Goal: Transaction & Acquisition: Purchase product/service

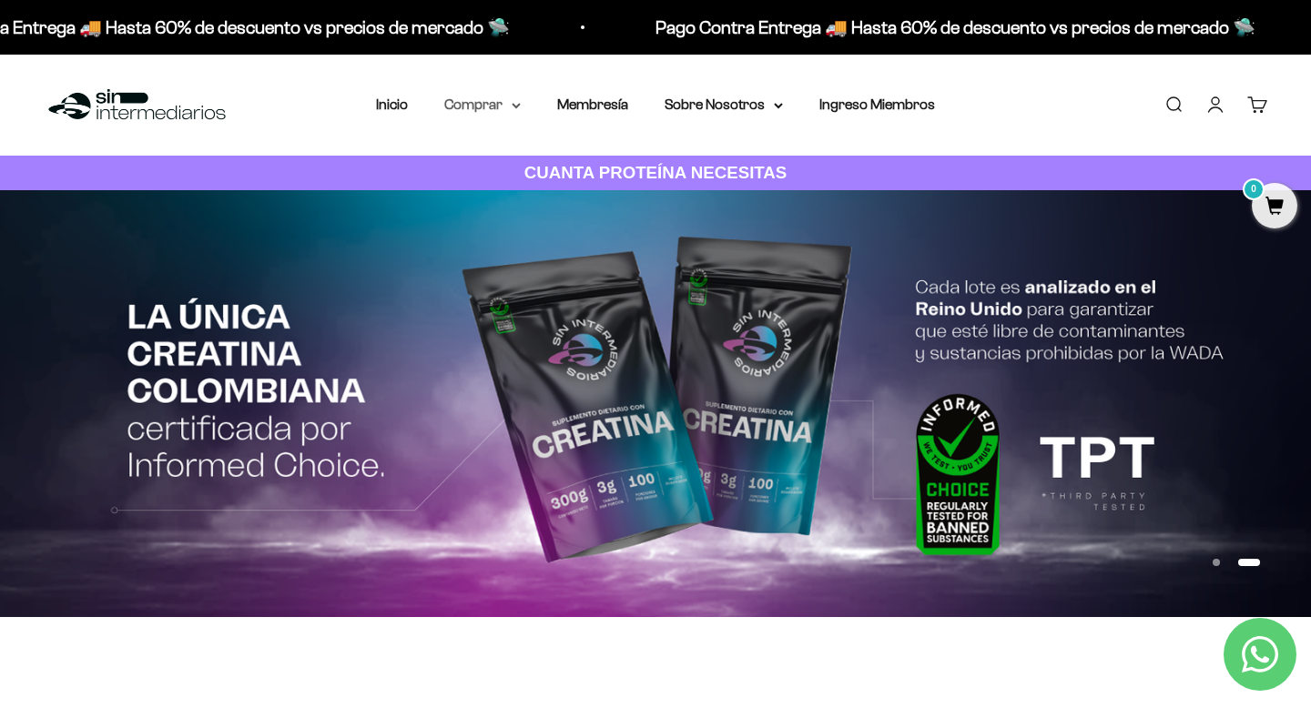
click at [484, 103] on summary "Comprar" at bounding box center [482, 105] width 76 height 24
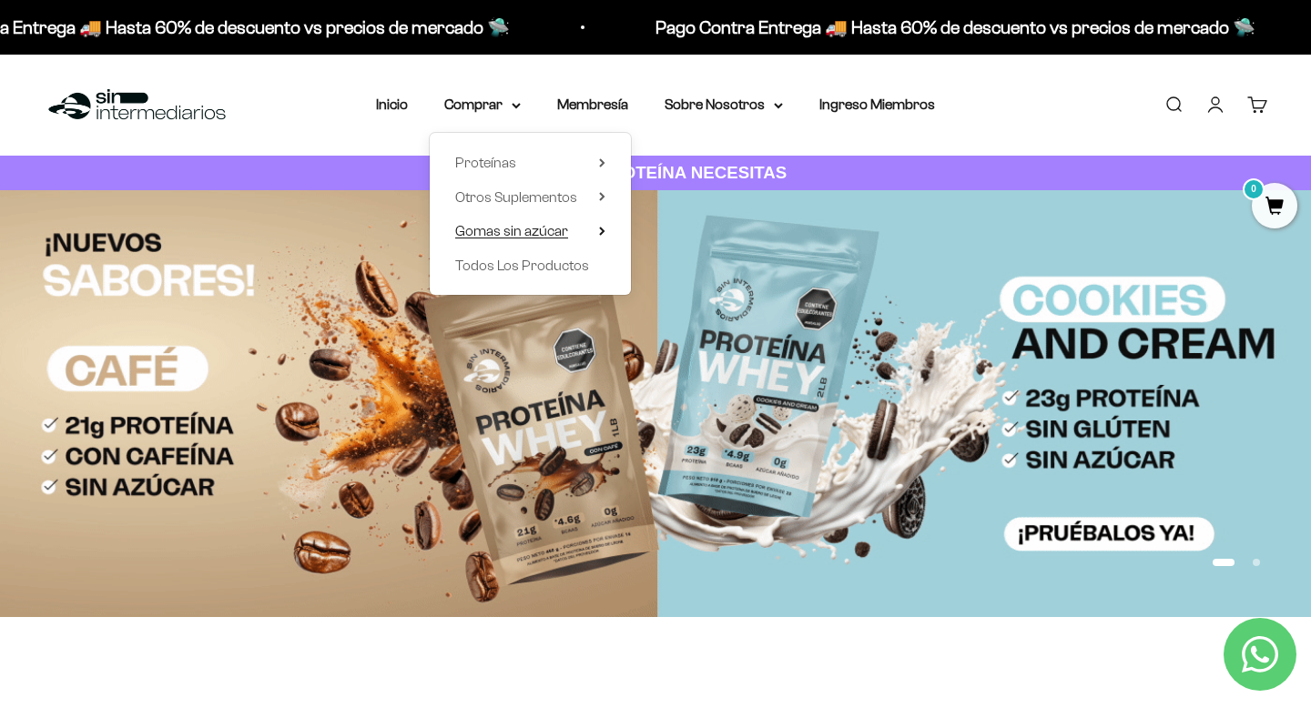
click at [514, 234] on span "Gomas sin azúcar" at bounding box center [511, 230] width 113 height 15
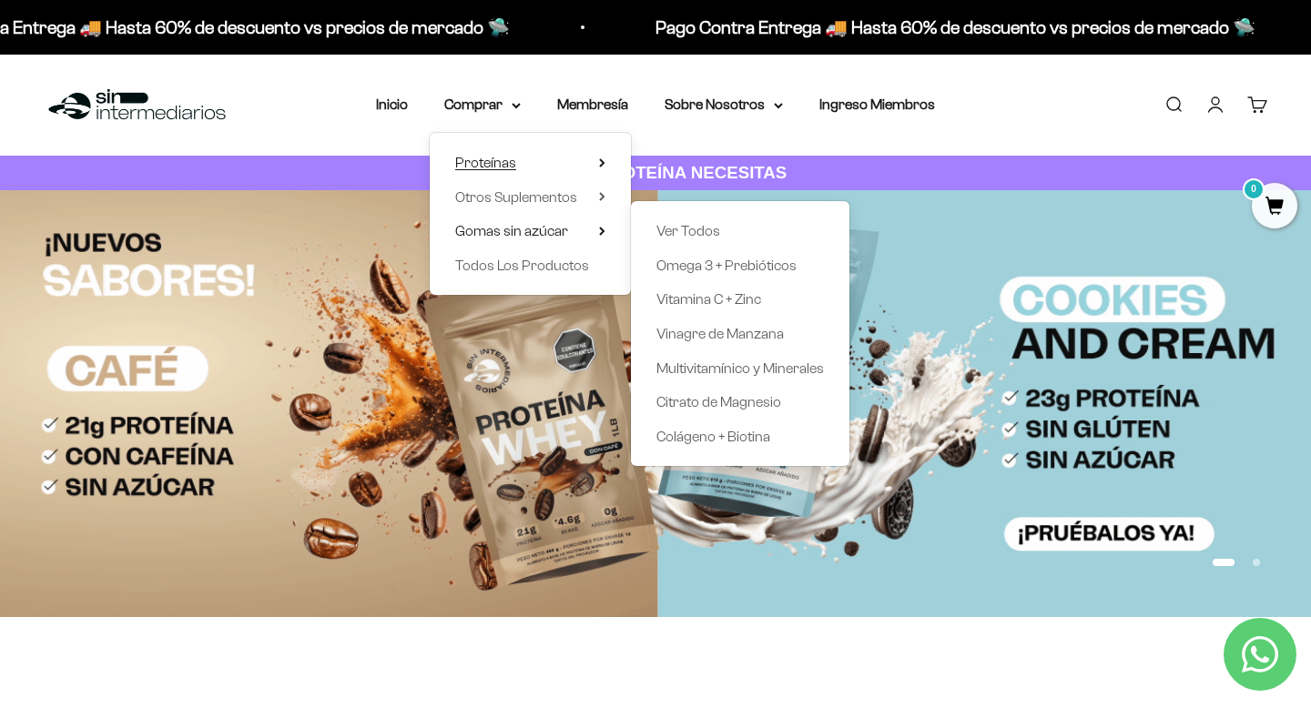
click at [520, 167] on summary "Proteínas" at bounding box center [530, 163] width 150 height 24
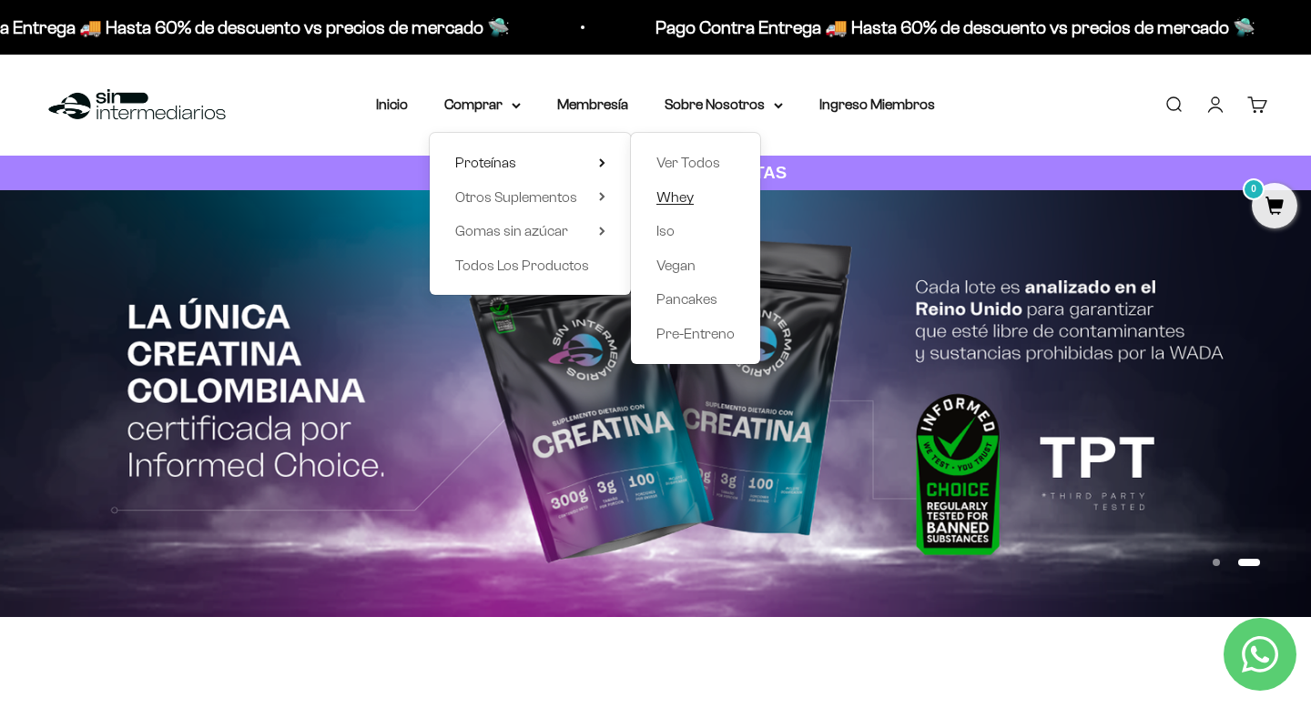
click at [683, 189] on span "Whey" at bounding box center [674, 196] width 37 height 15
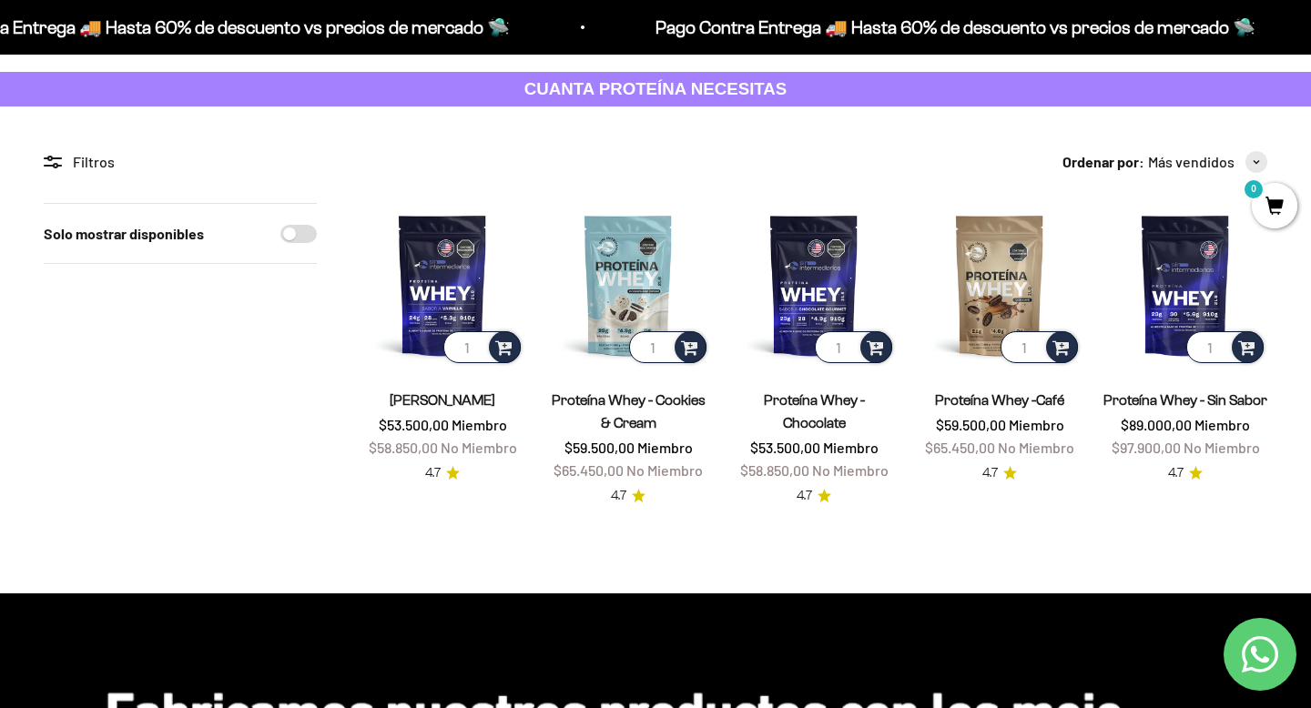
scroll to position [90, 0]
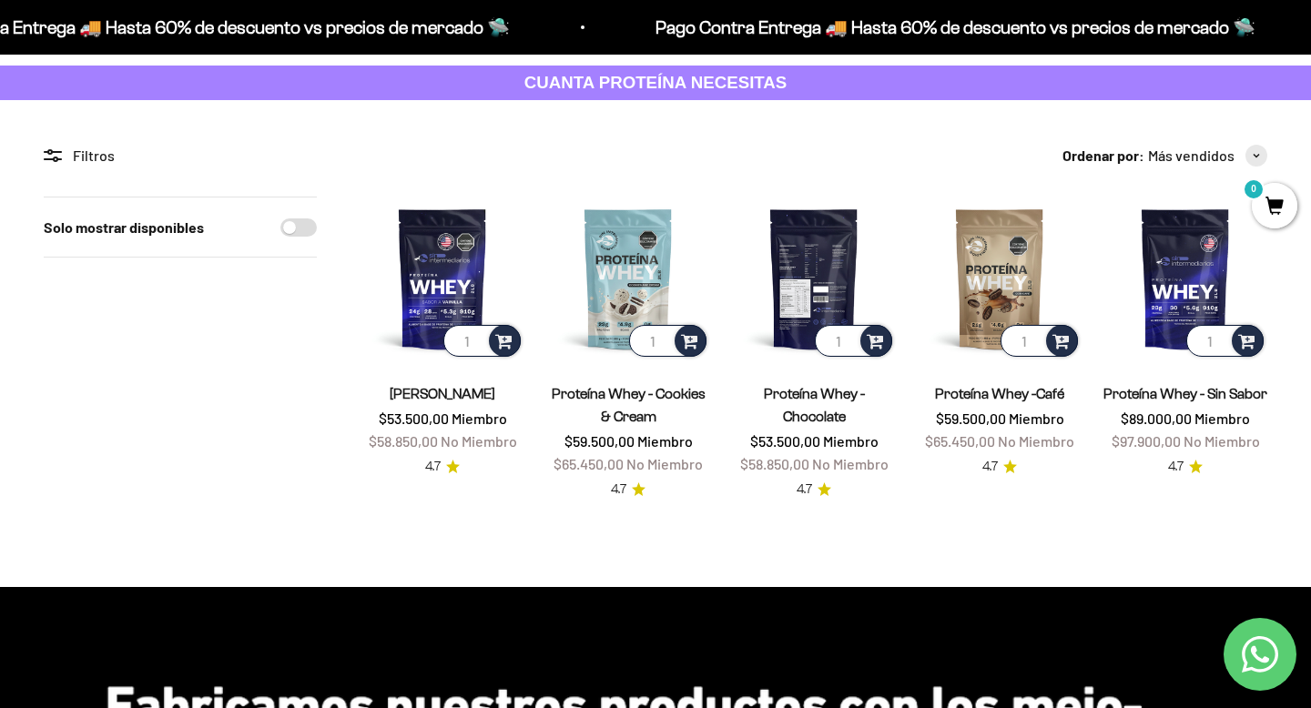
click at [806, 271] on img at bounding box center [814, 279] width 164 height 164
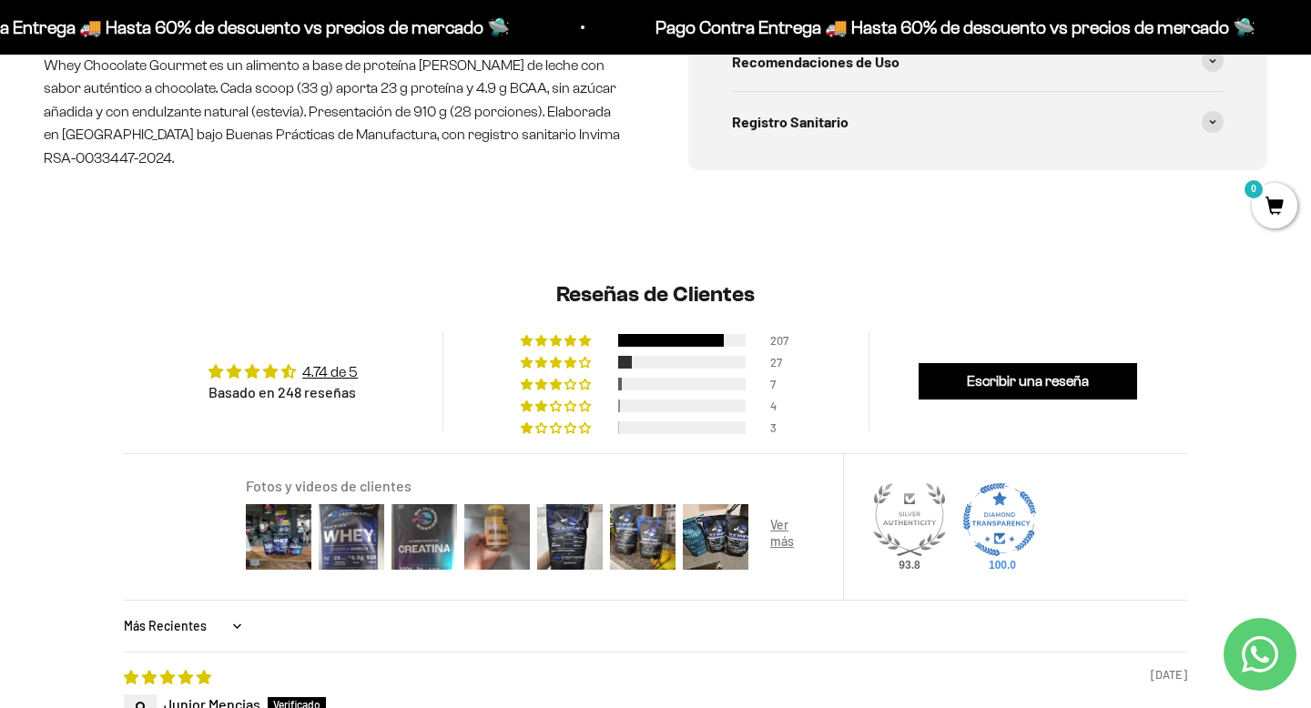
scroll to position [1106, 0]
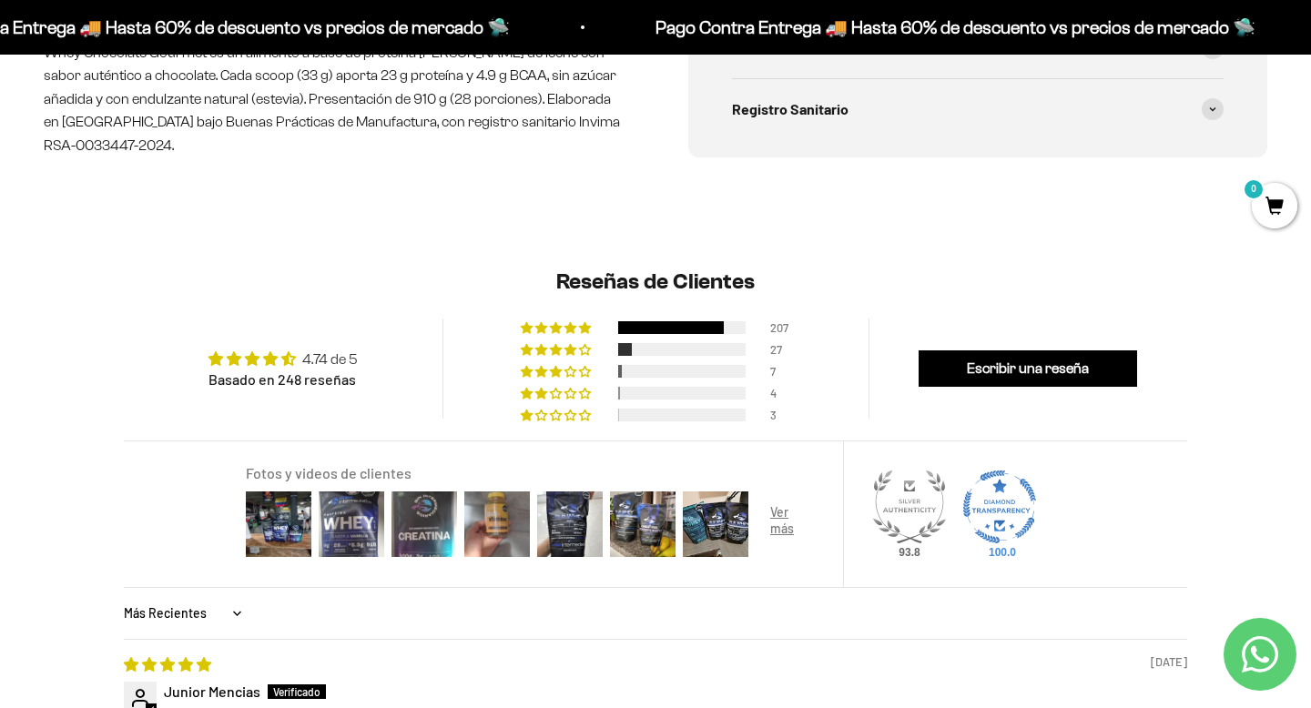
click at [345, 360] on link "4.74 de 5" at bounding box center [330, 358] width 56 height 15
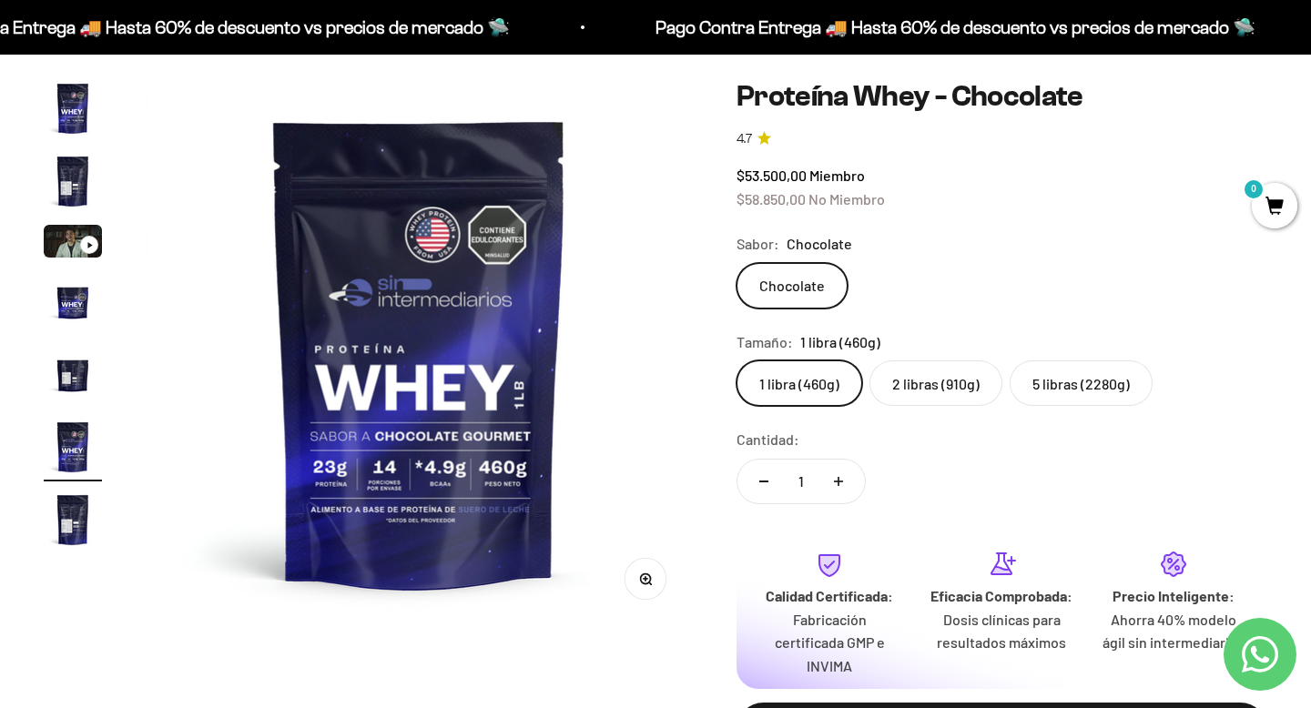
scroll to position [117, 0]
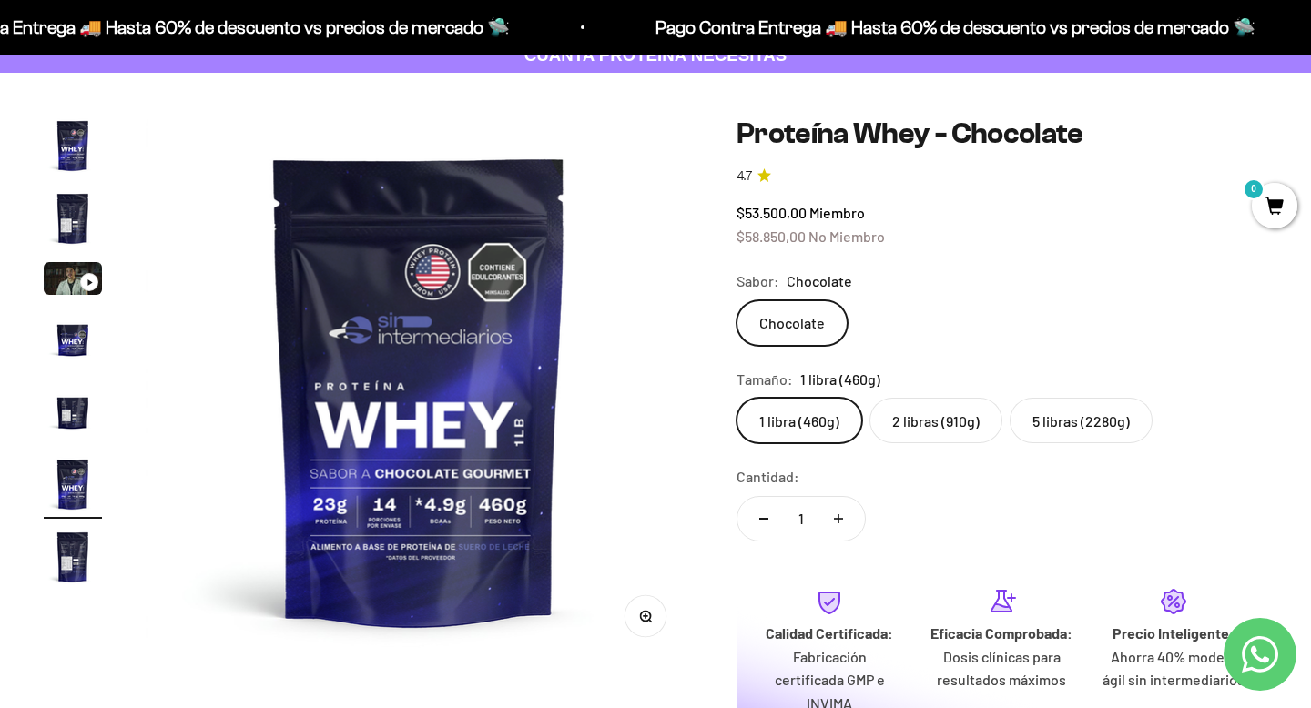
click at [943, 419] on label "2 libras (910g)" at bounding box center [935, 421] width 133 height 46
click at [736, 398] on input "2 libras (910g)" at bounding box center [736, 397] width 1 height 1
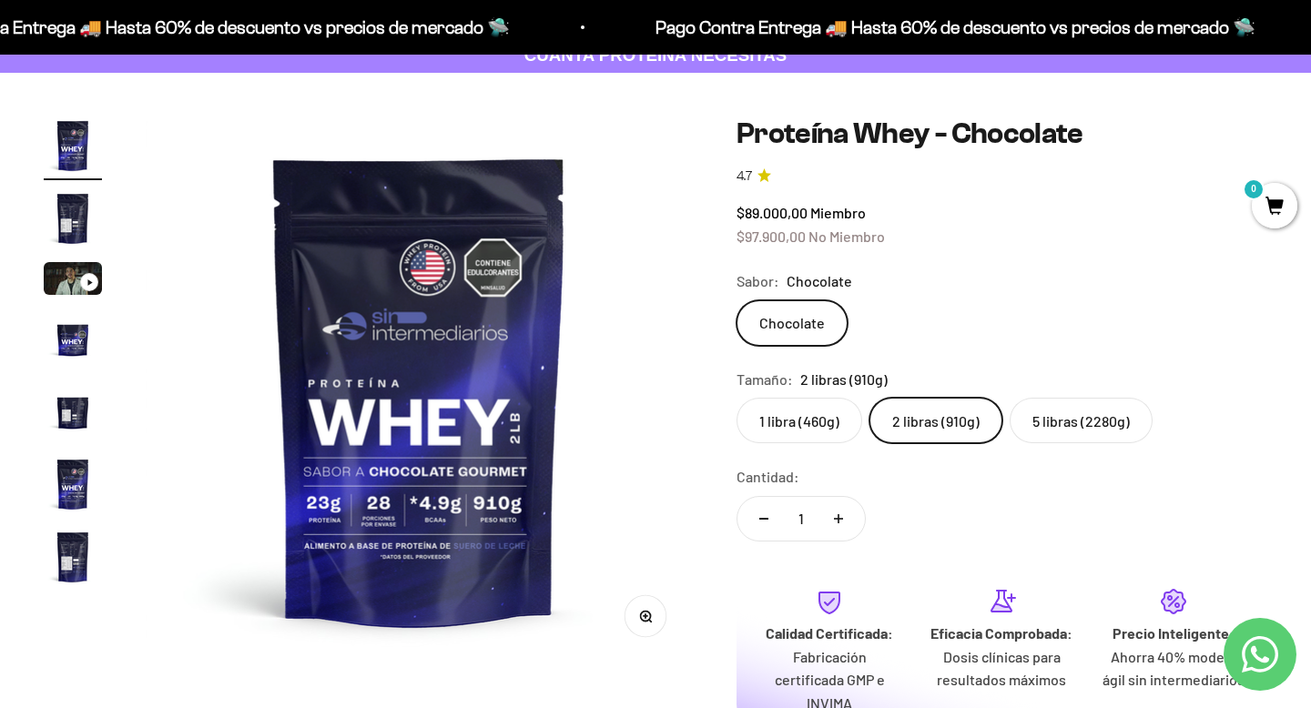
click at [791, 419] on label "1 libra (460g)" at bounding box center [799, 421] width 126 height 46
click at [736, 398] on input "1 libra (460g)" at bounding box center [736, 397] width 1 height 1
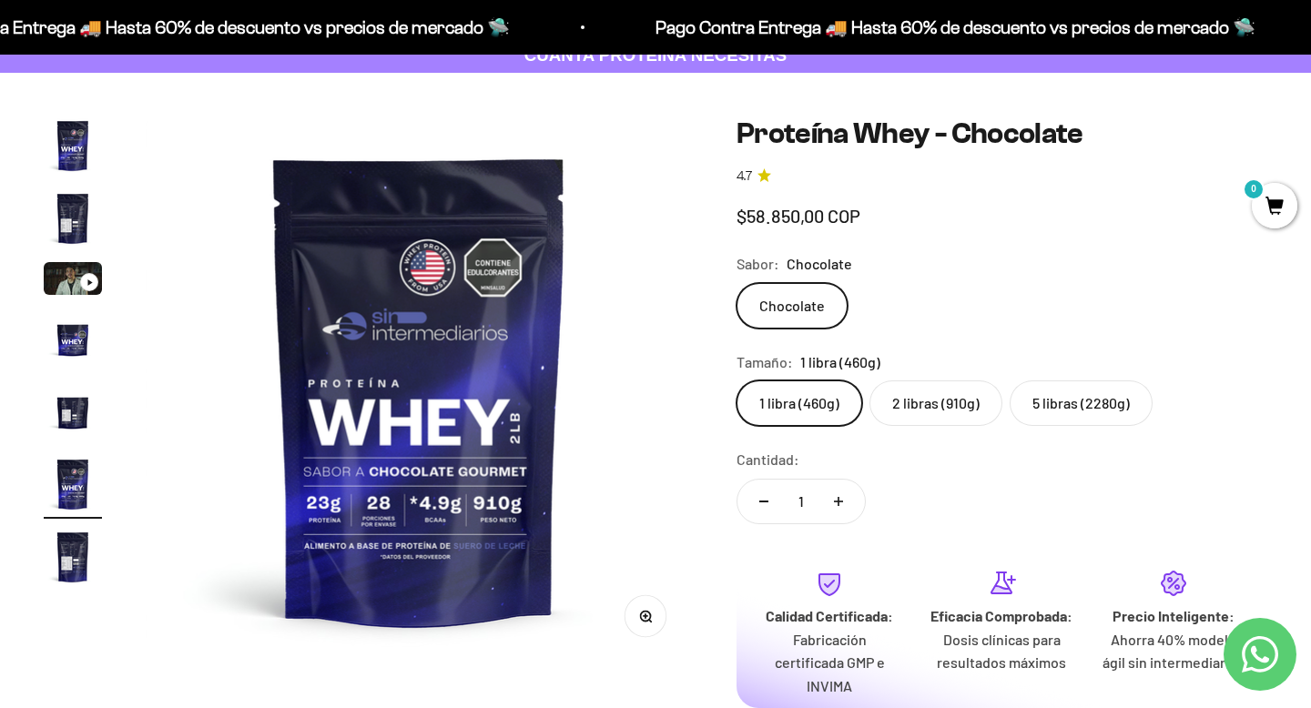
scroll to position [0, 2844]
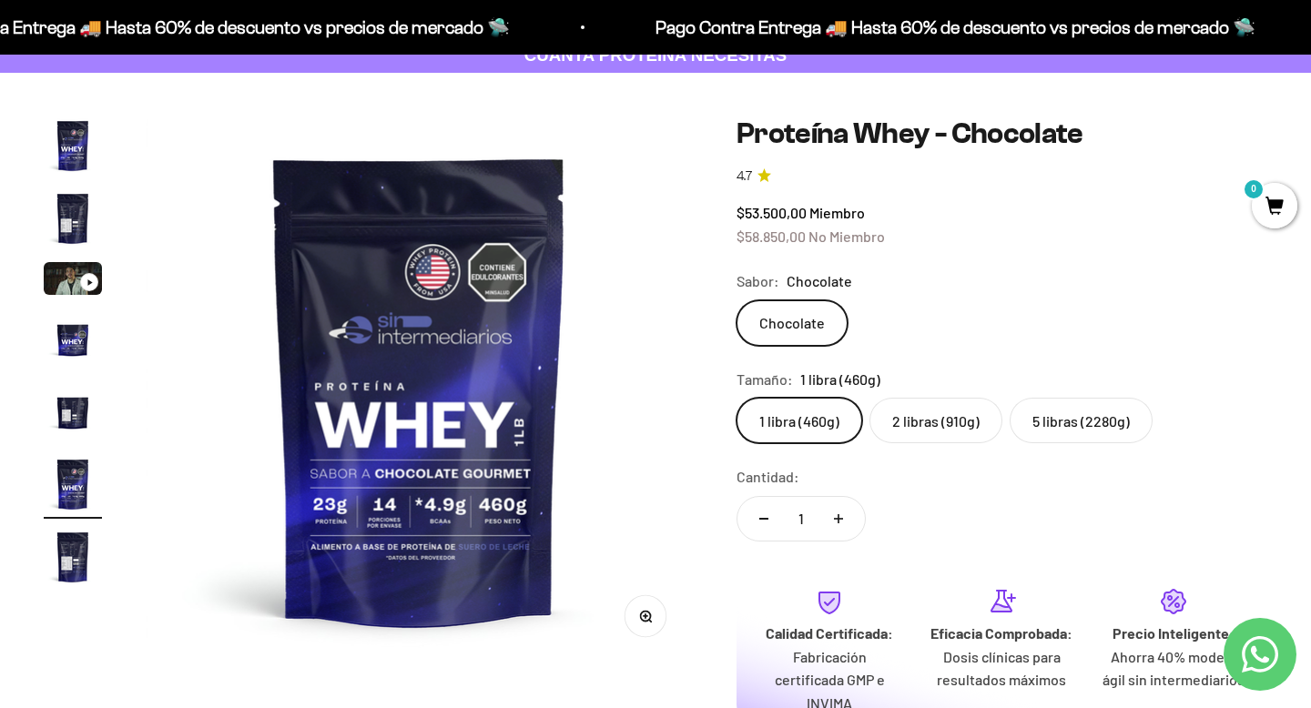
click at [916, 426] on label "2 libras (910g)" at bounding box center [935, 421] width 133 height 46
click at [736, 398] on input "2 libras (910g)" at bounding box center [736, 397] width 1 height 1
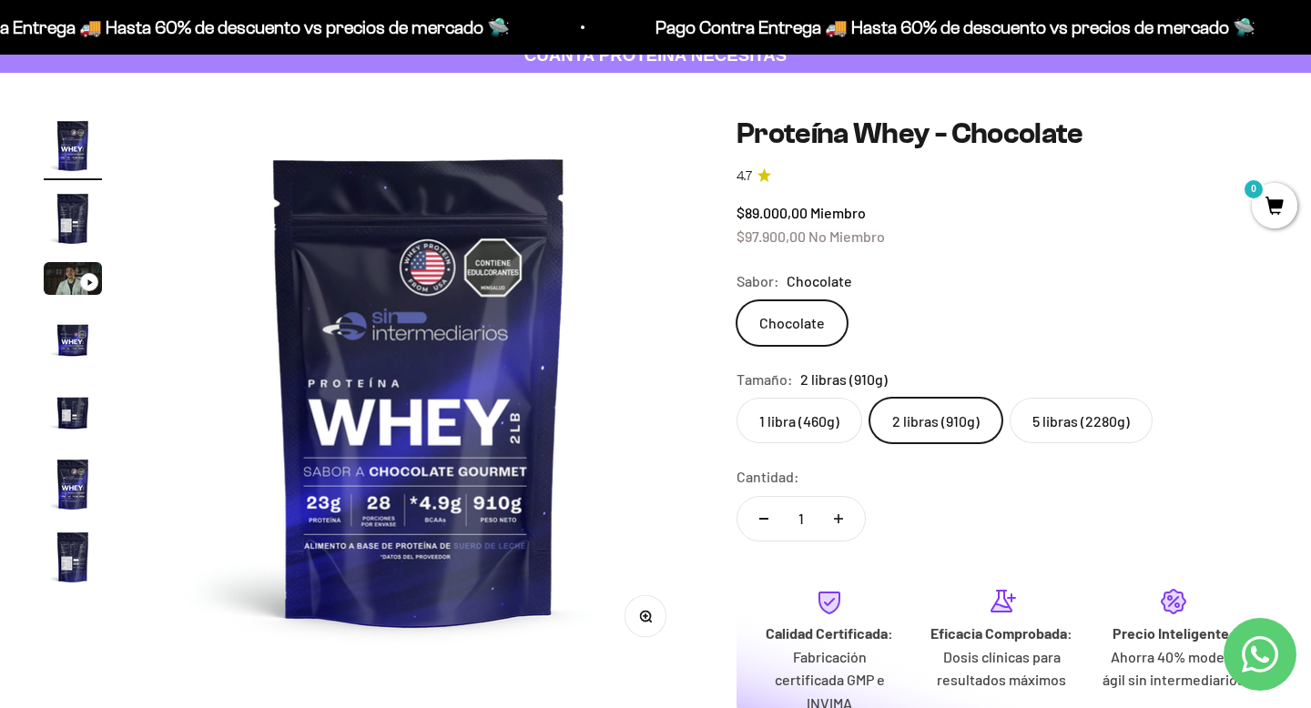
click at [62, 214] on img "Ir al artículo 2" at bounding box center [73, 218] width 58 height 58
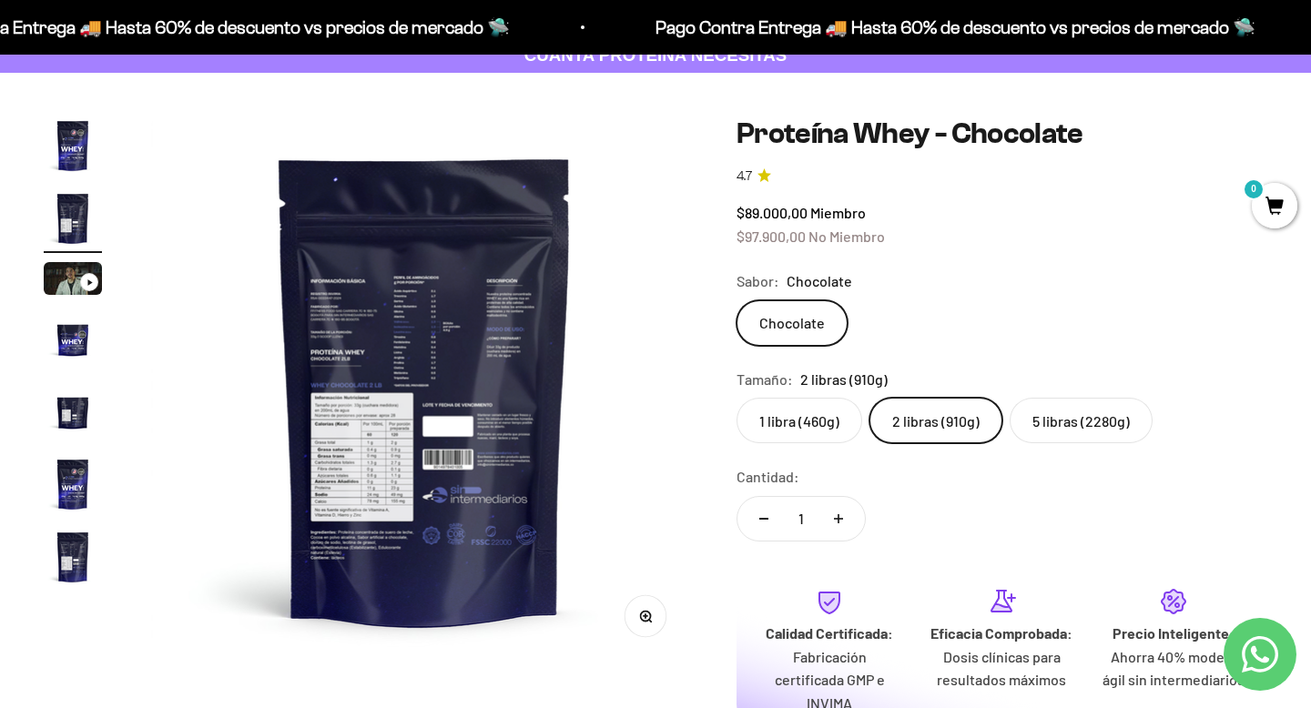
scroll to position [0, 569]
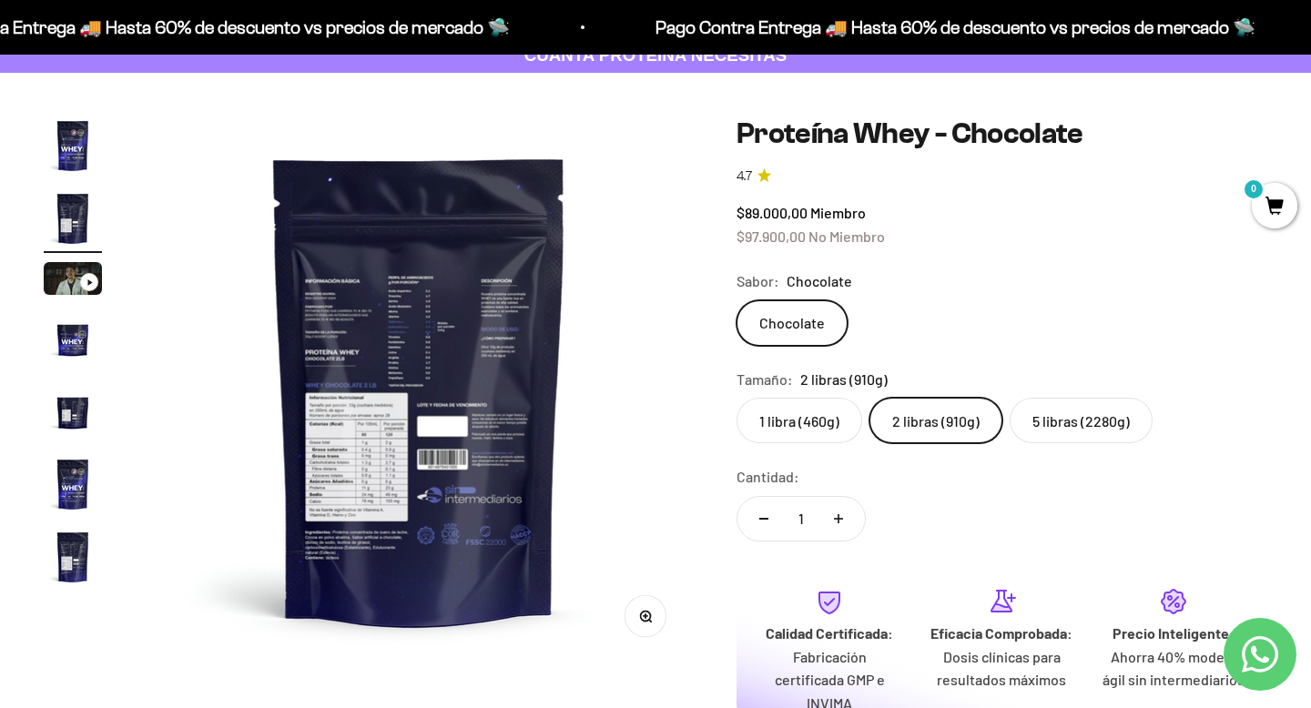
click at [415, 421] on img at bounding box center [419, 390] width 547 height 547
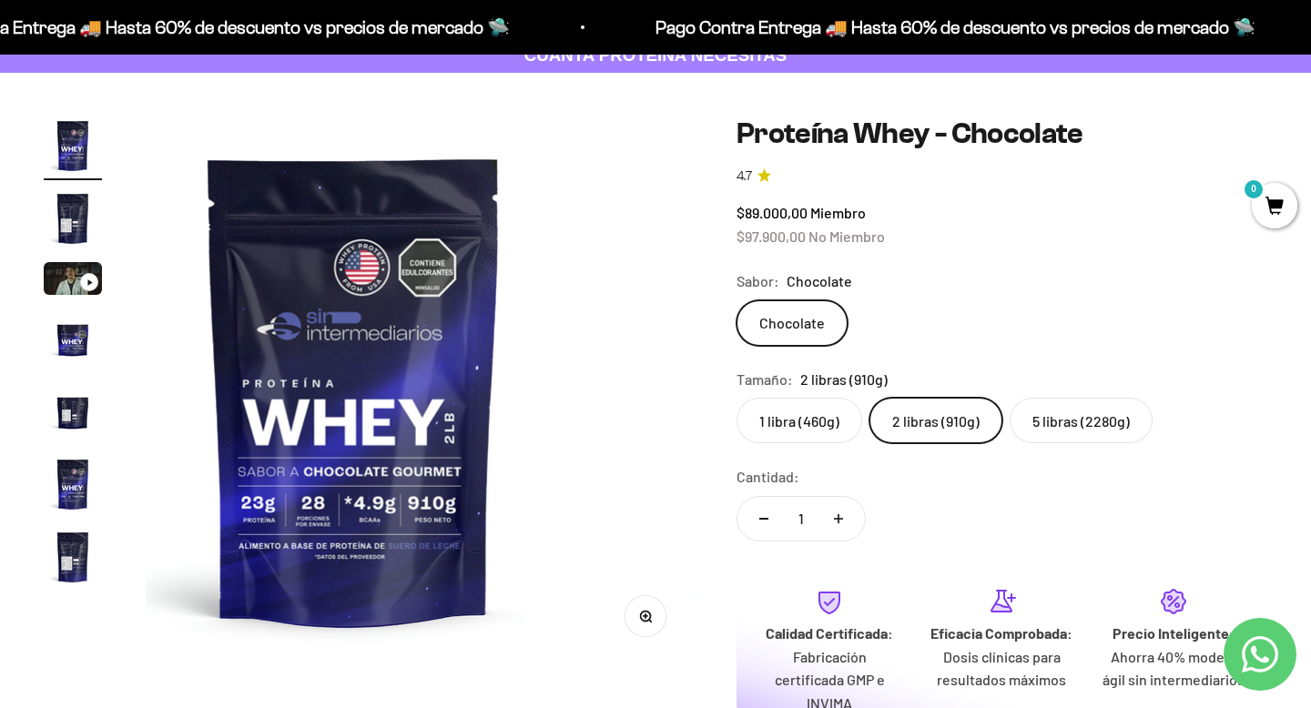
scroll to position [0, 0]
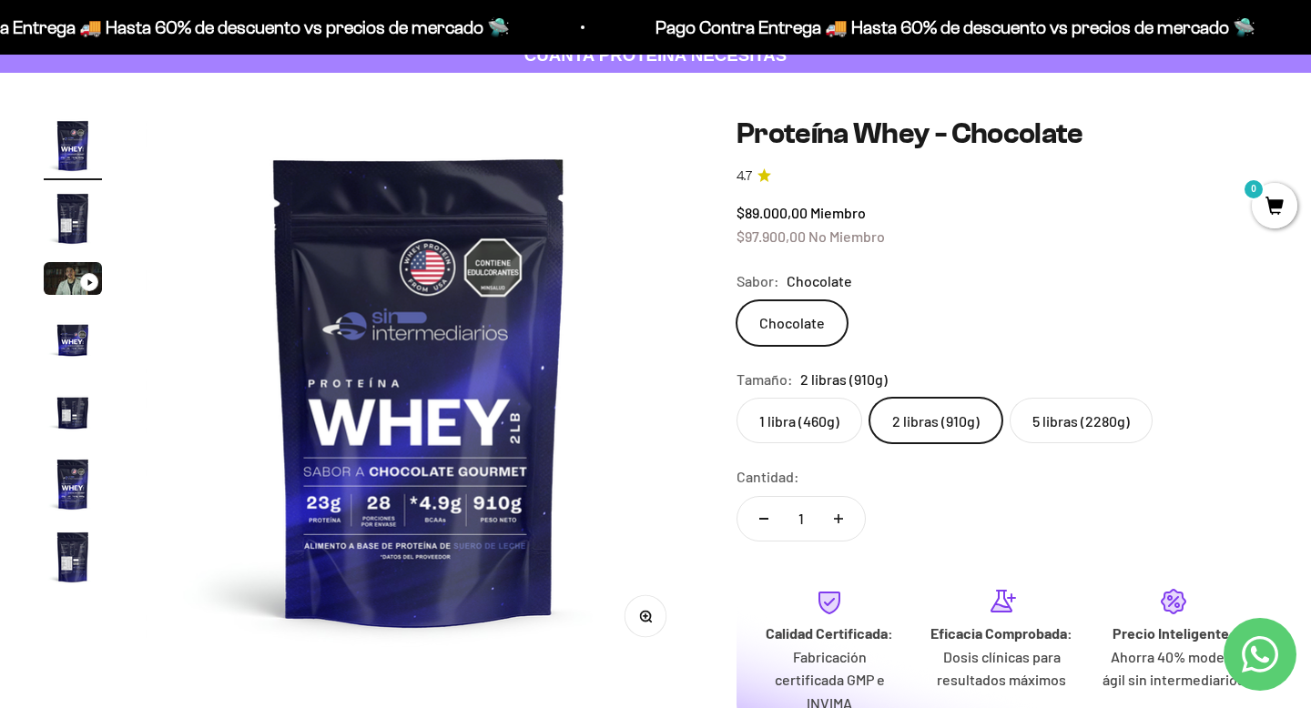
click at [58, 194] on img "Ir al artículo 2" at bounding box center [73, 218] width 58 height 58
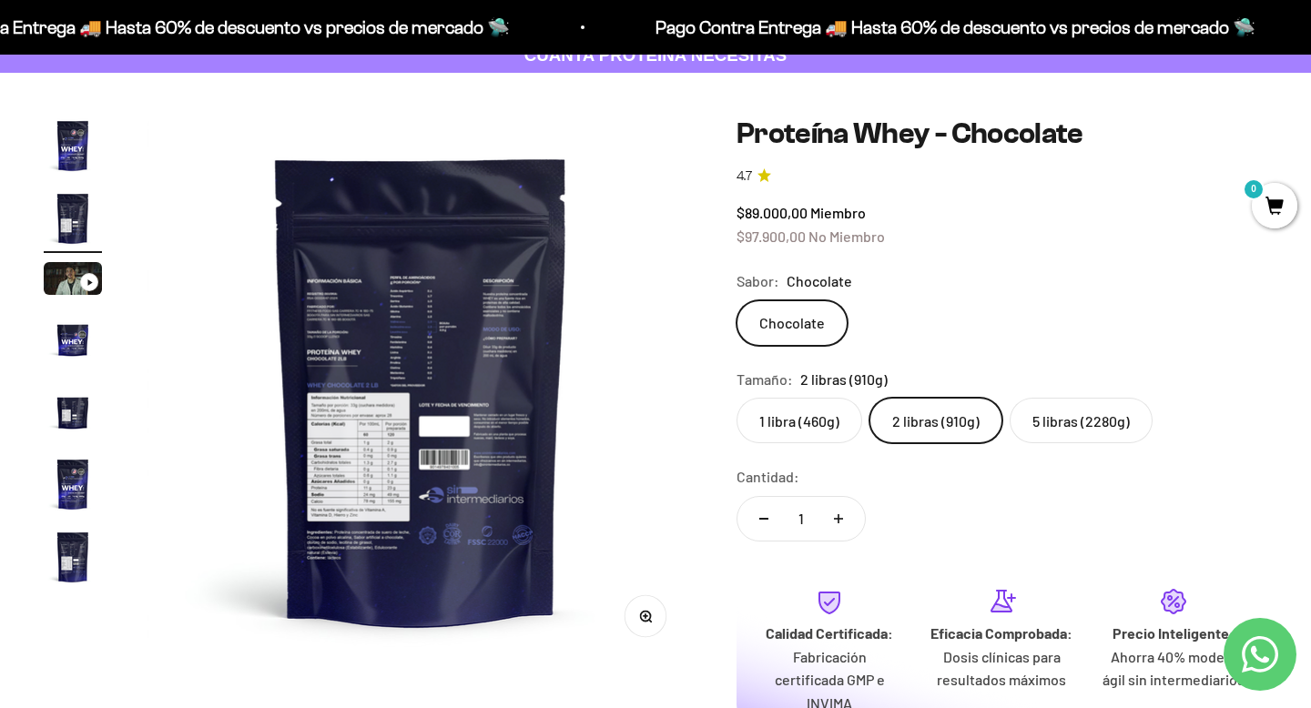
scroll to position [0, 569]
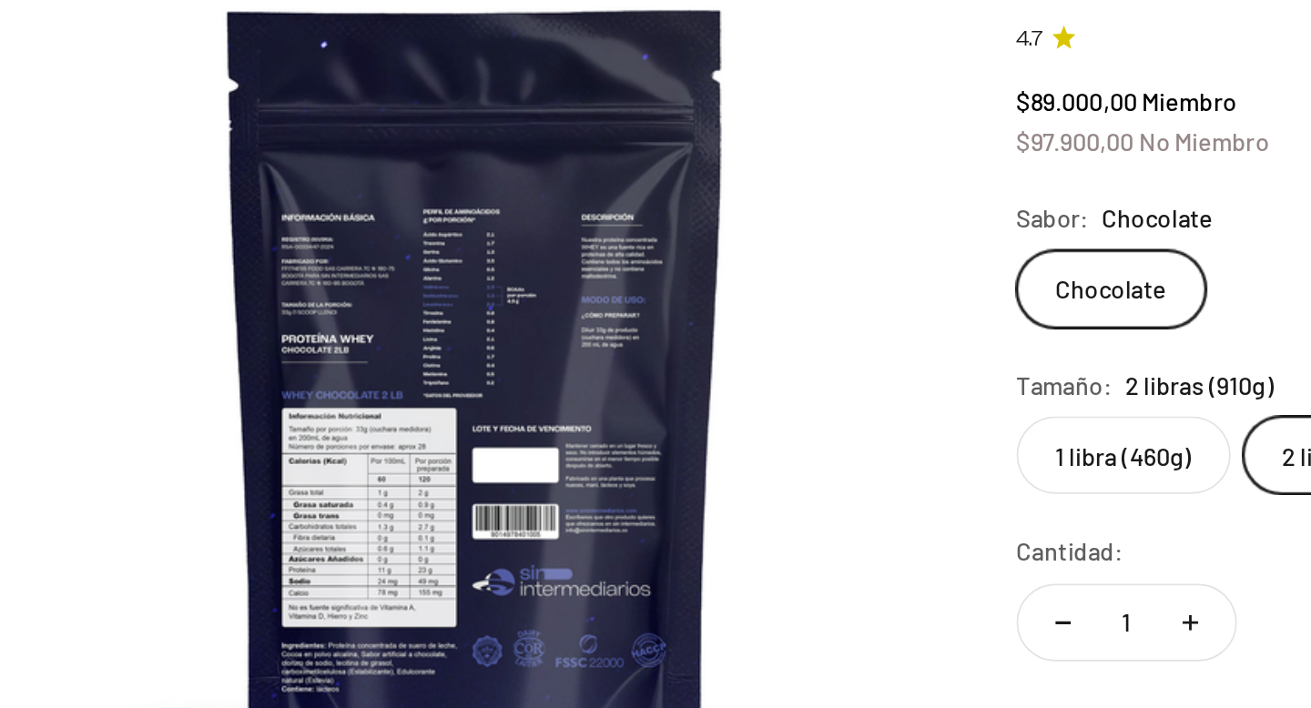
click at [812, 419] on label "1 libra (460g)" at bounding box center [799, 421] width 126 height 46
click at [736, 398] on input "1 libra (460g)" at bounding box center [736, 397] width 1 height 1
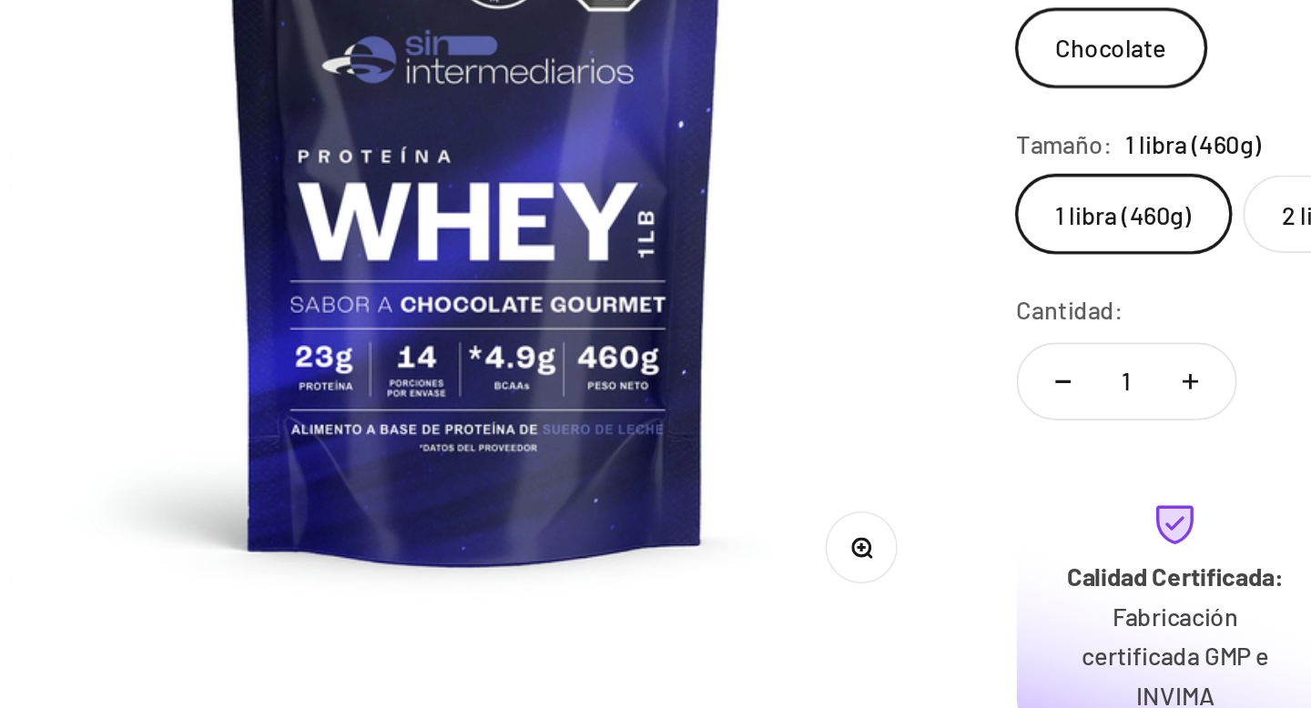
scroll to position [119, 0]
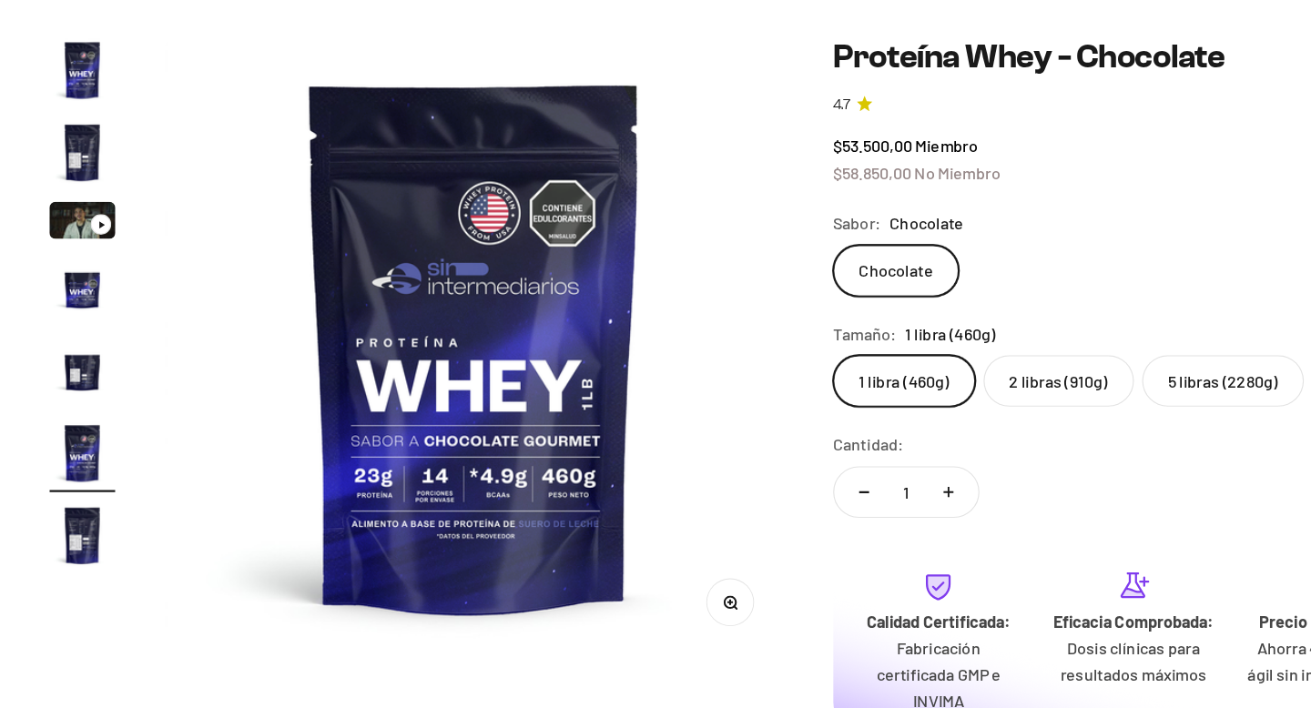
click at [66, 250] on button "Ir al artículo 2" at bounding box center [73, 220] width 58 height 64
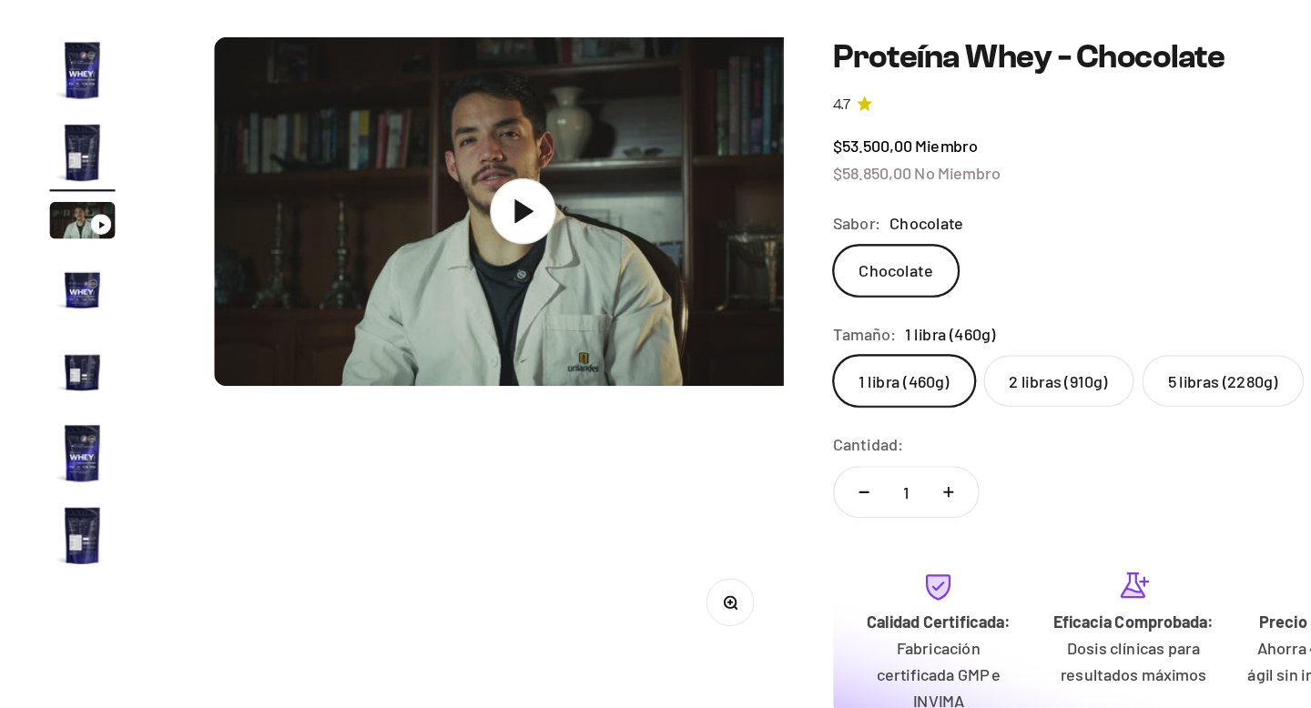
scroll to position [0, 569]
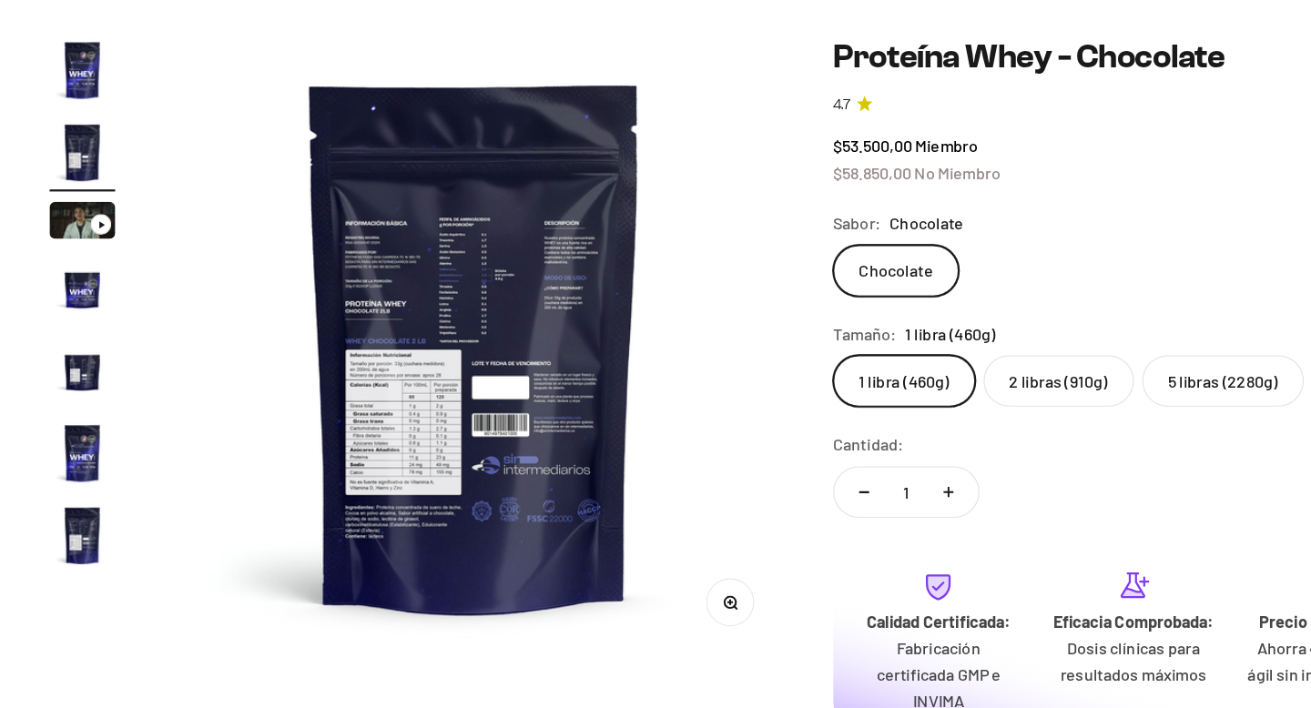
click at [960, 422] on label "2 libras (910g)" at bounding box center [935, 419] width 133 height 46
click at [736, 396] on input "2 libras (910g)" at bounding box center [736, 395] width 1 height 1
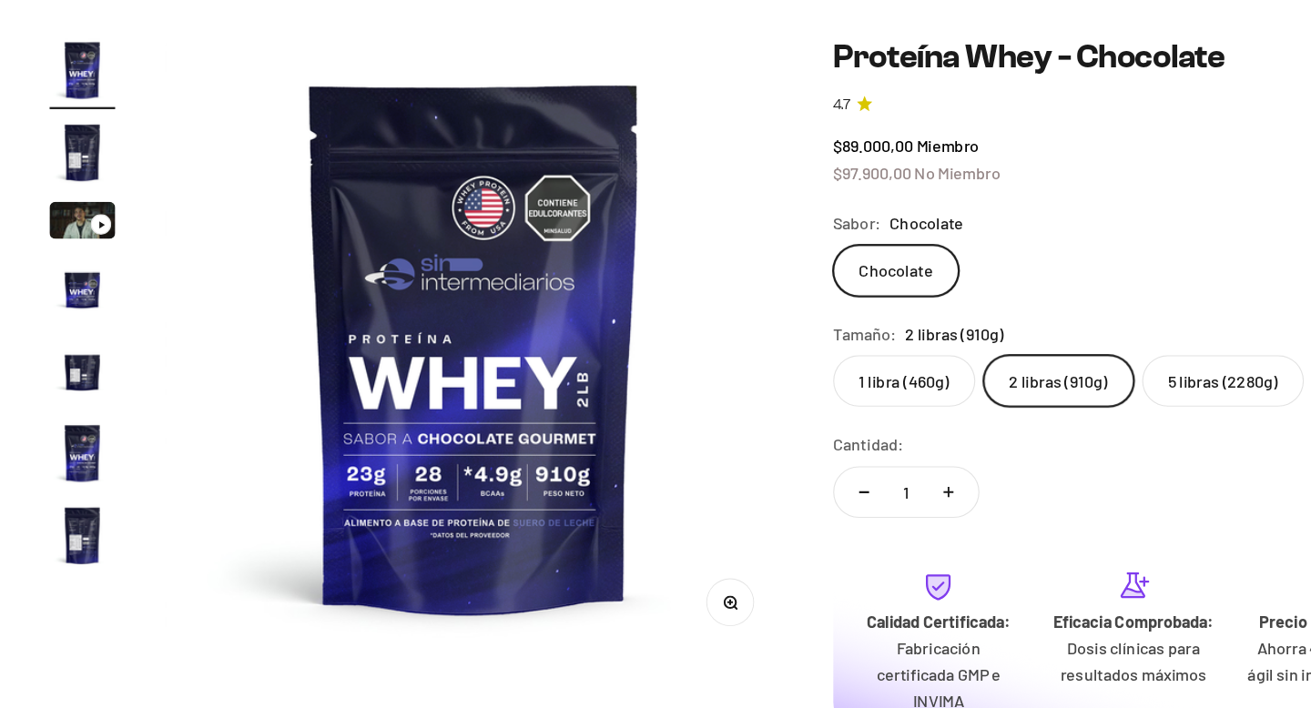
click at [819, 411] on label "1 libra (460g)" at bounding box center [799, 419] width 126 height 46
click at [736, 396] on input "1 libra (460g)" at bounding box center [736, 395] width 1 height 1
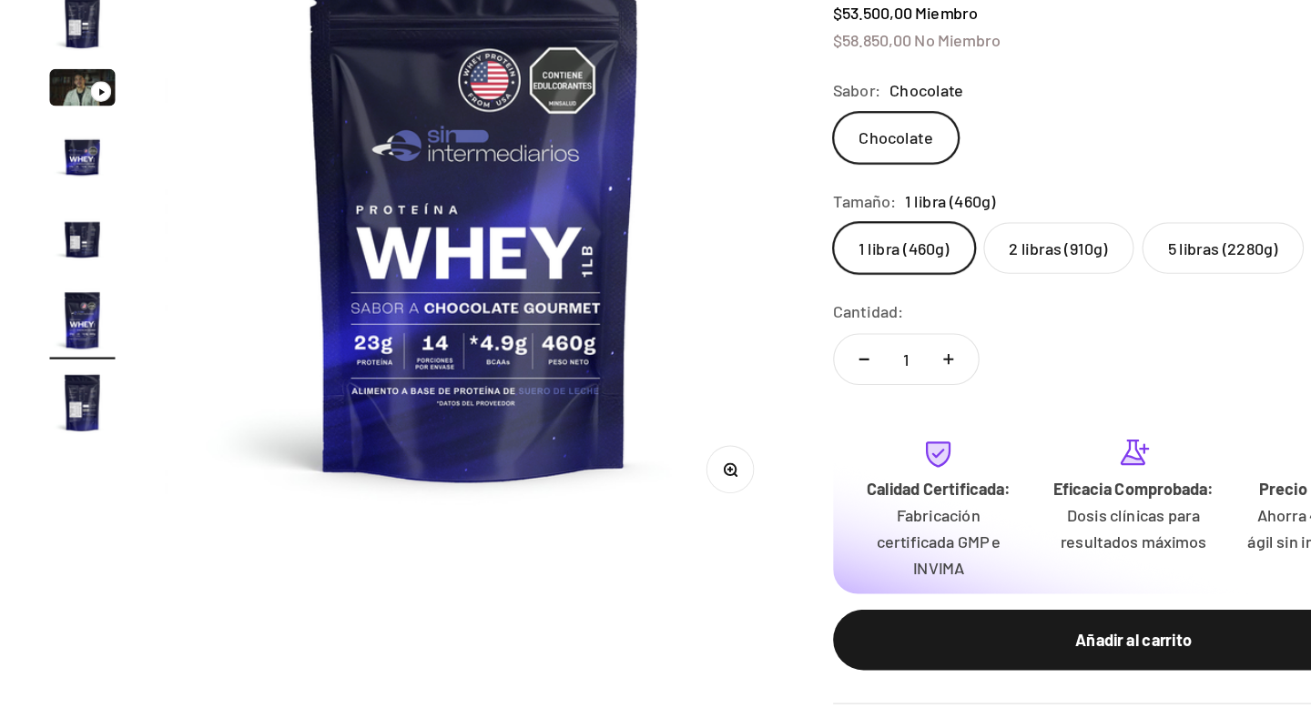
scroll to position [238, 0]
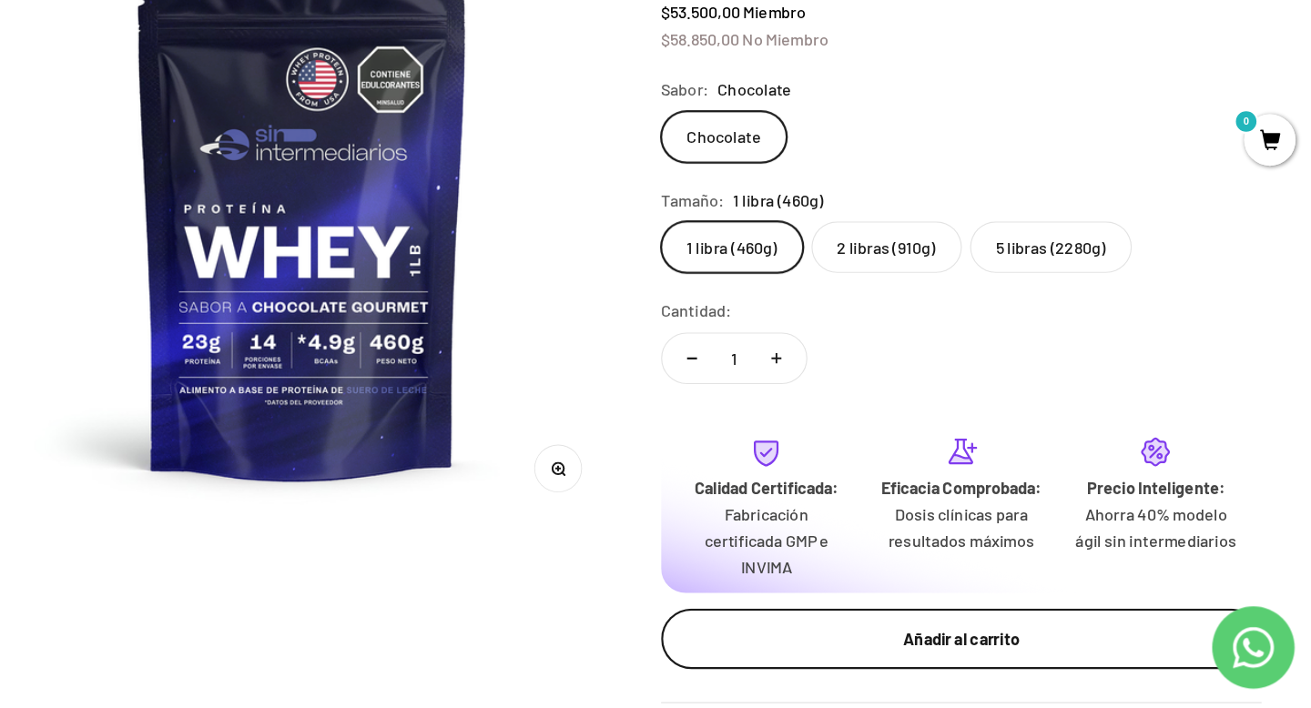
click at [1008, 655] on div "Añadir al carrito" at bounding box center [1002, 647] width 458 height 24
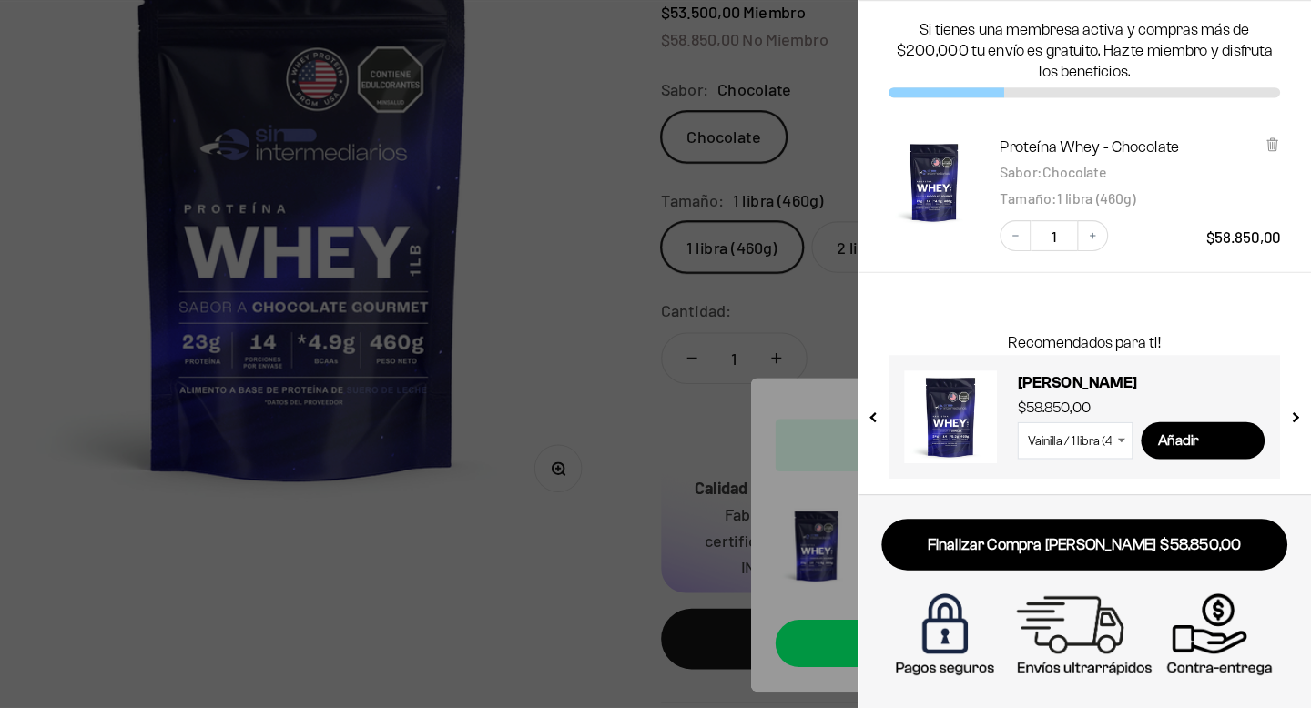
click at [1120, 470] on select "Vainilla / 1 libra (460g) Vainilla / 2 libras (910g) Vainilla / 5 libras (2280g)" at bounding box center [1102, 471] width 102 height 33
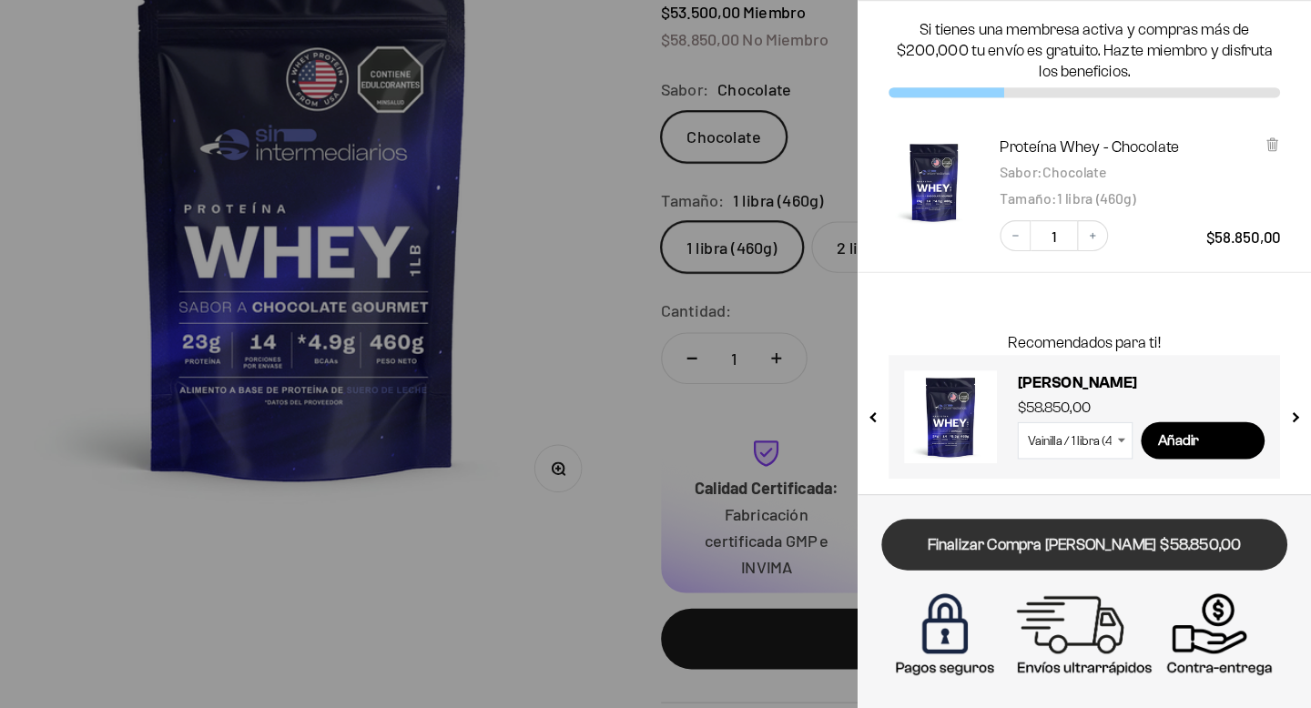
click at [1083, 568] on link "Finalizar Compra [PERSON_NAME] $58.850,00" at bounding box center [1110, 564] width 359 height 46
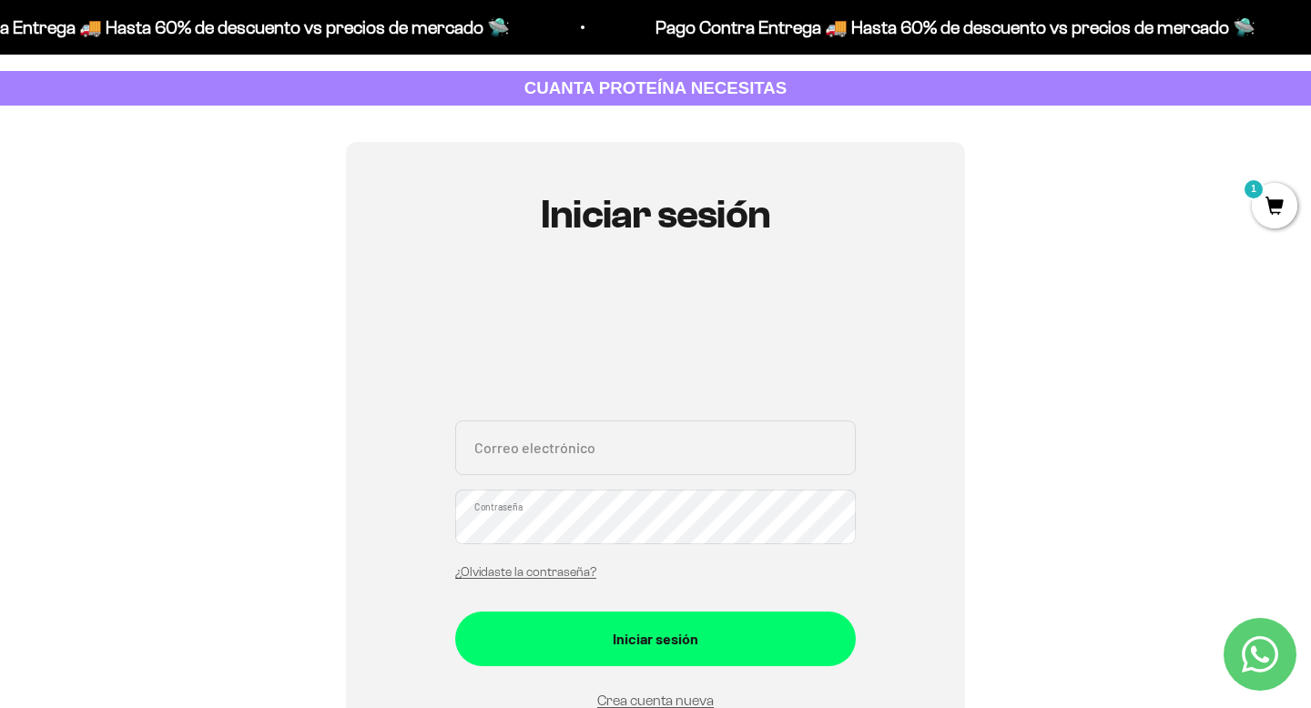
scroll to position [115, 0]
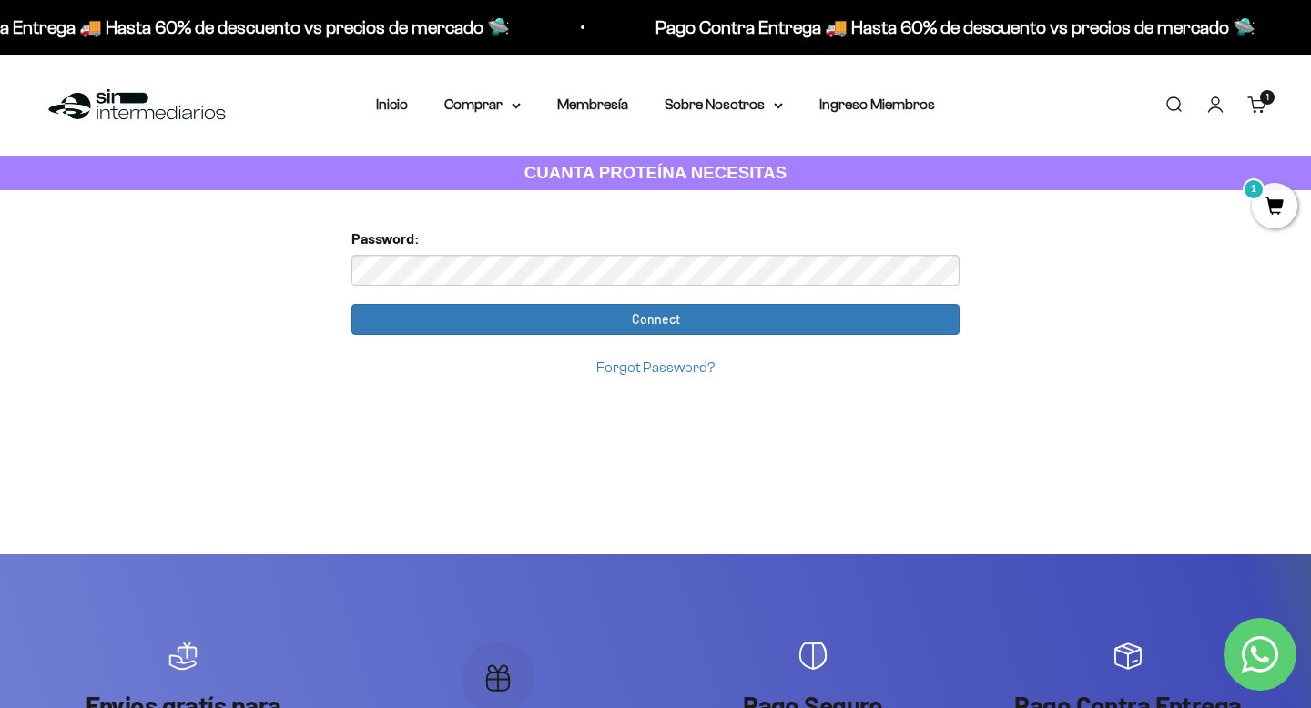
click at [1268, 202] on span "1" at bounding box center [1275, 206] width 46 height 46
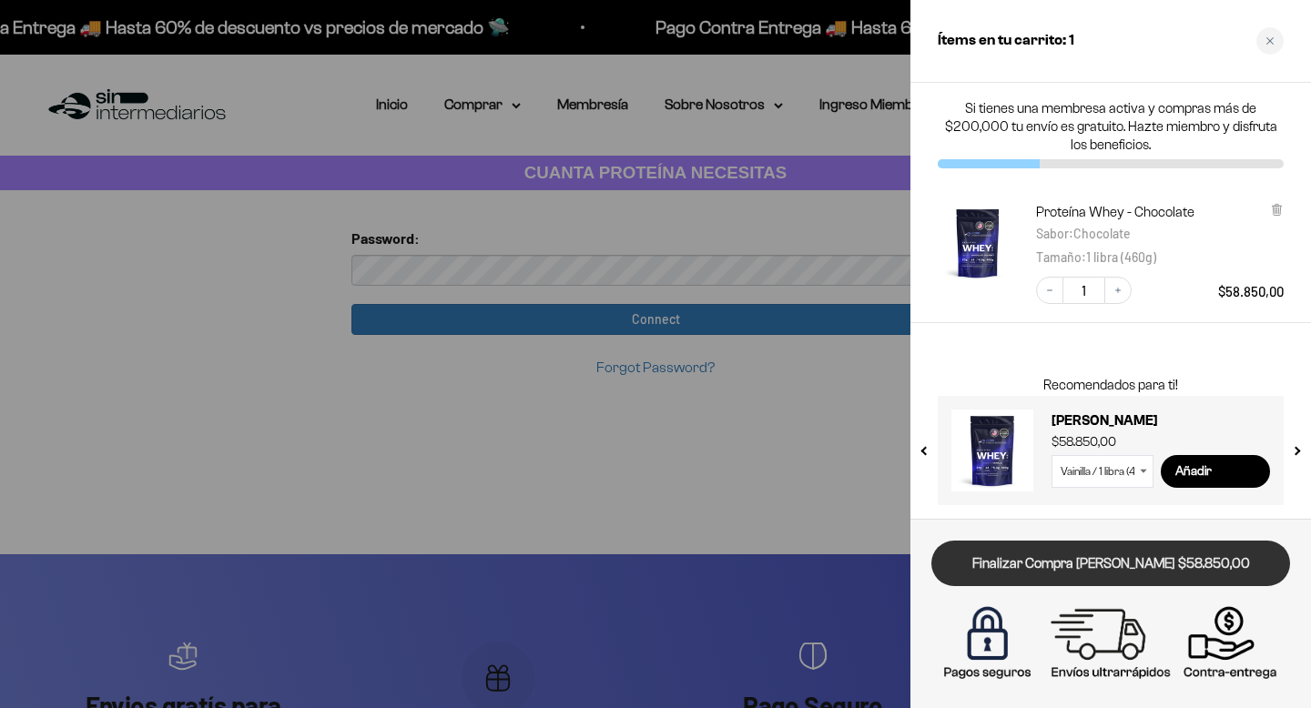
click at [1120, 565] on link "Finalizar Compra Segura $58.850,00" at bounding box center [1110, 564] width 359 height 46
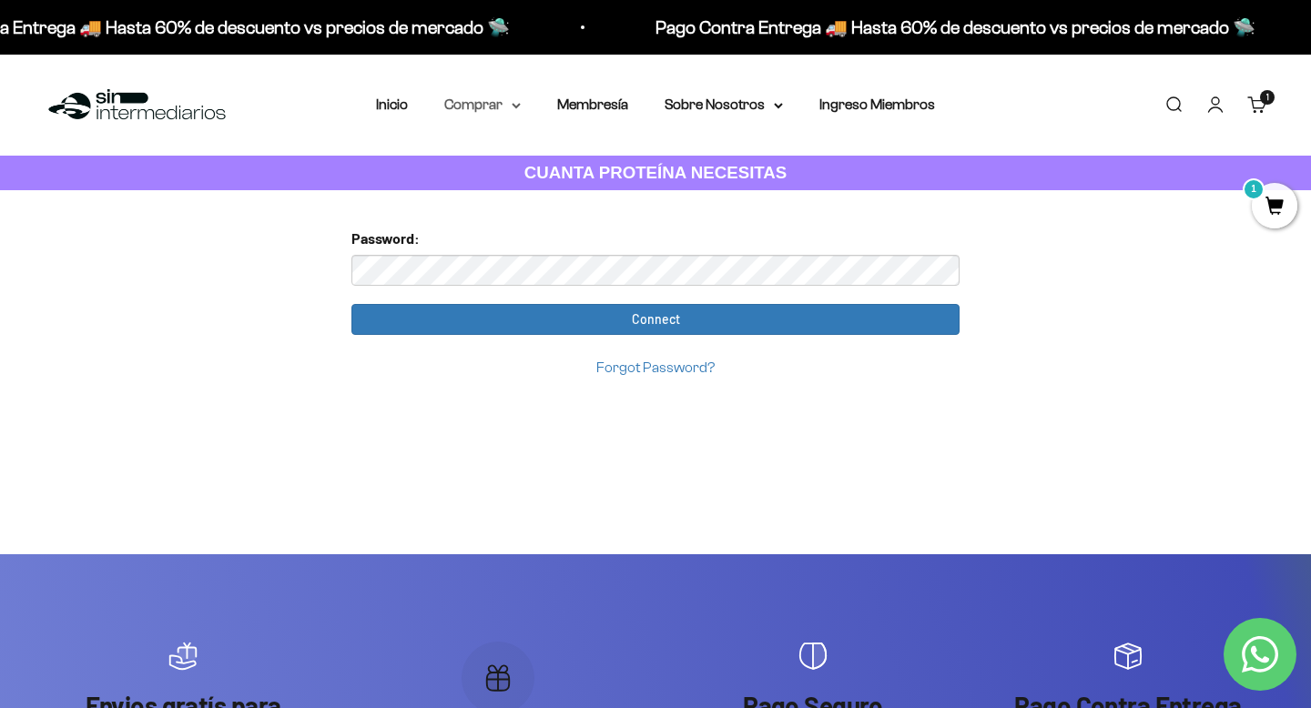
click at [491, 115] on summary "Comprar" at bounding box center [482, 105] width 76 height 24
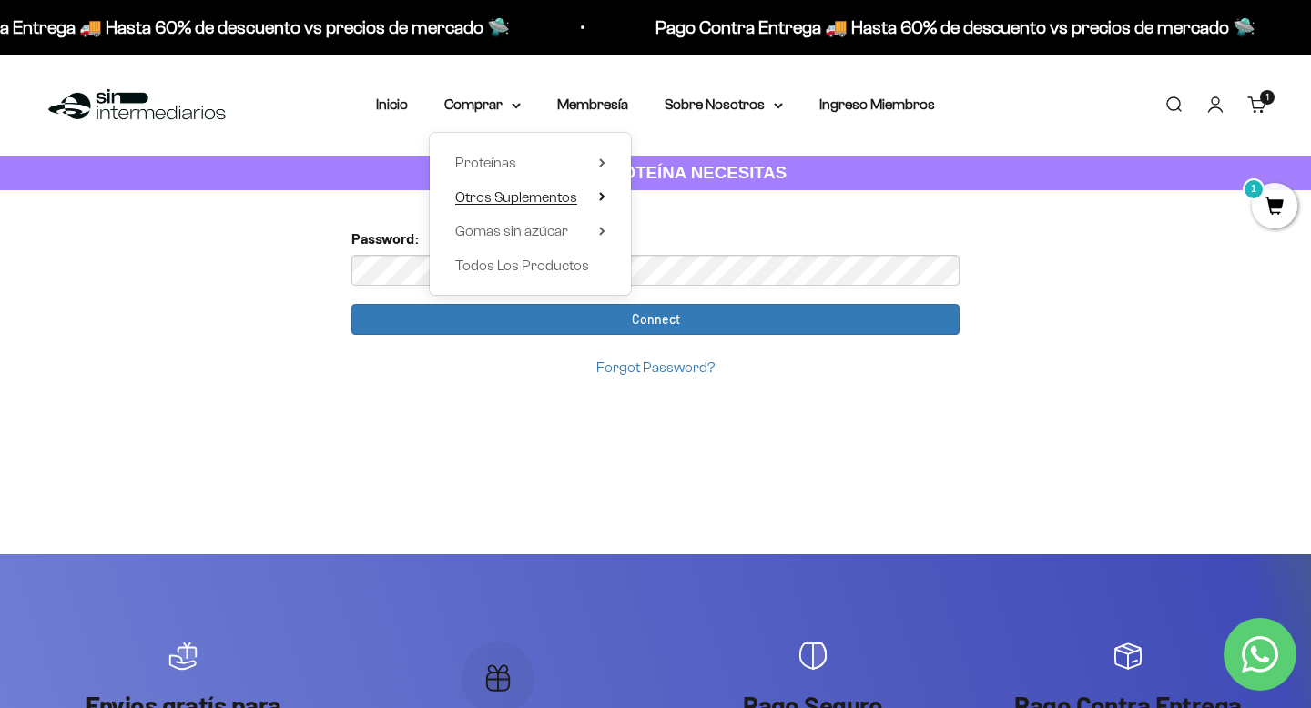
click at [596, 199] on summary "Otros Suplementos" at bounding box center [530, 198] width 150 height 24
click at [591, 162] on summary "Proteínas" at bounding box center [530, 163] width 150 height 24
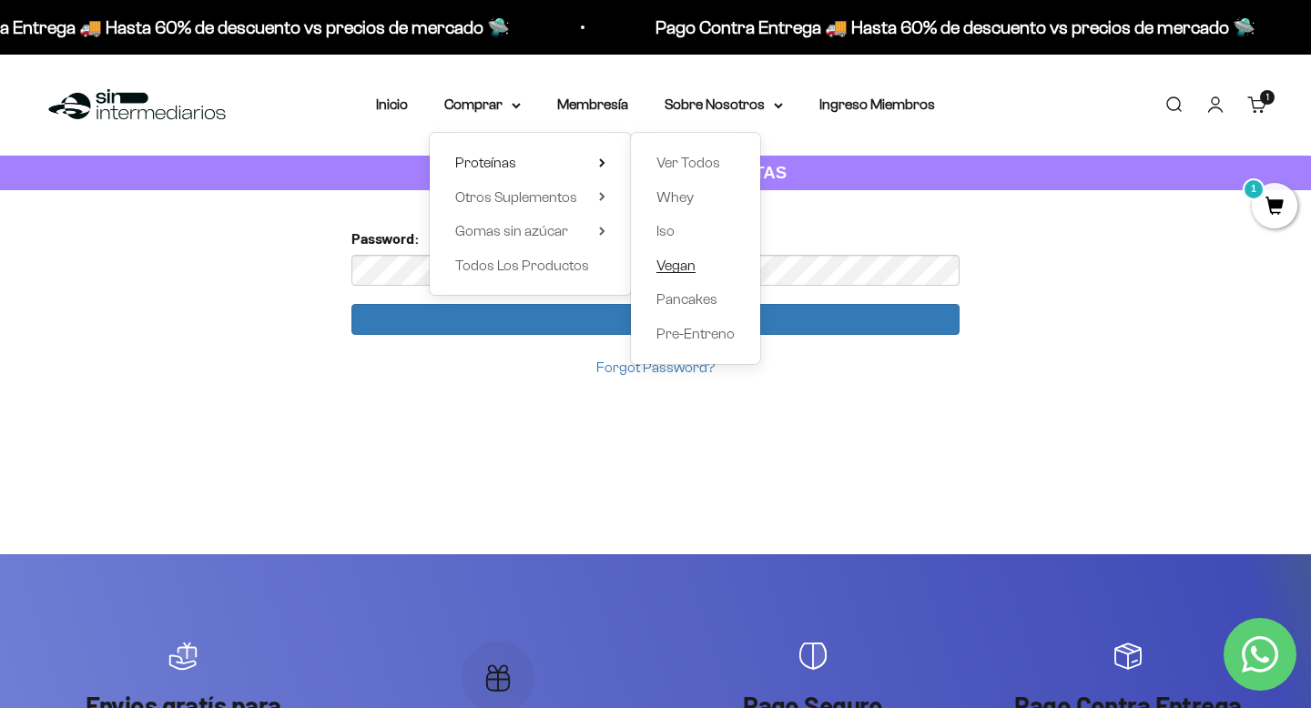
click at [683, 265] on span "Vegan" at bounding box center [675, 265] width 39 height 15
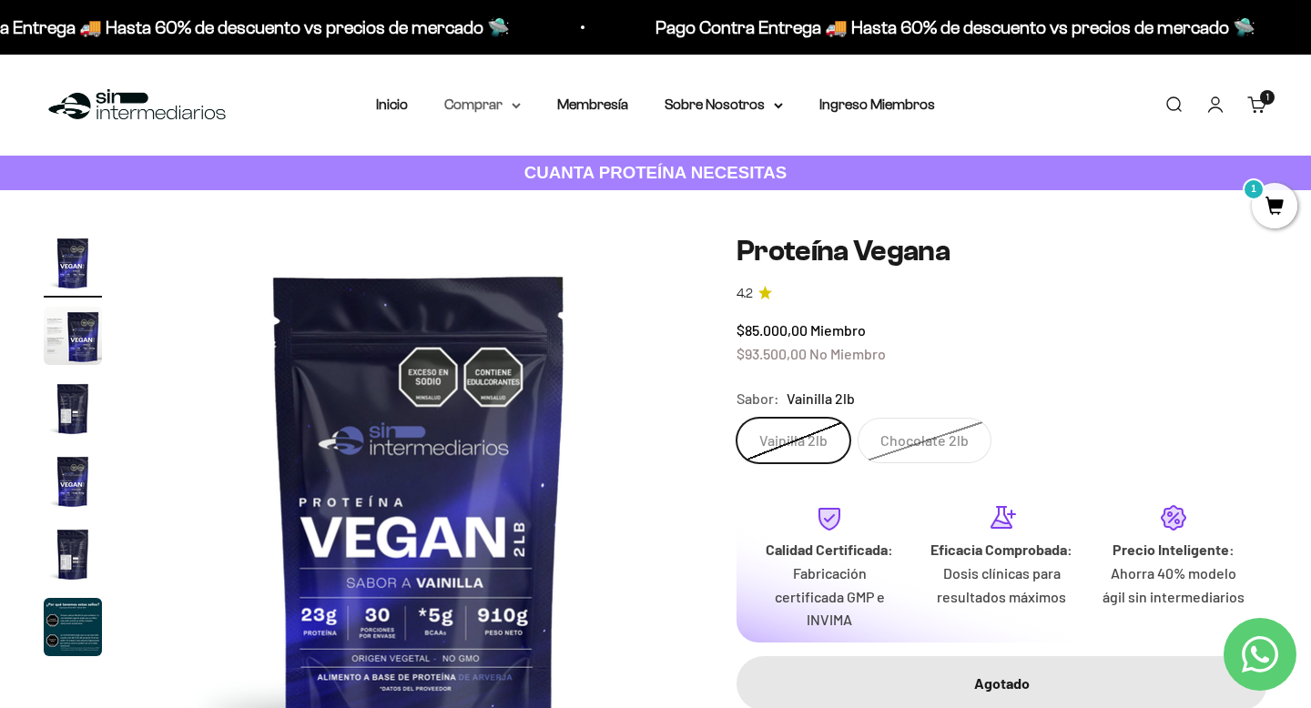
click at [513, 103] on icon at bounding box center [516, 106] width 9 height 6
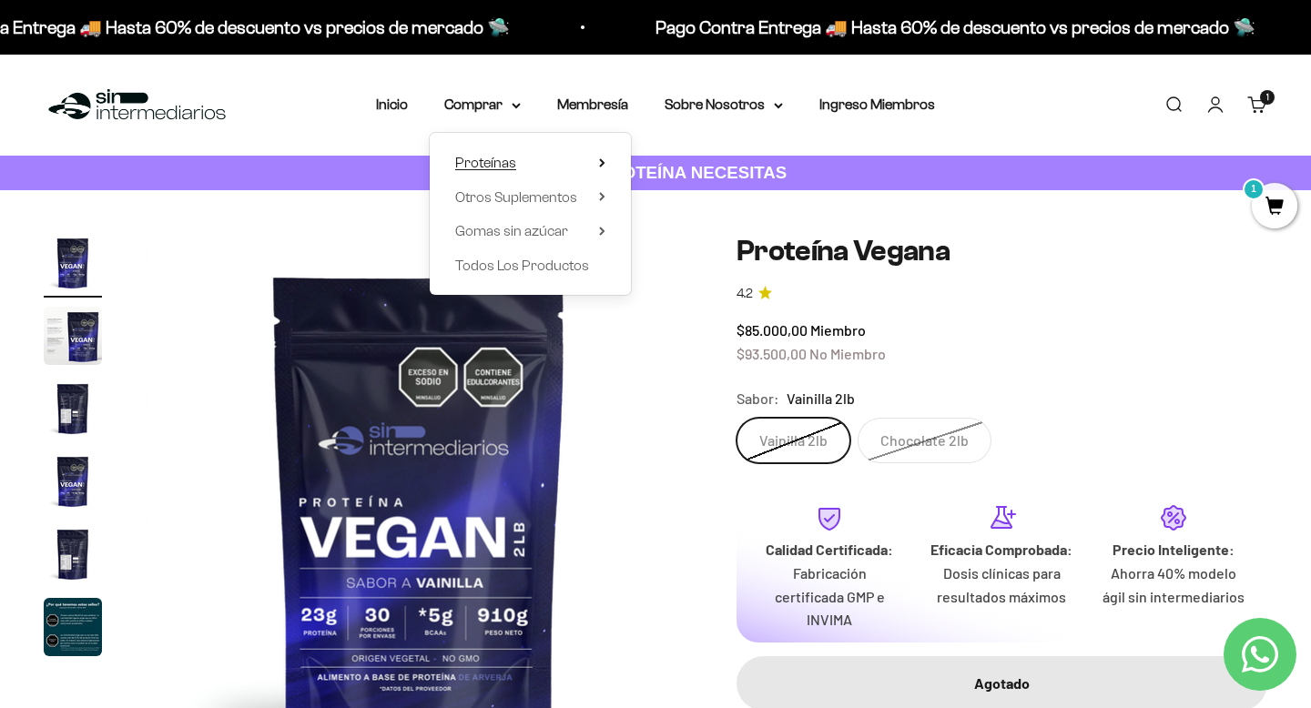
click at [576, 165] on summary "Proteínas" at bounding box center [530, 163] width 150 height 24
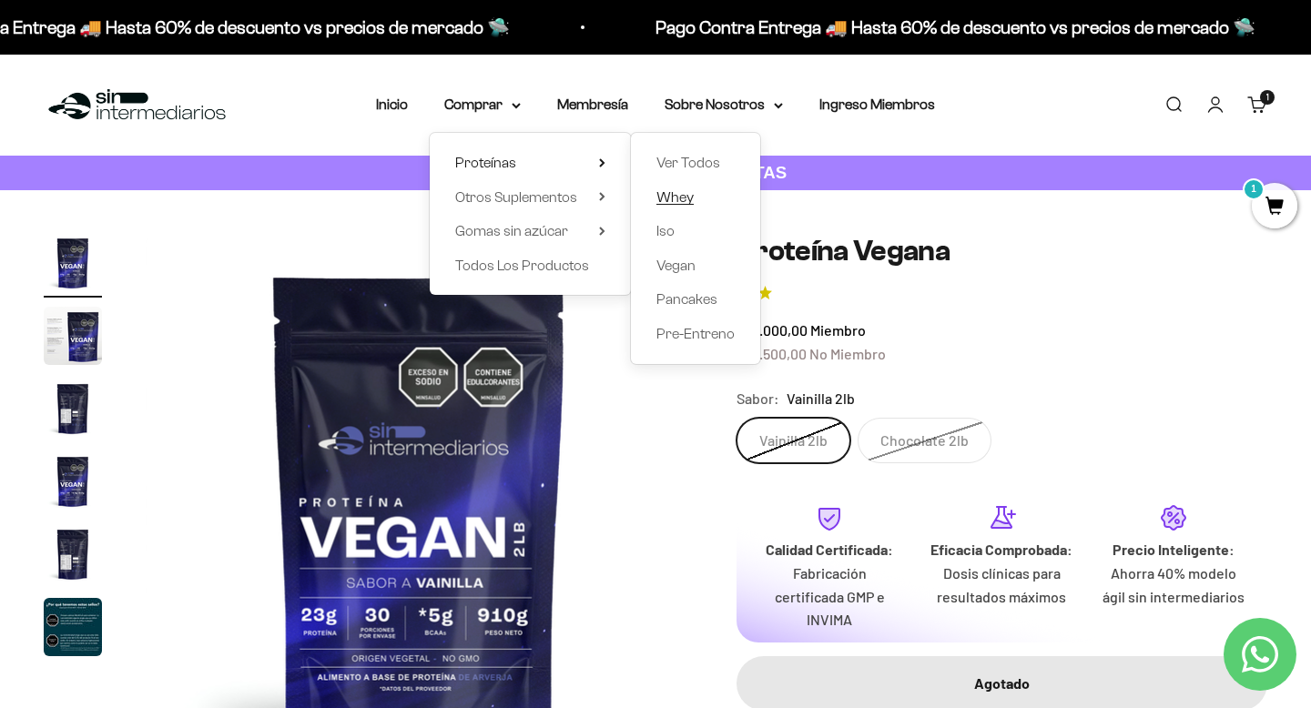
click at [683, 193] on span "Whey" at bounding box center [674, 196] width 37 height 15
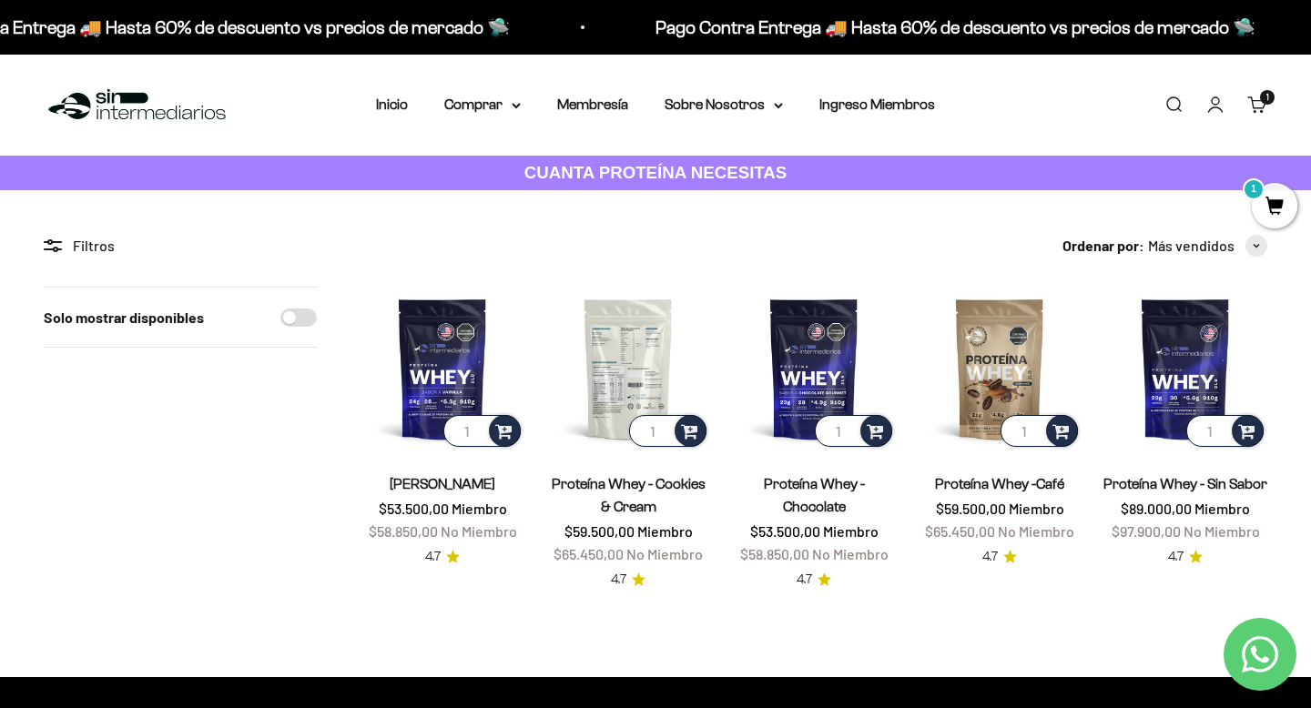
click at [638, 351] on img at bounding box center [628, 369] width 164 height 164
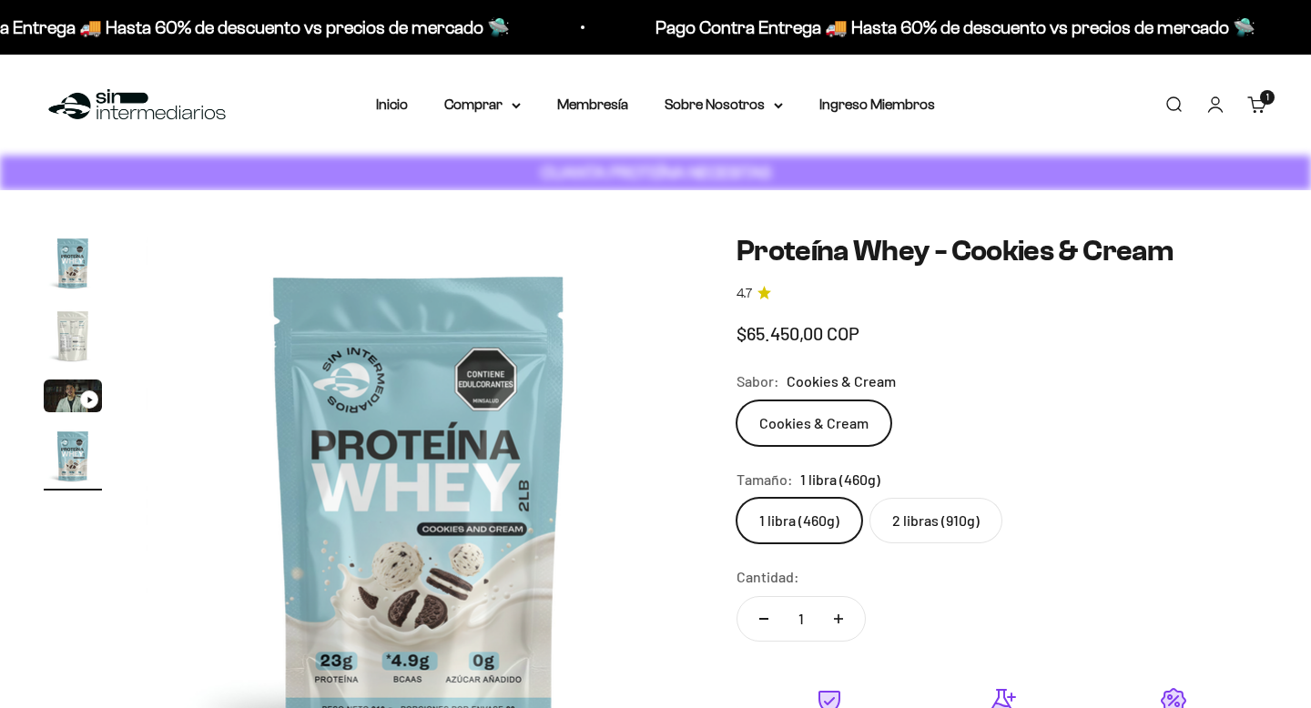
scroll to position [0, 1706]
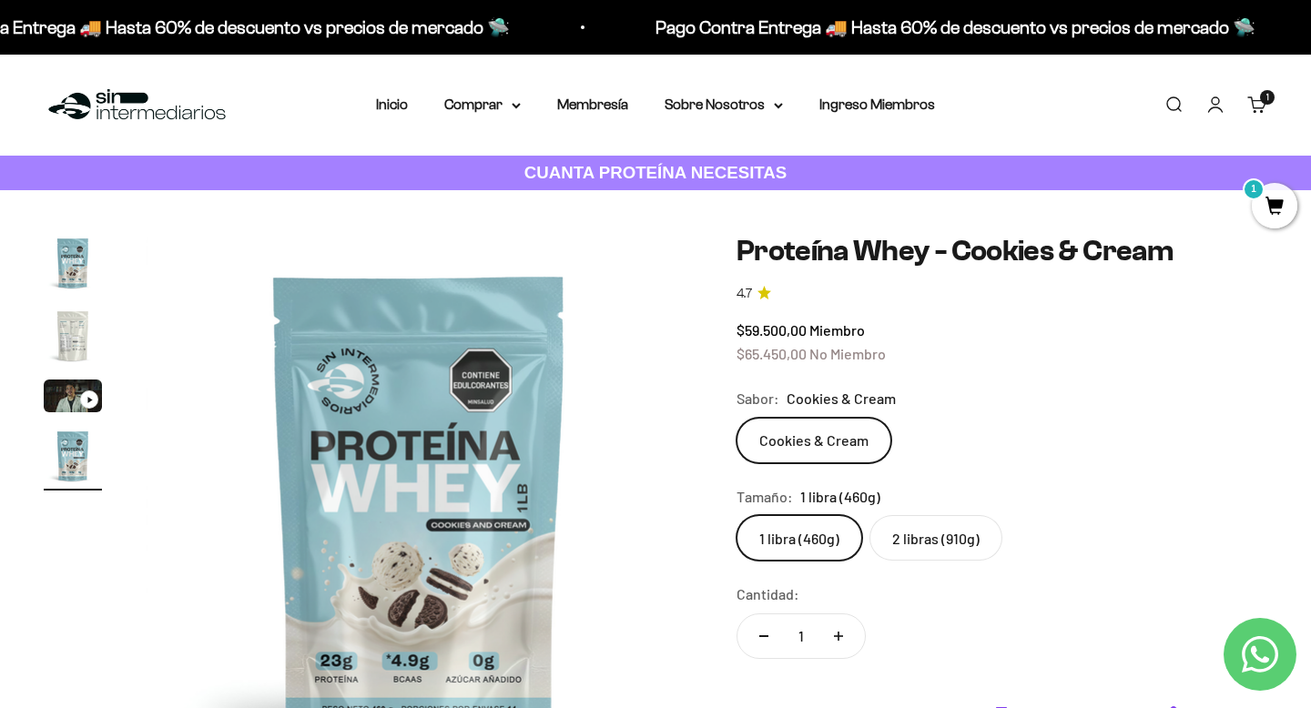
click at [908, 532] on label "2 libras (910g)" at bounding box center [935, 538] width 133 height 46
click at [736, 515] on input "2 libras (910g)" at bounding box center [736, 514] width 1 height 1
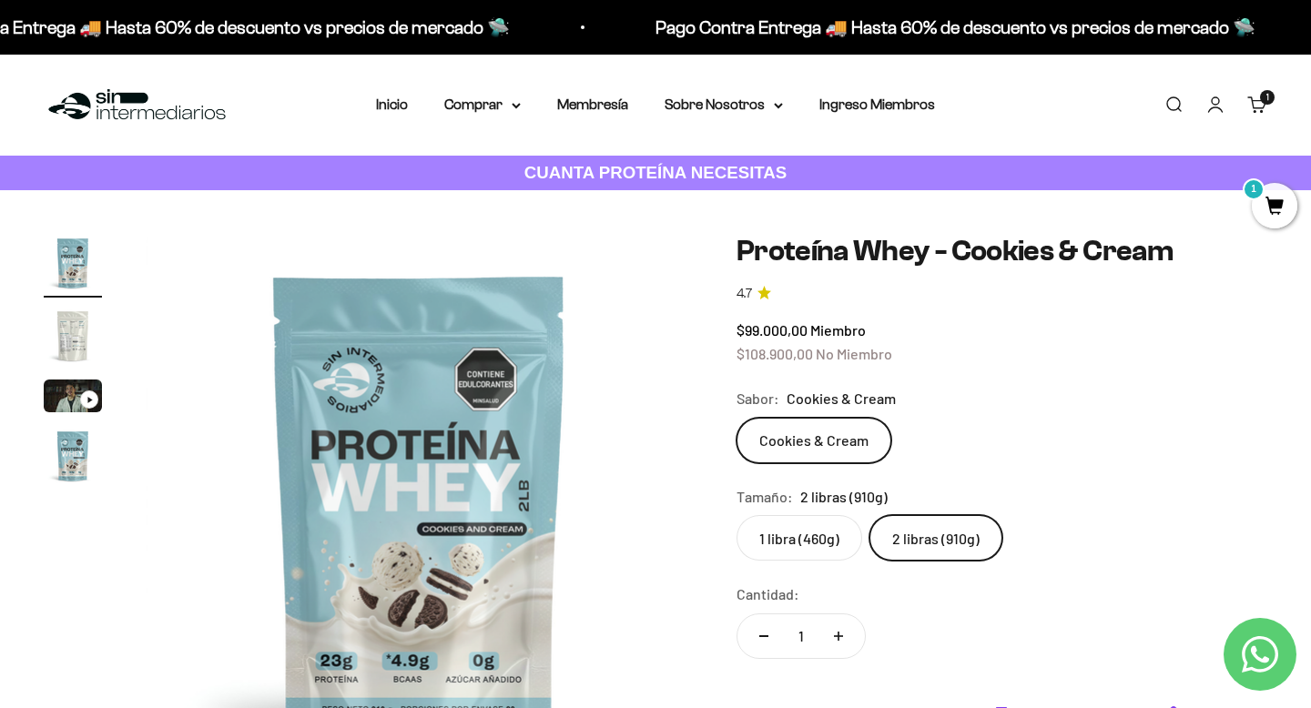
click at [837, 452] on label "Cookies & Cream" at bounding box center [813, 441] width 155 height 46
click at [736, 418] on input "Cookies & Cream" at bounding box center [736, 417] width 1 height 1
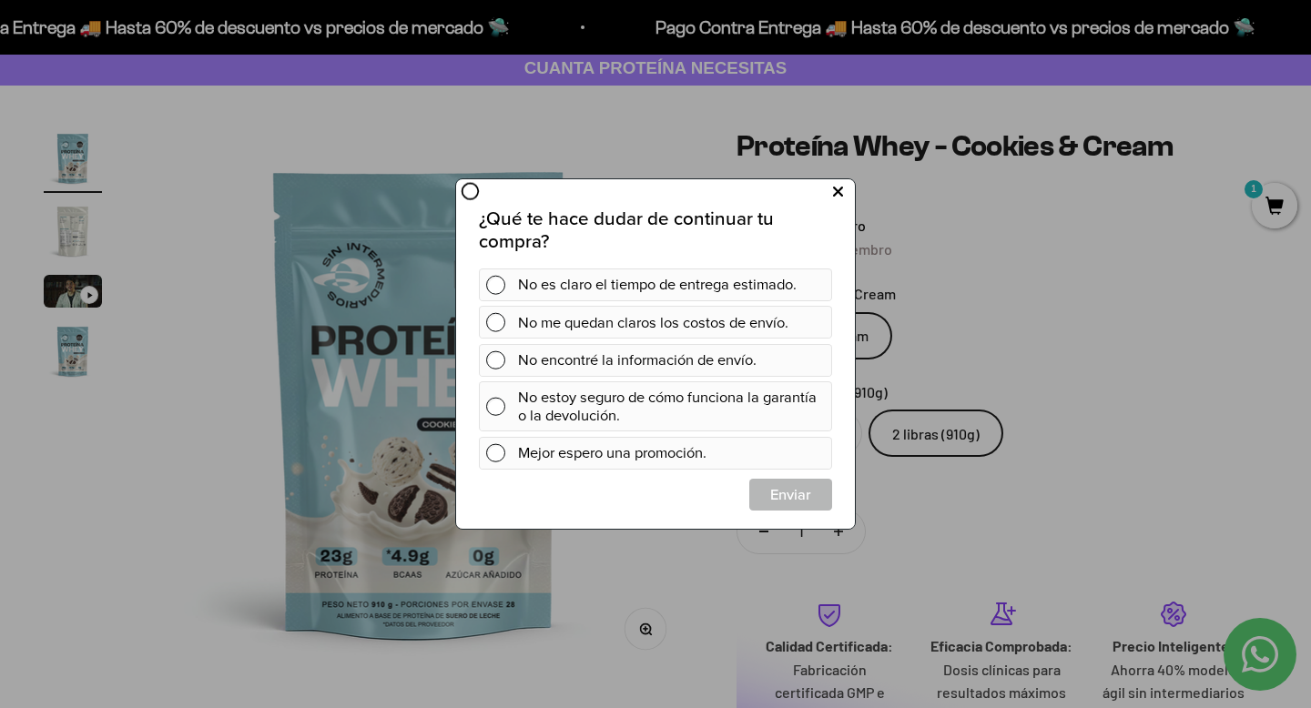
click at [832, 191] on button at bounding box center [838, 193] width 34 height 30
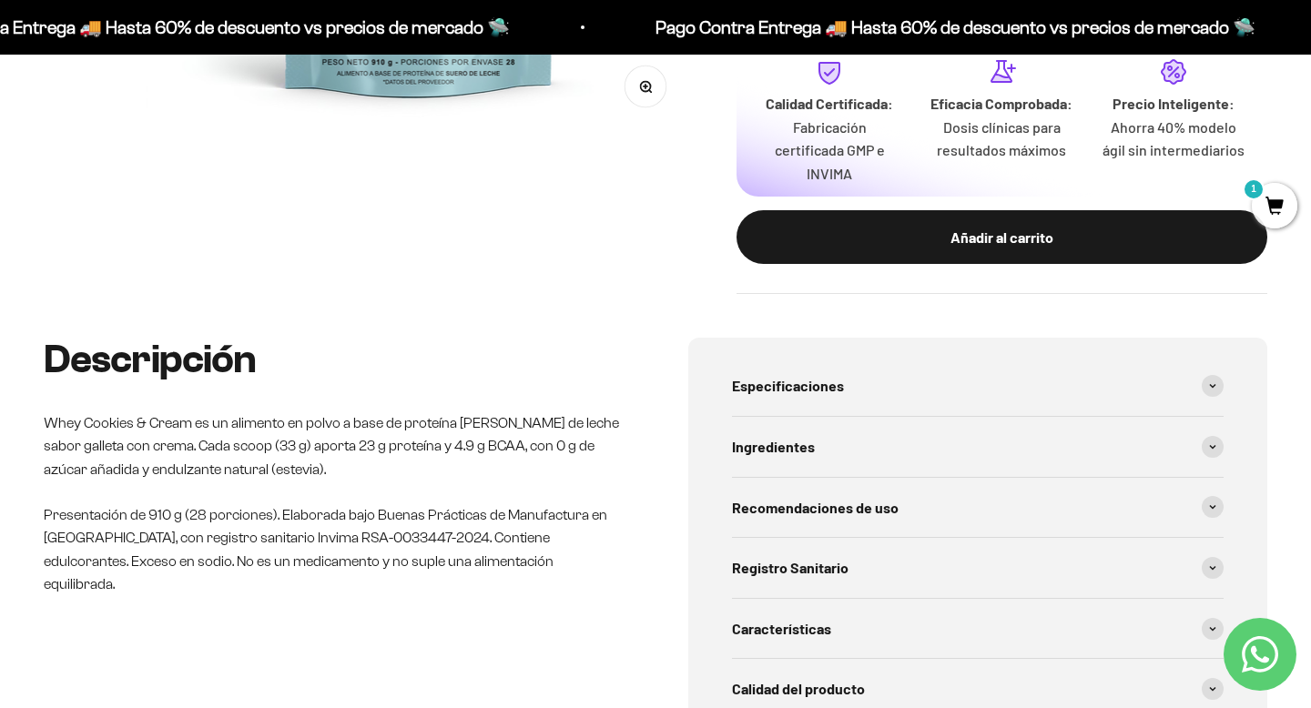
scroll to position [542, 0]
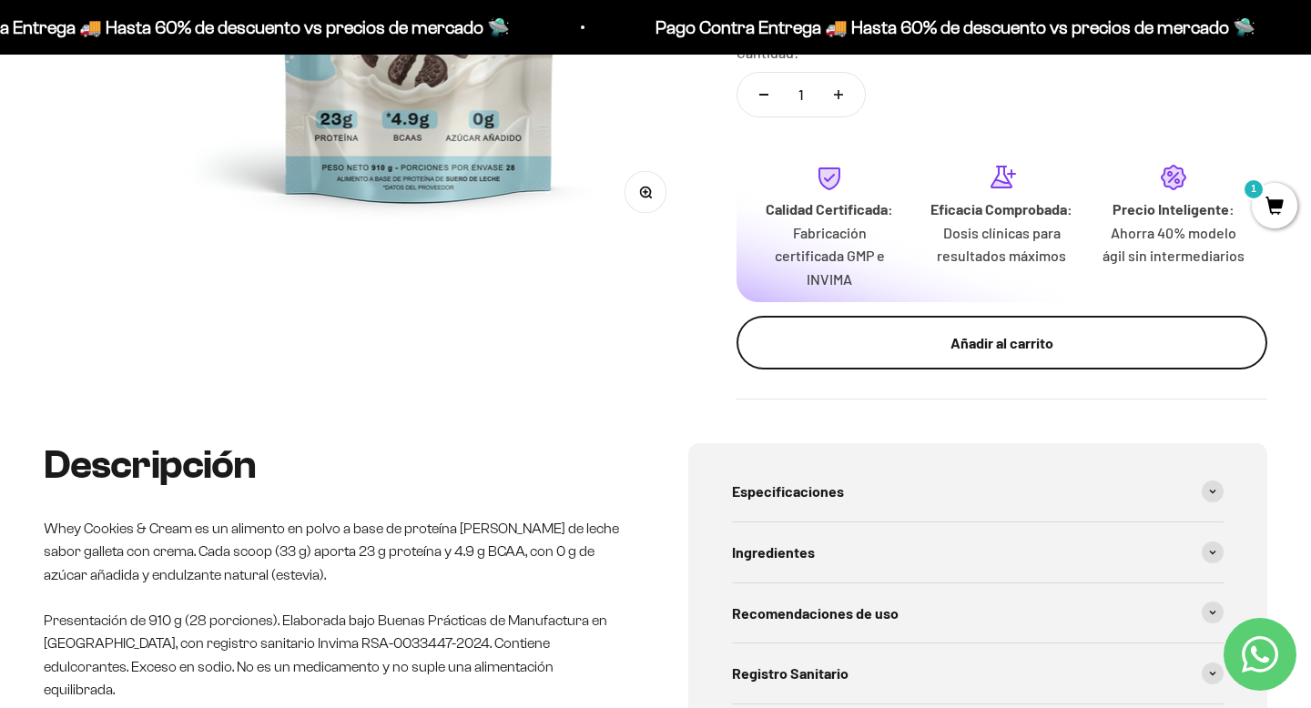
click at [913, 355] on button "Añadir al carrito" at bounding box center [1001, 343] width 531 height 55
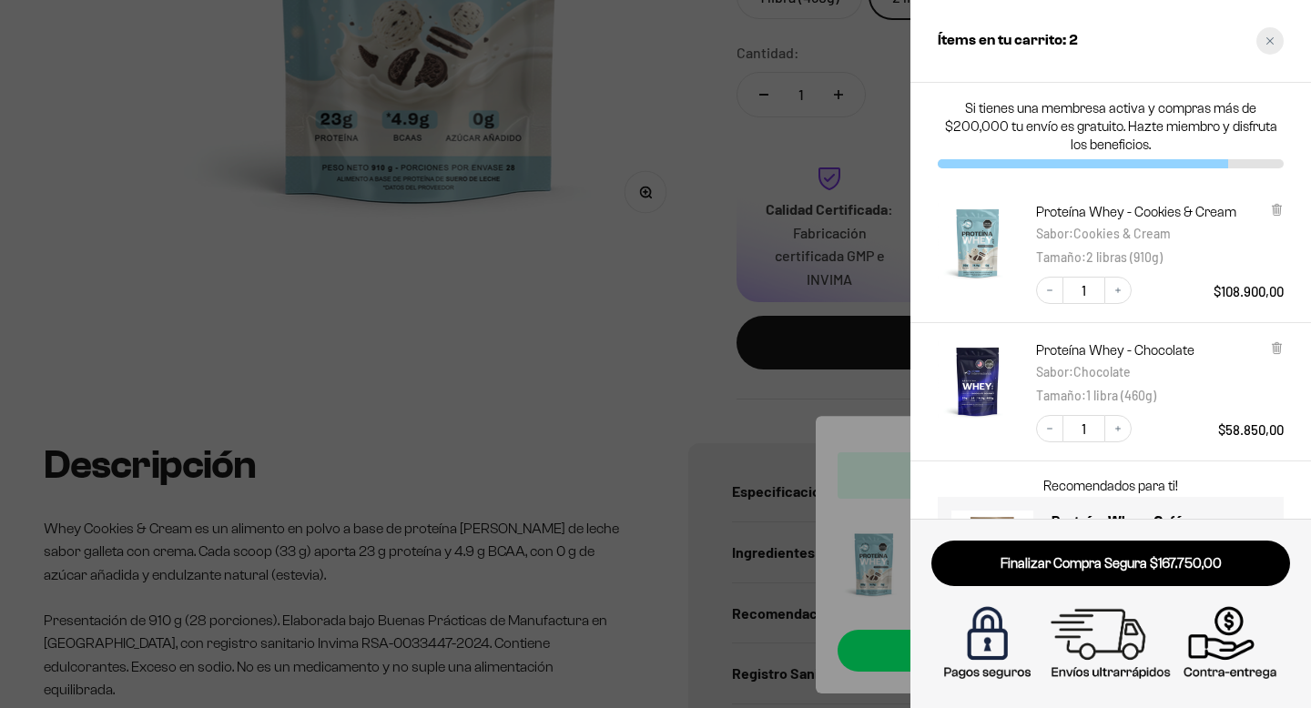
click at [1270, 45] on icon "Close cart" at bounding box center [1269, 40] width 9 height 9
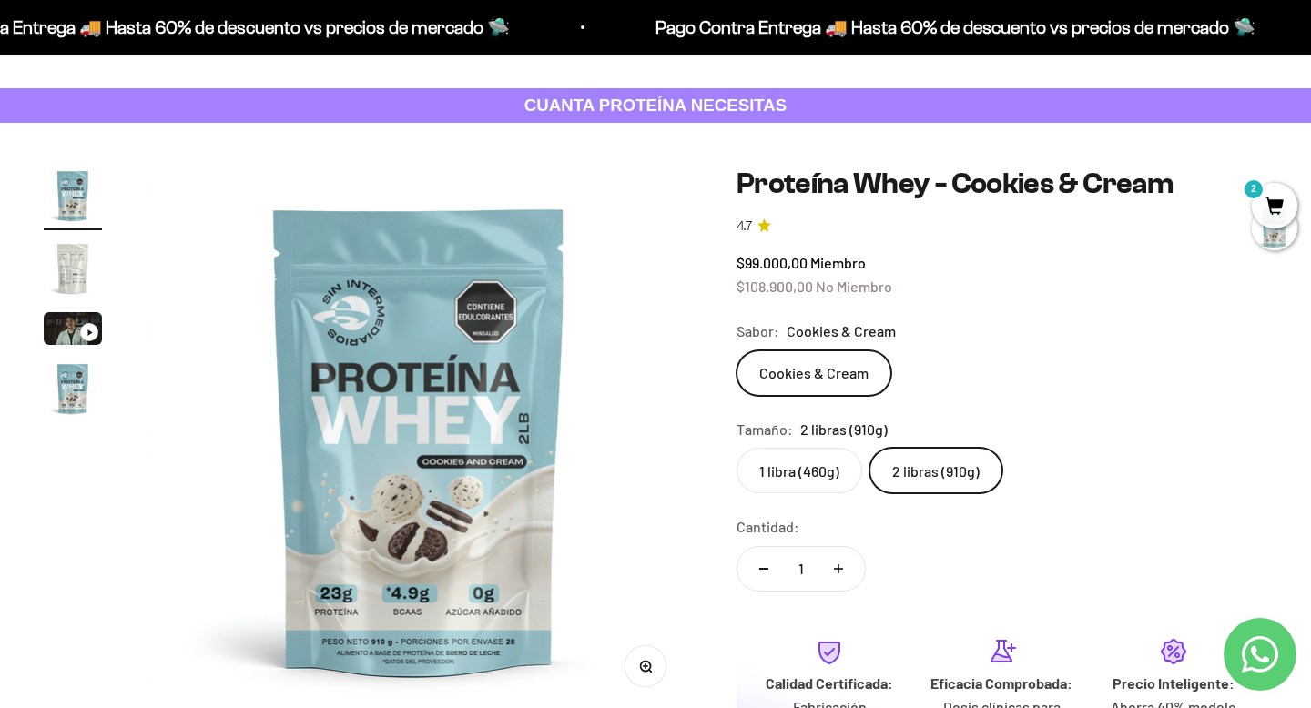
scroll to position [0, 0]
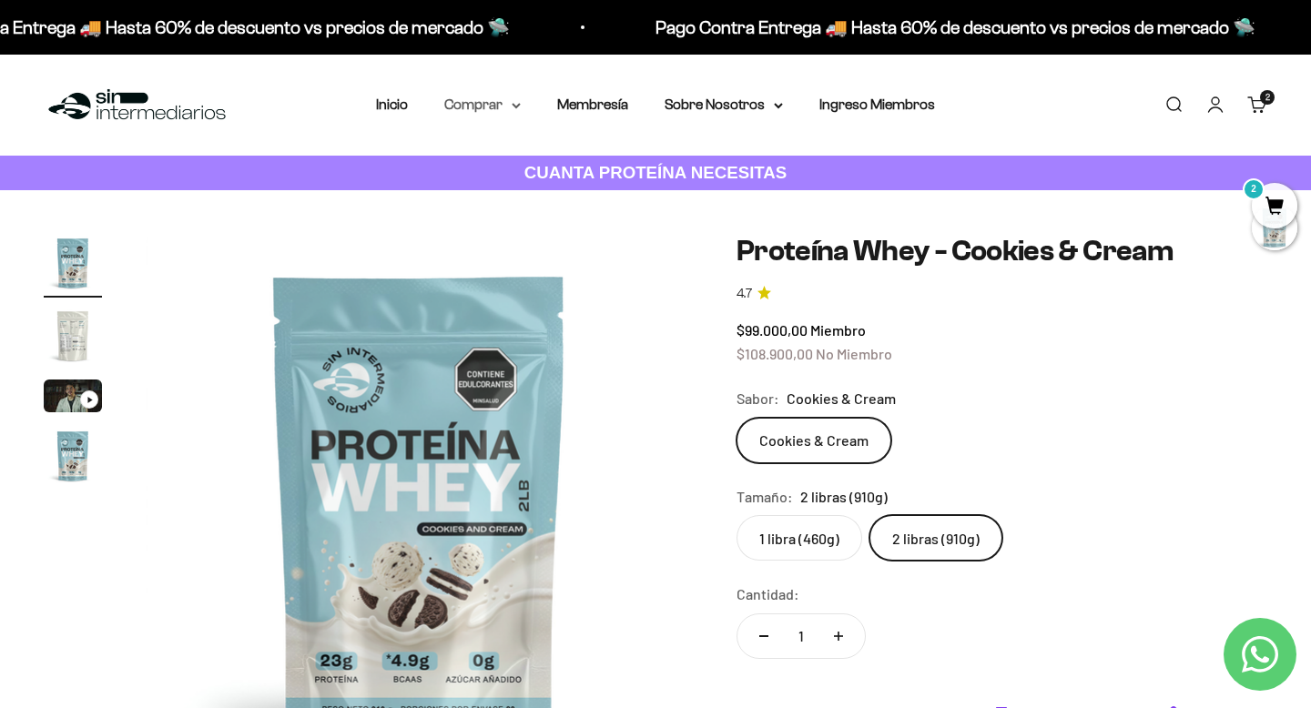
click at [457, 106] on summary "Comprar" at bounding box center [482, 105] width 76 height 24
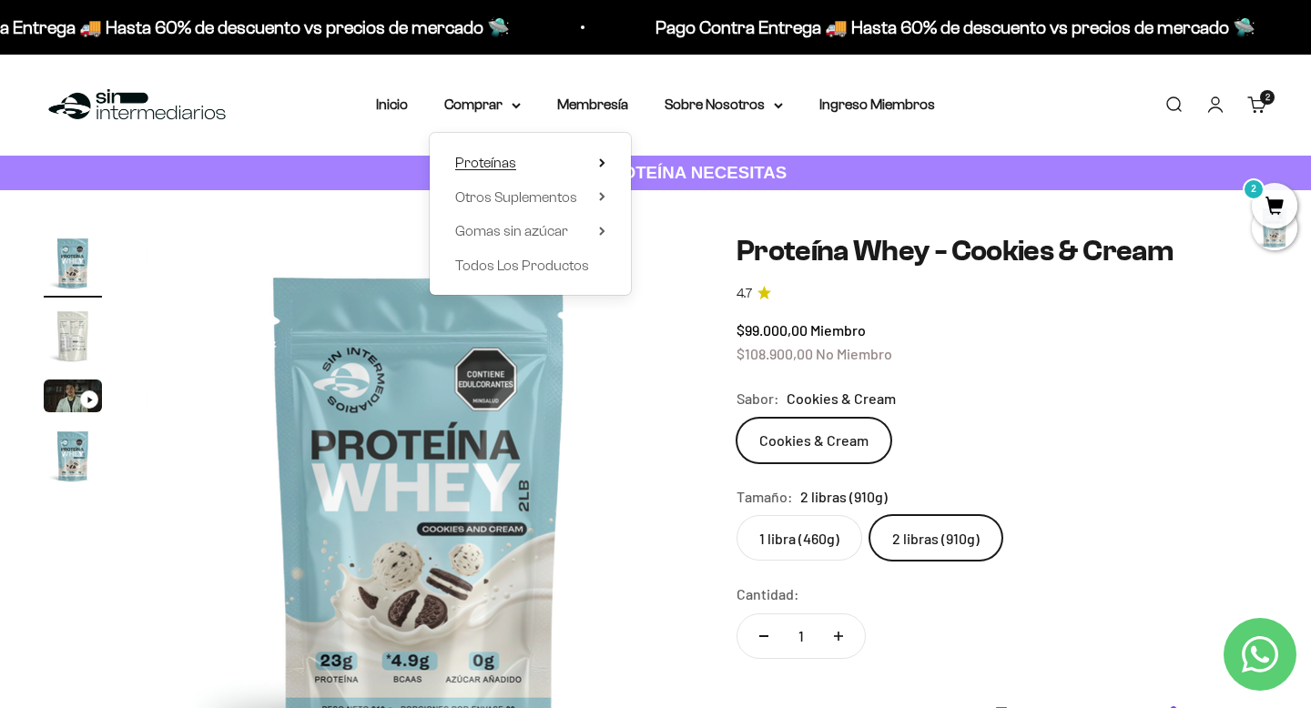
click at [506, 174] on span "Proteínas" at bounding box center [485, 163] width 61 height 24
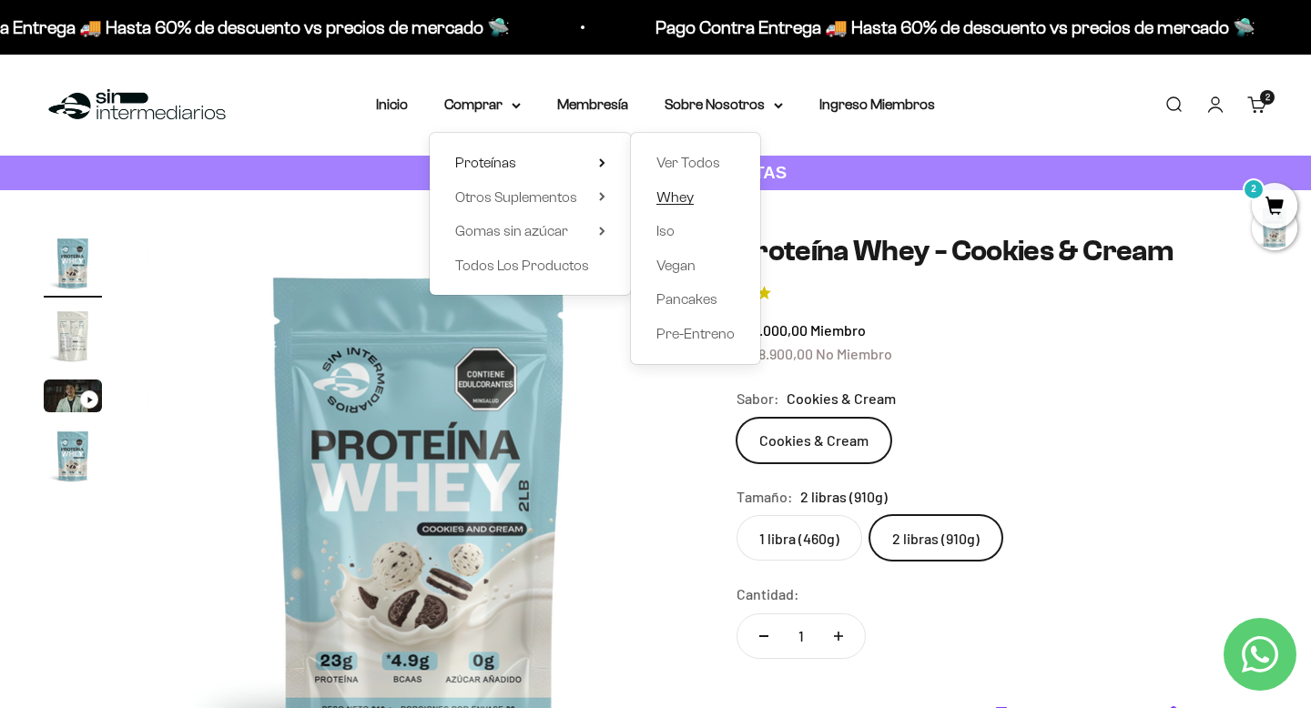
click at [679, 199] on span "Whey" at bounding box center [674, 196] width 37 height 15
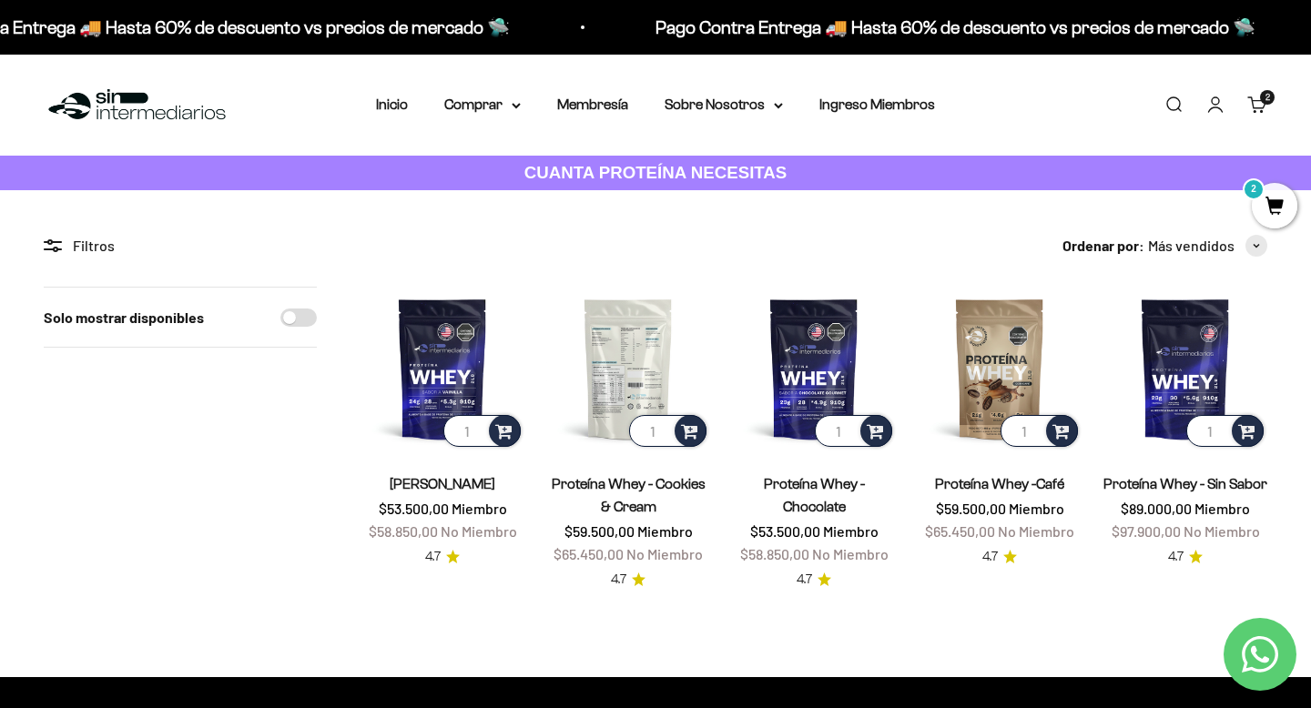
click at [636, 339] on img at bounding box center [628, 369] width 164 height 164
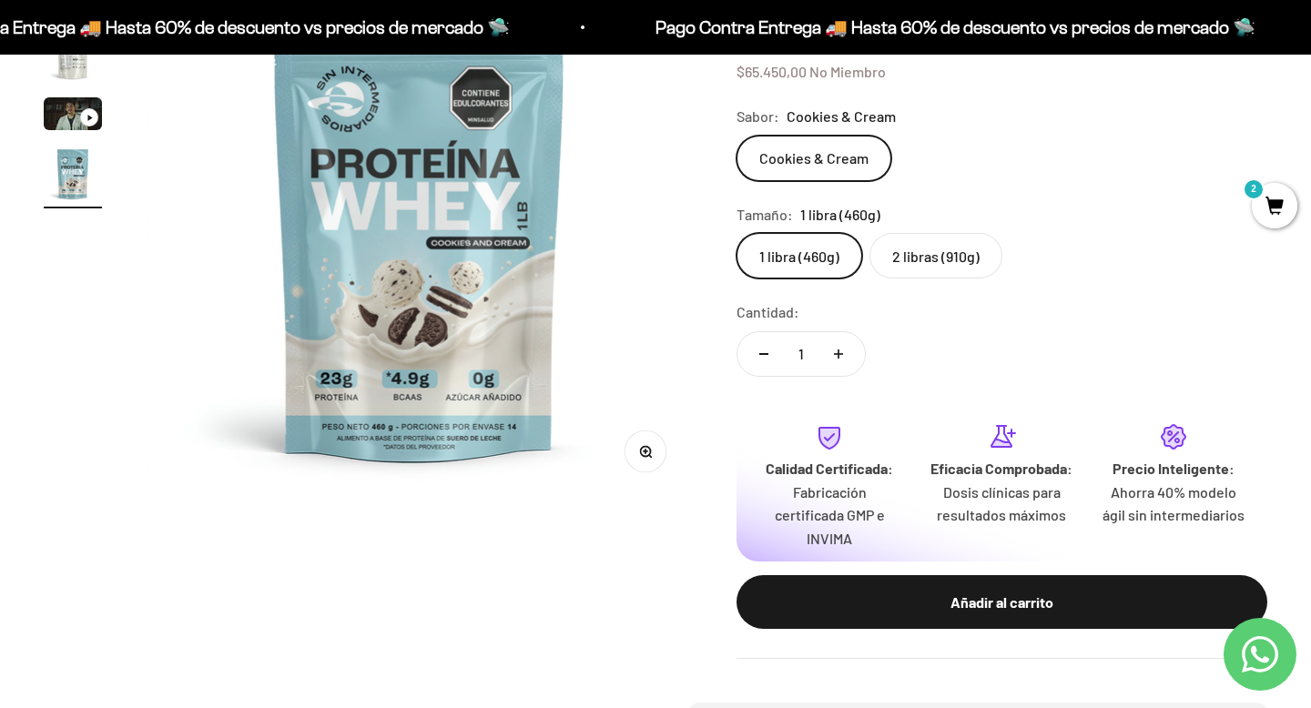
scroll to position [287, 0]
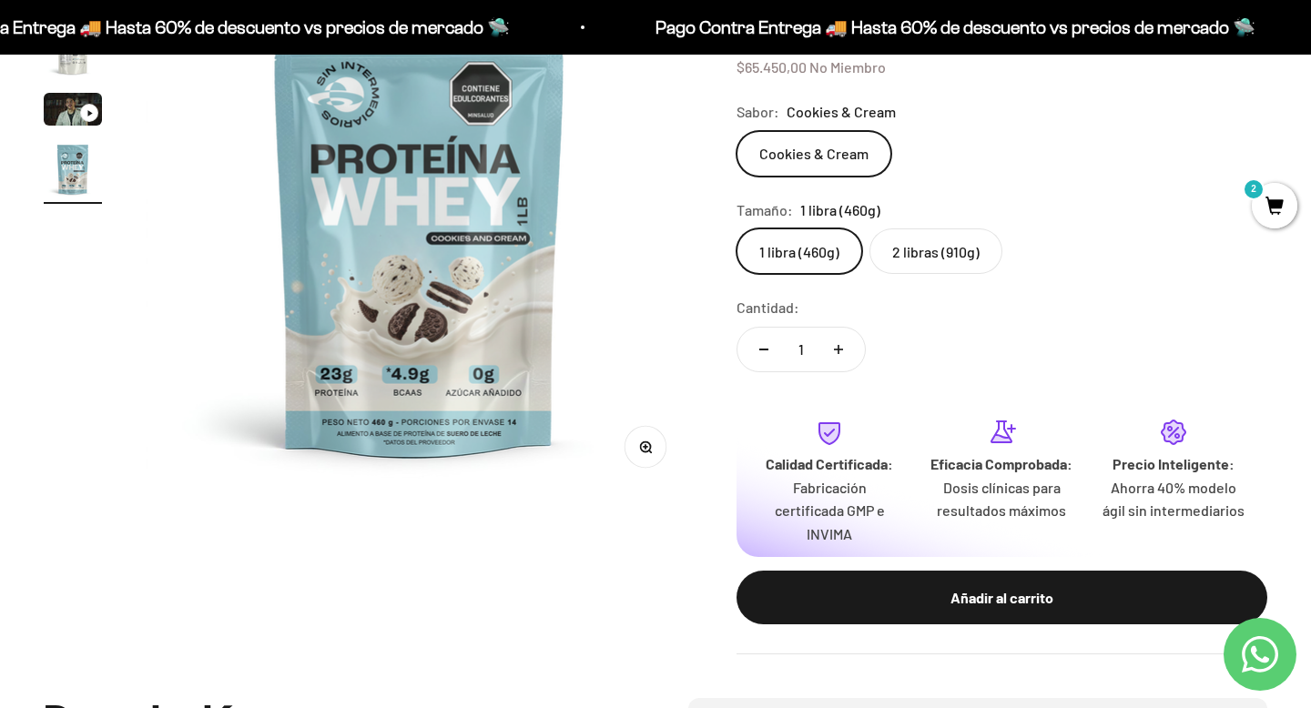
click at [883, 608] on div "Añadir al carrito" at bounding box center [1002, 598] width 458 height 24
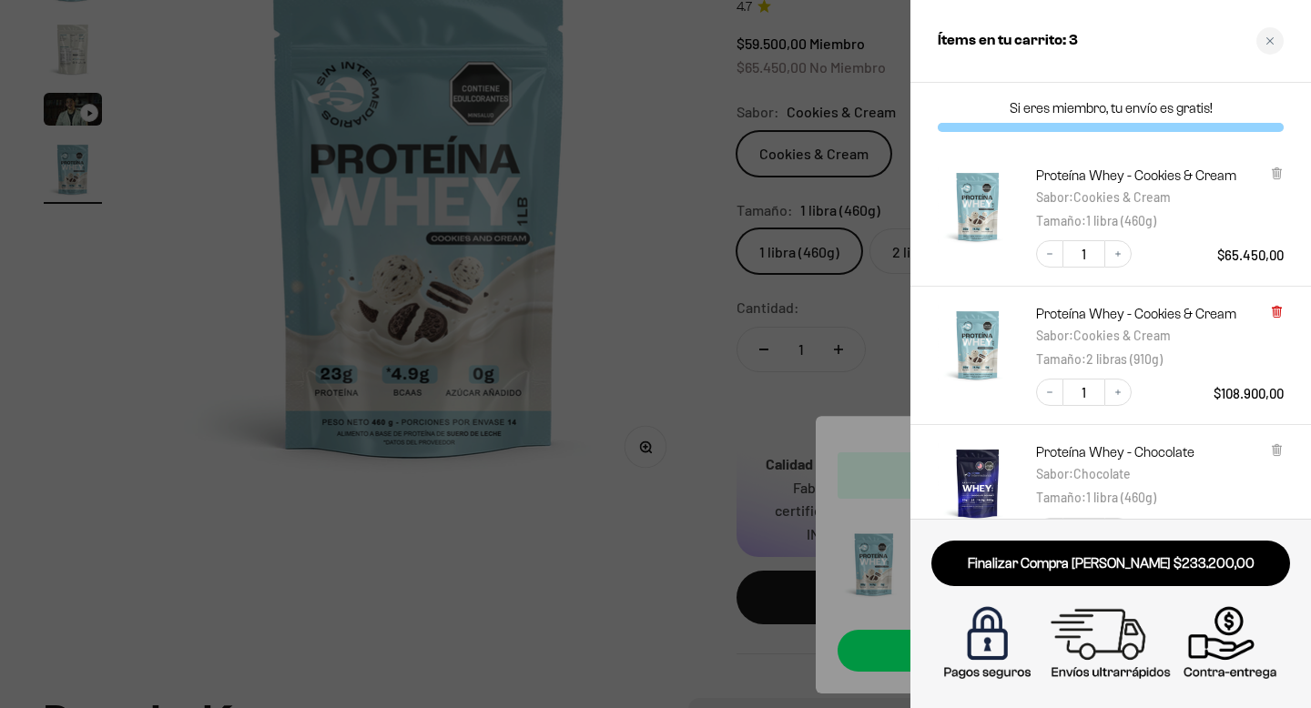
click at [1276, 313] on icon at bounding box center [1276, 311] width 4 height 9
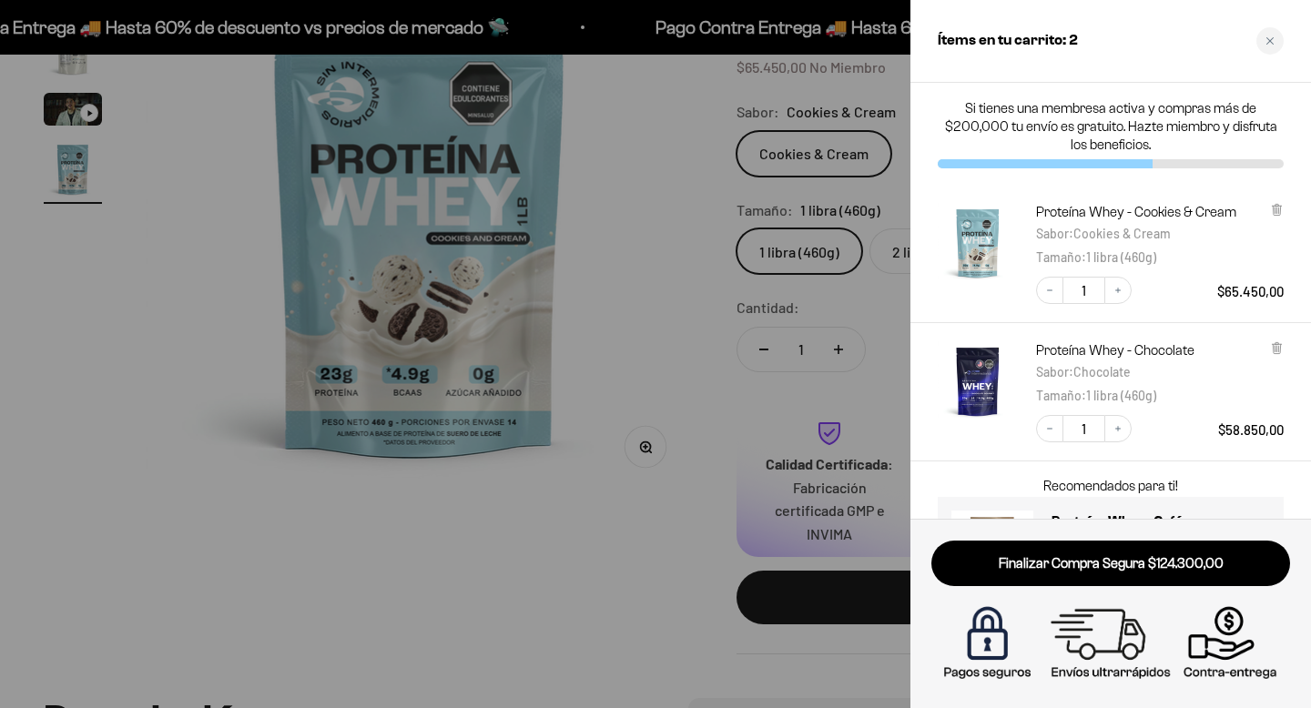
click at [634, 486] on div at bounding box center [655, 354] width 1311 height 708
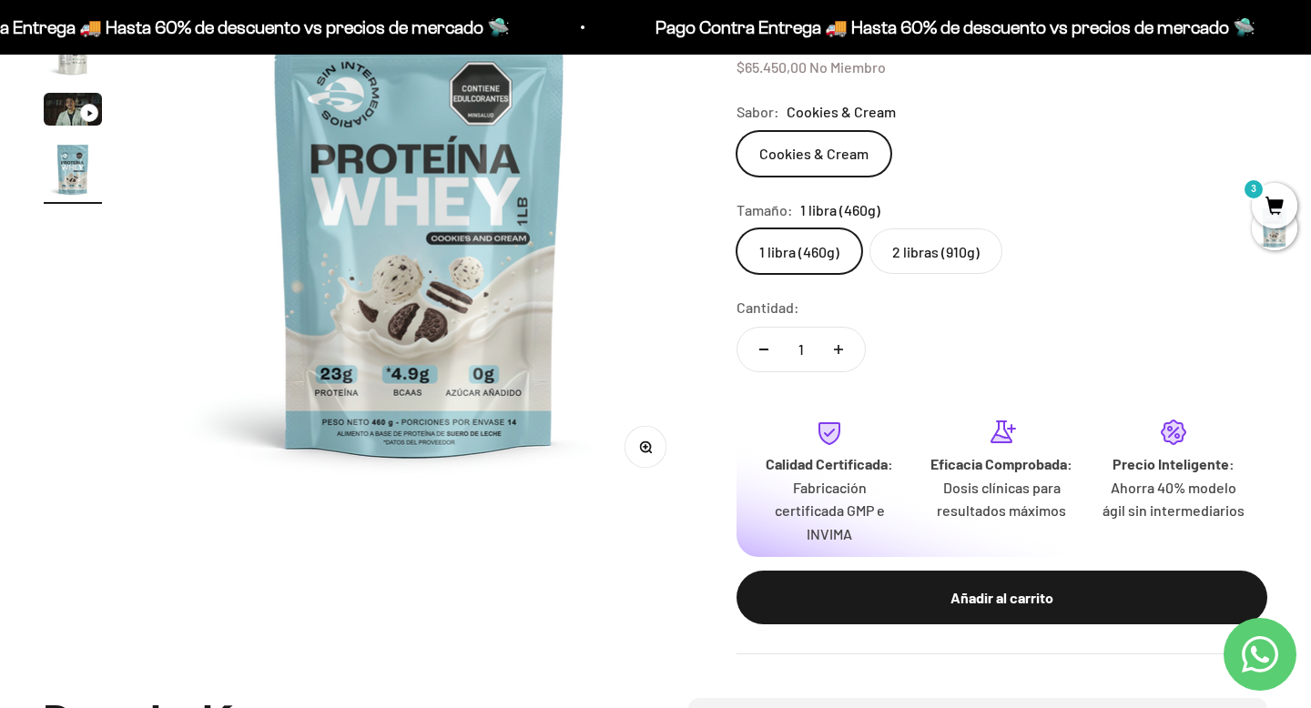
scroll to position [0, 0]
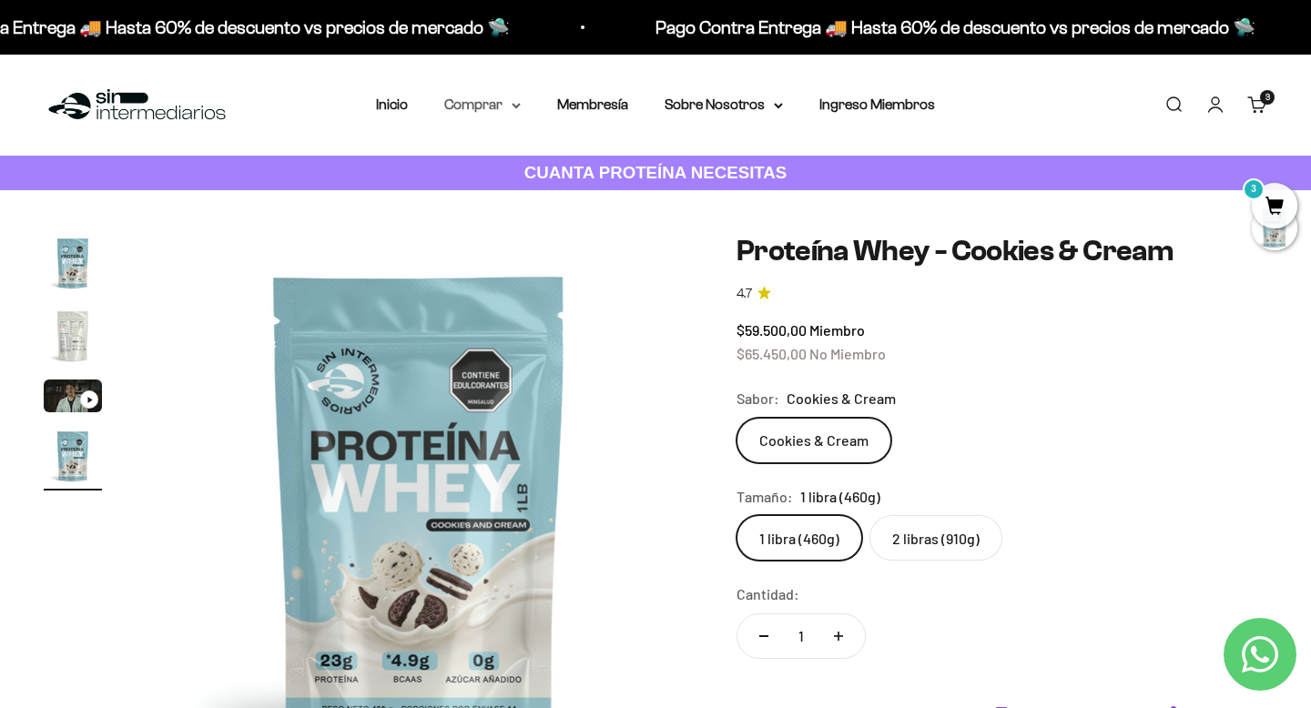
click at [480, 101] on summary "Comprar" at bounding box center [482, 105] width 76 height 24
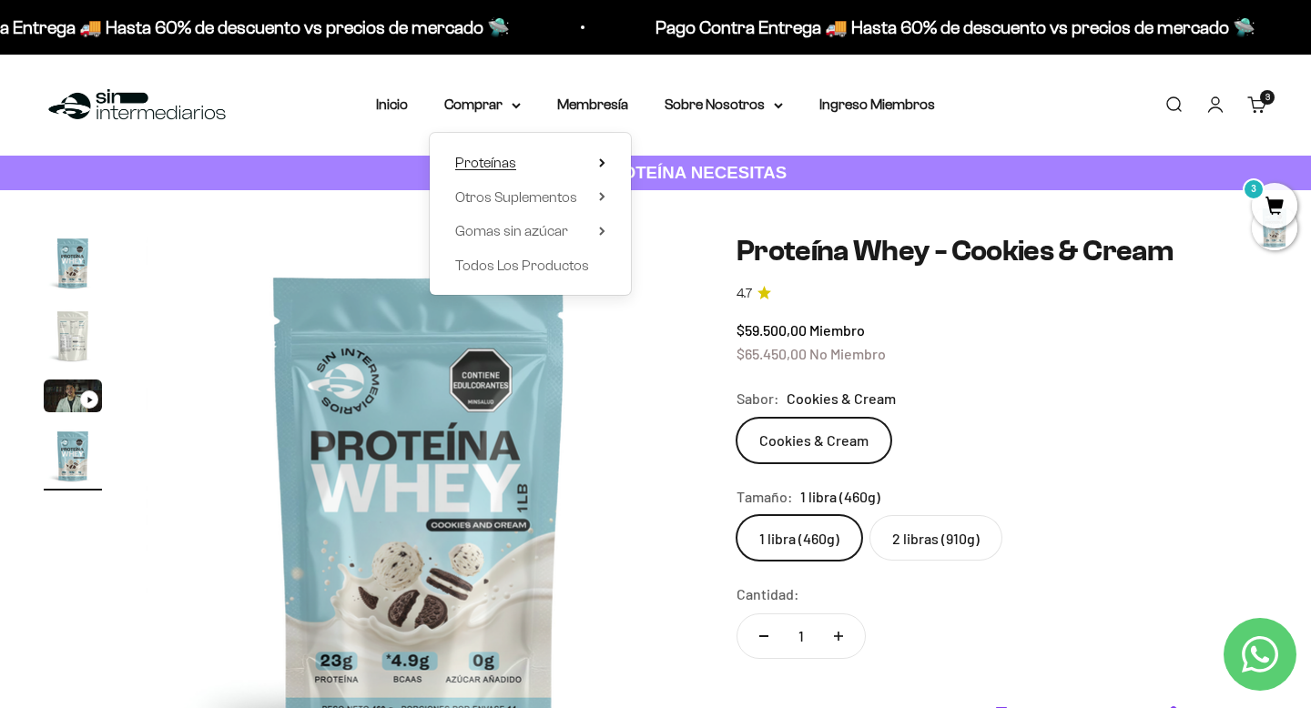
click at [530, 157] on summary "Proteínas" at bounding box center [530, 163] width 150 height 24
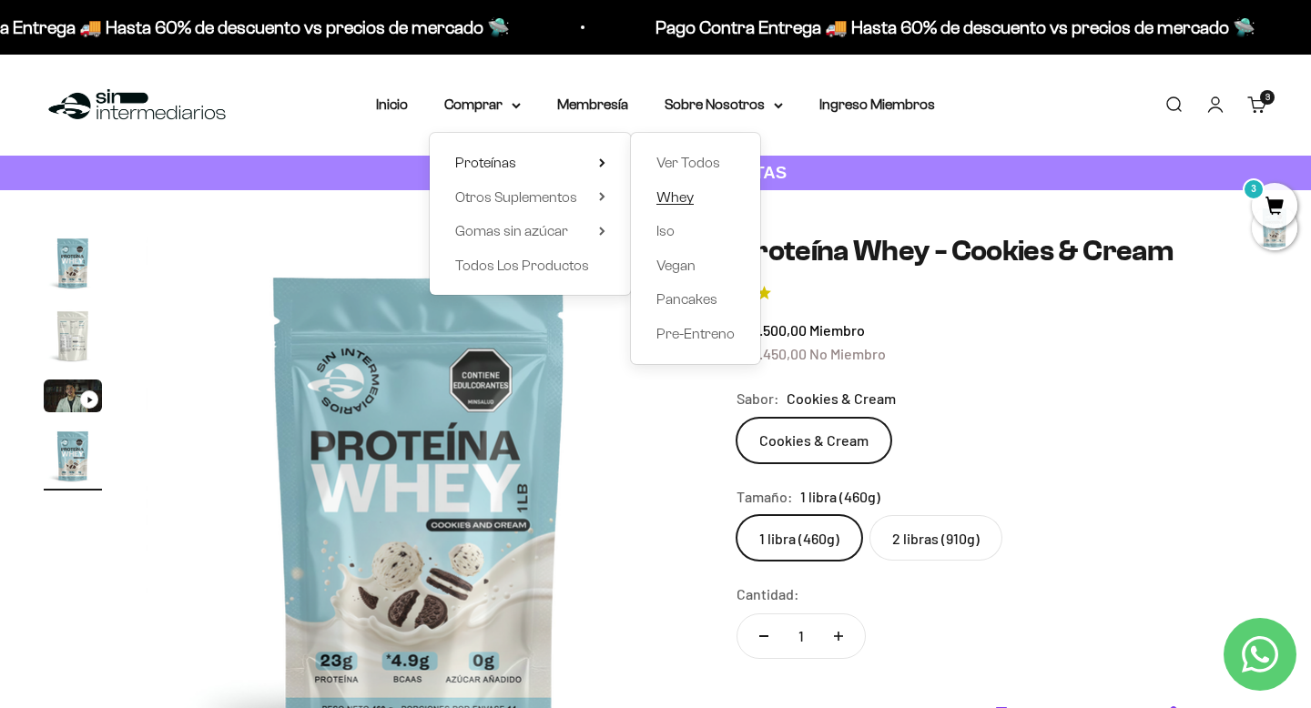
click at [692, 198] on span "Whey" at bounding box center [674, 196] width 37 height 15
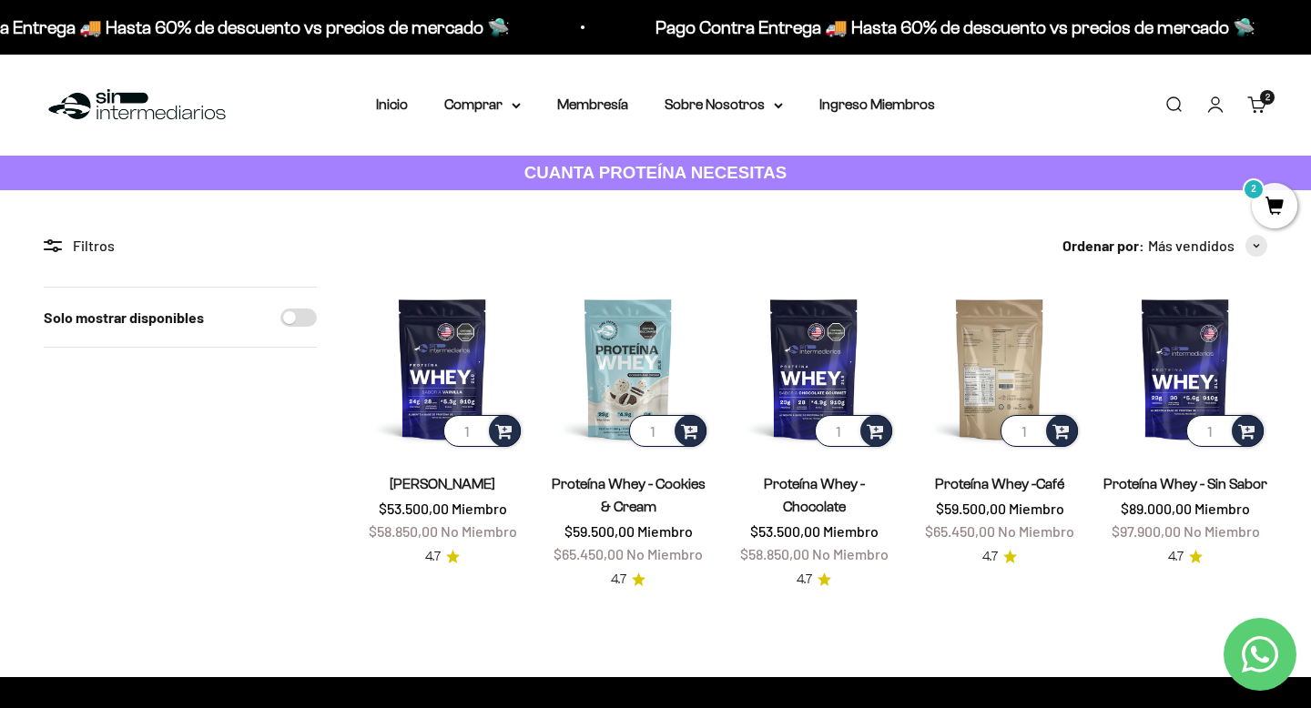
click at [996, 348] on img at bounding box center [1000, 369] width 164 height 164
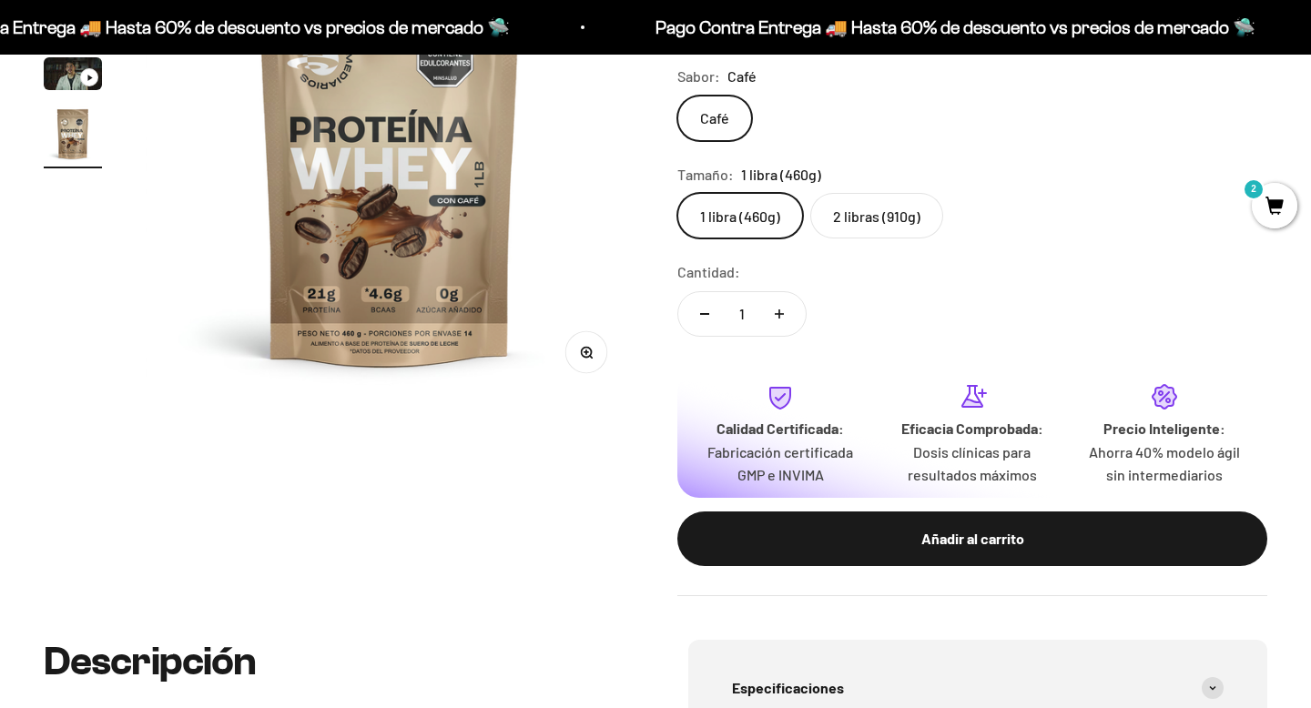
scroll to position [335, 0]
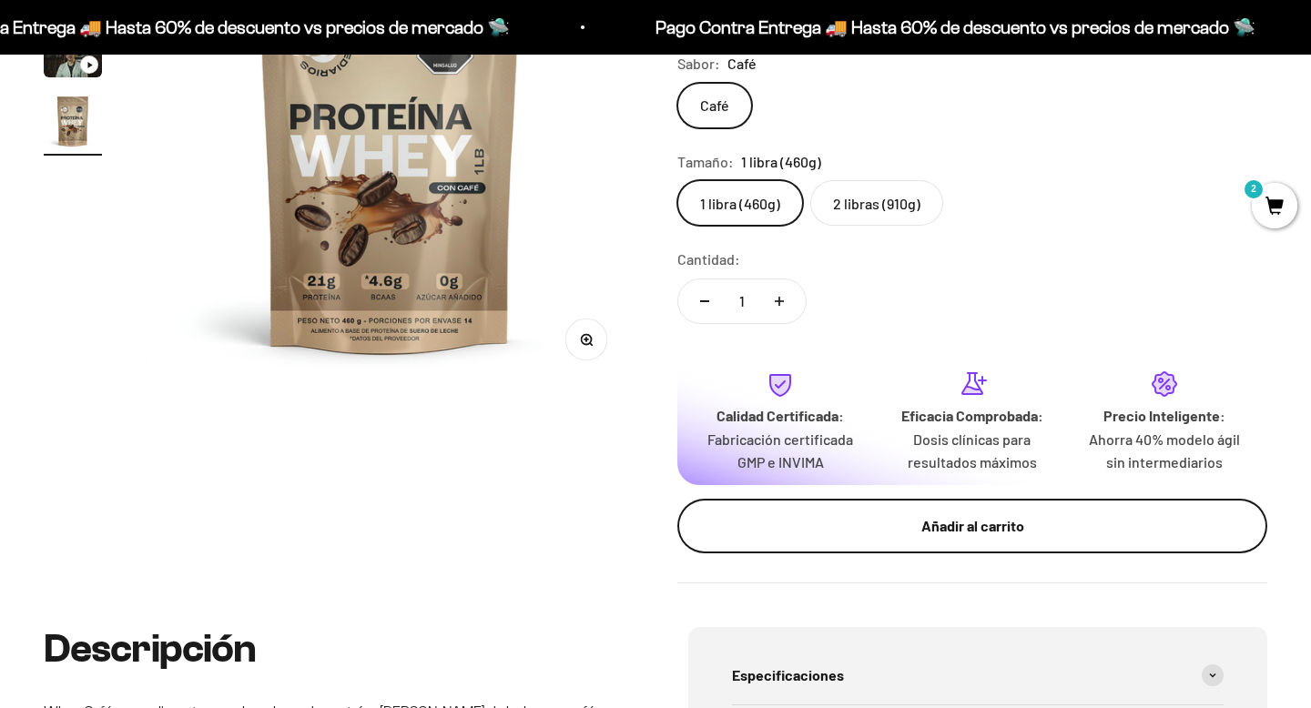
click at [872, 540] on button "Añadir al carrito" at bounding box center [972, 526] width 590 height 55
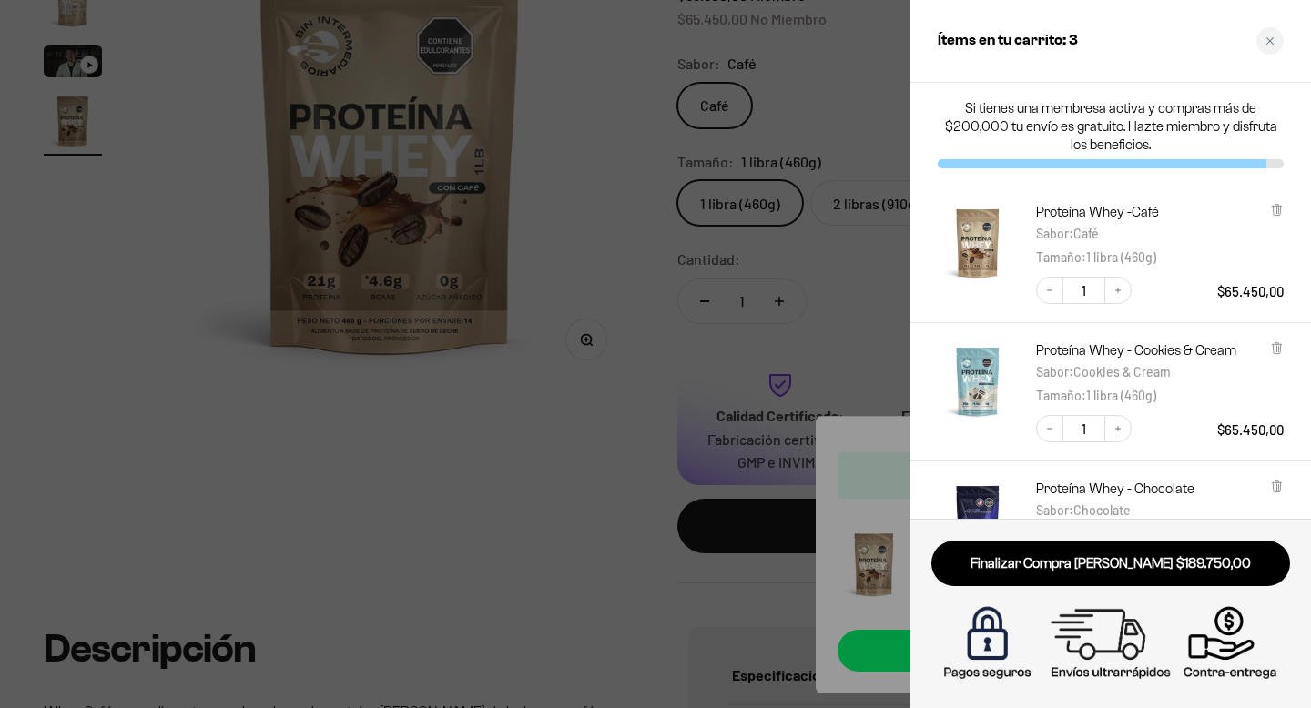
click at [679, 569] on div at bounding box center [655, 354] width 1311 height 708
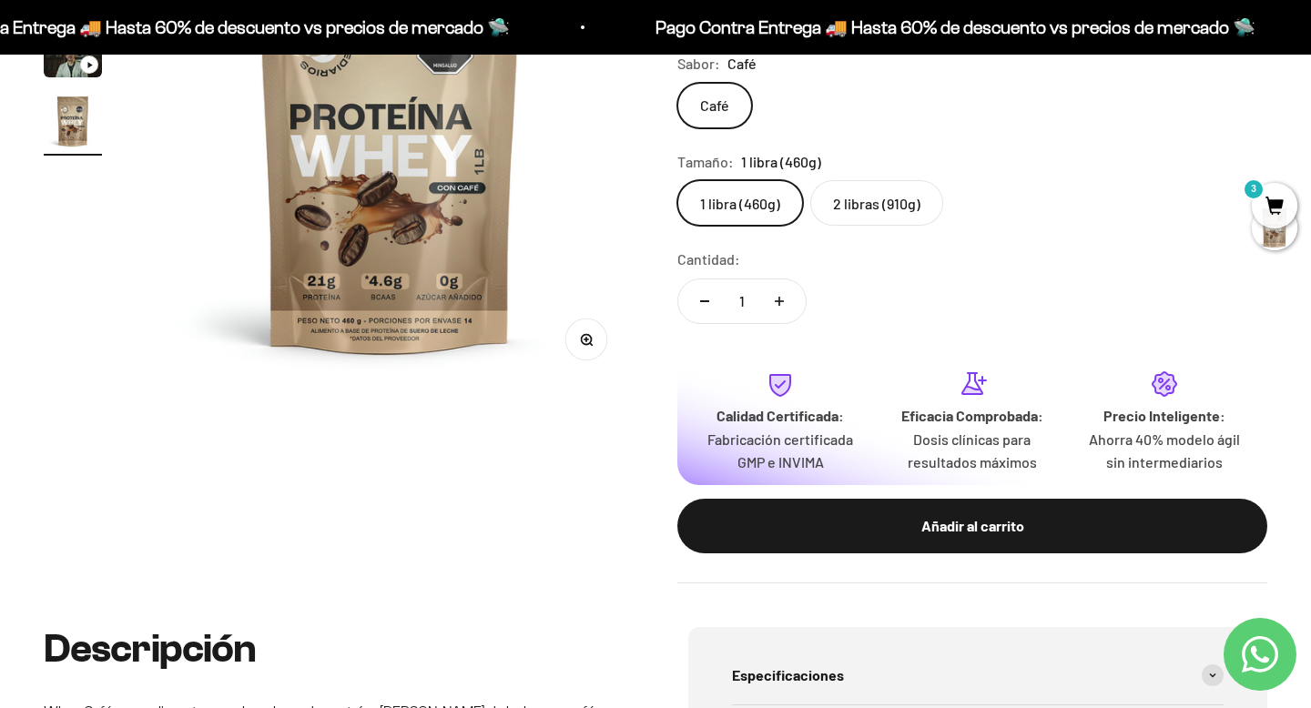
click at [1270, 628] on link "Contact us on WhatsApp" at bounding box center [1259, 654] width 73 height 73
click at [1270, 202] on span "3" at bounding box center [1275, 206] width 46 height 46
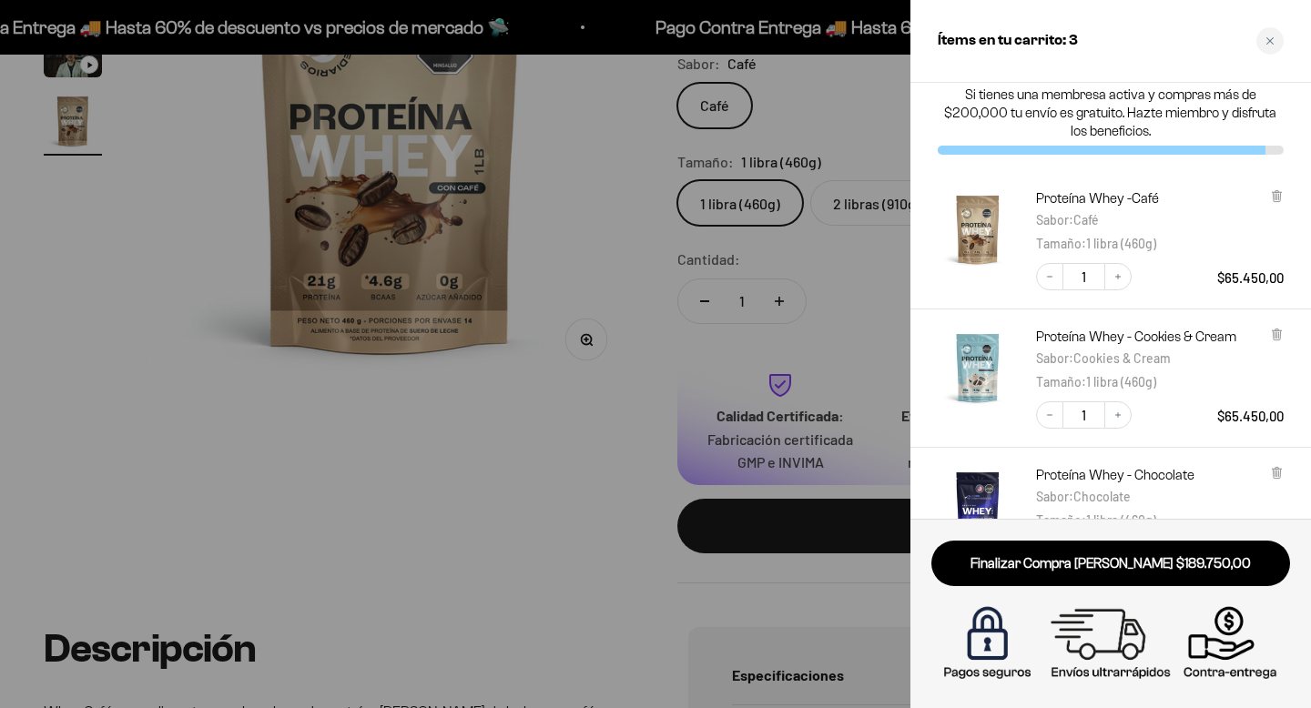
scroll to position [0, 0]
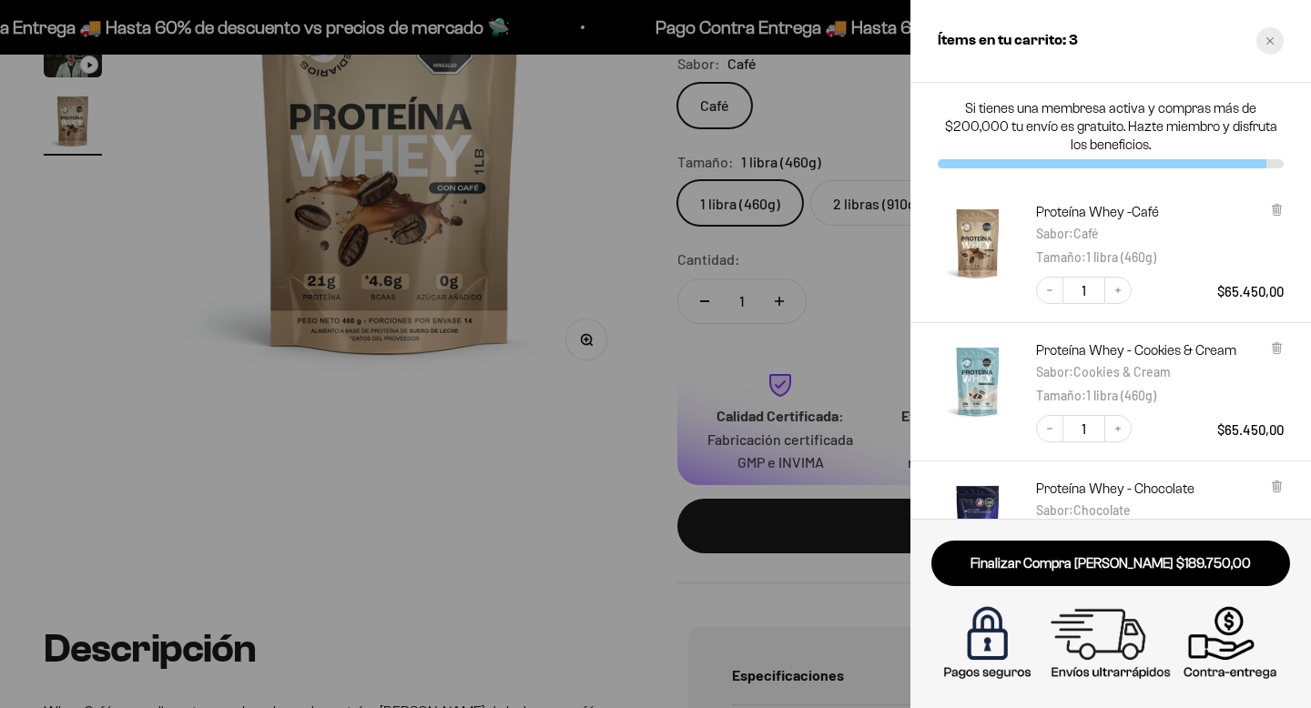
click at [1271, 46] on div "Close cart" at bounding box center [1269, 40] width 27 height 27
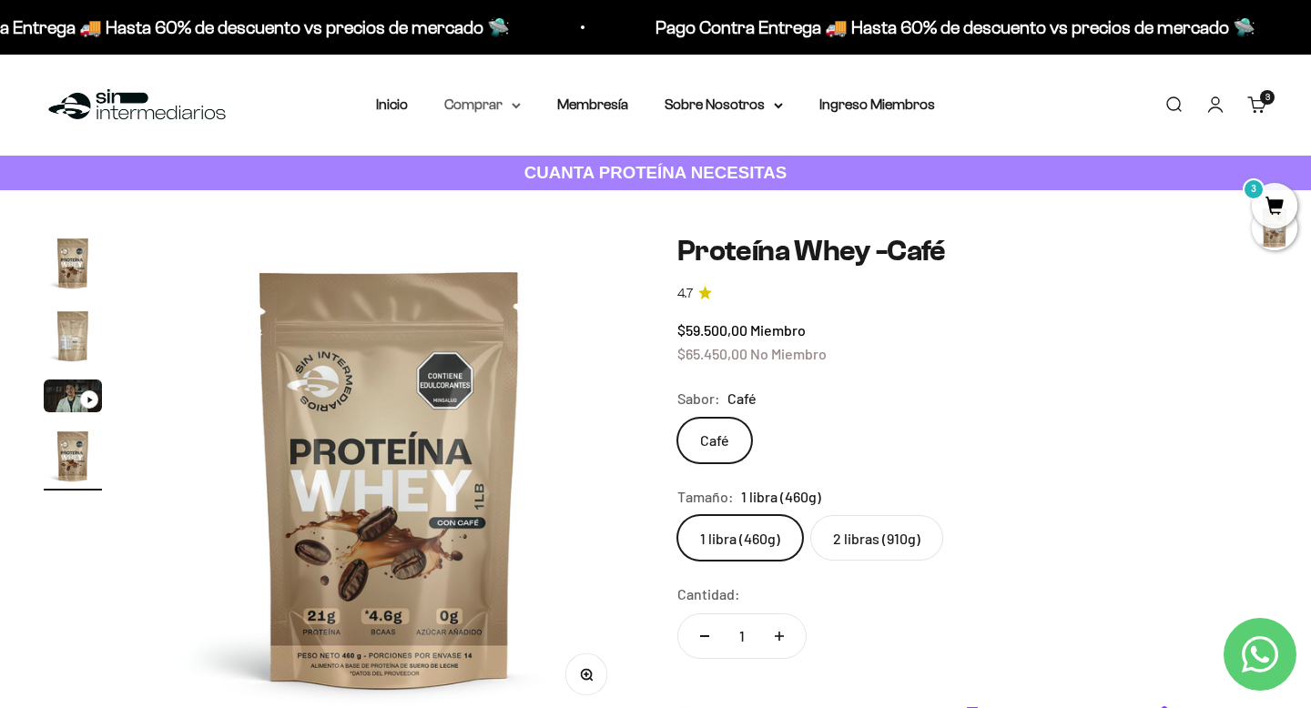
click at [475, 105] on summary "Comprar" at bounding box center [482, 105] width 76 height 24
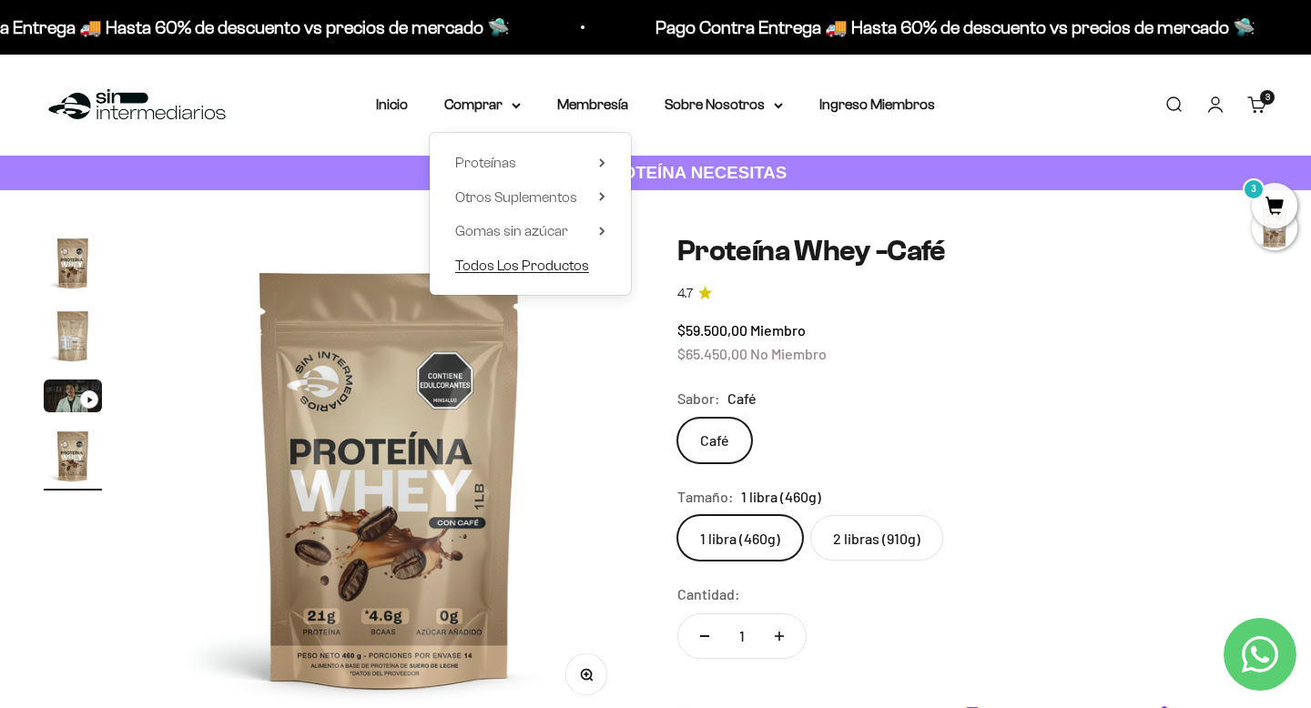
click at [531, 262] on span "Todos Los Productos" at bounding box center [522, 265] width 134 height 15
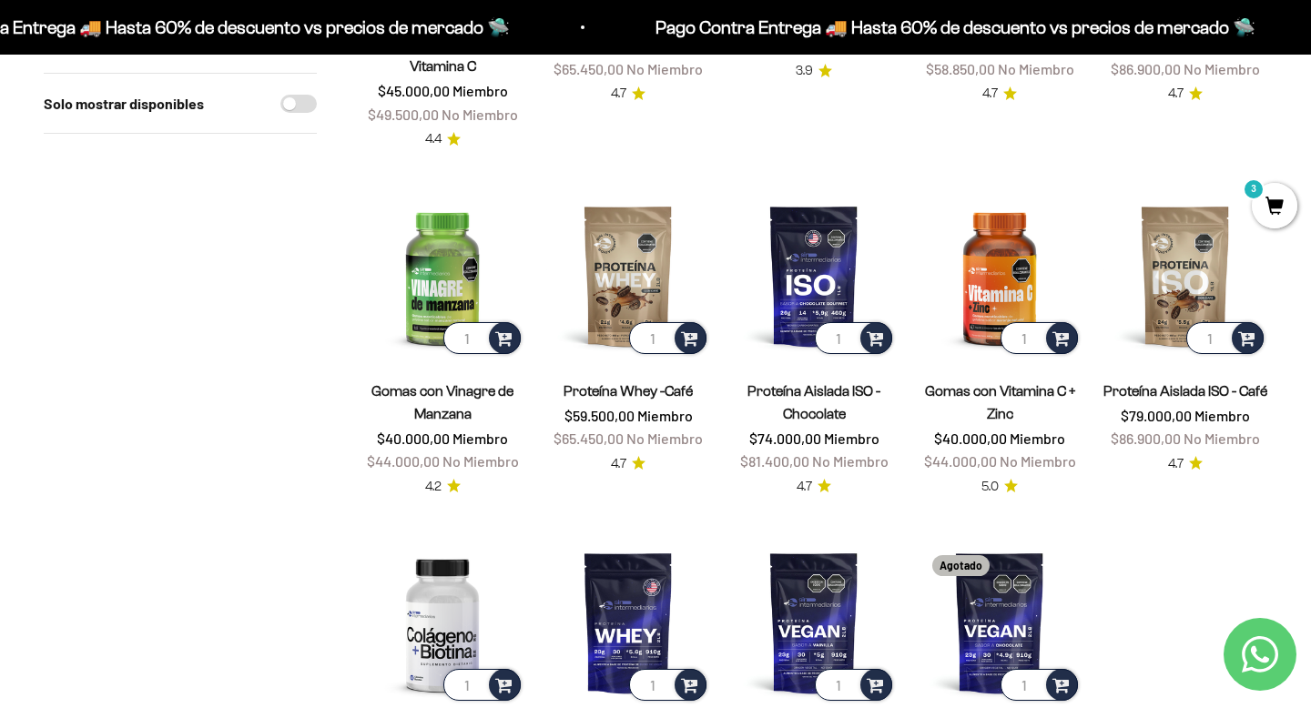
scroll to position [1215, 0]
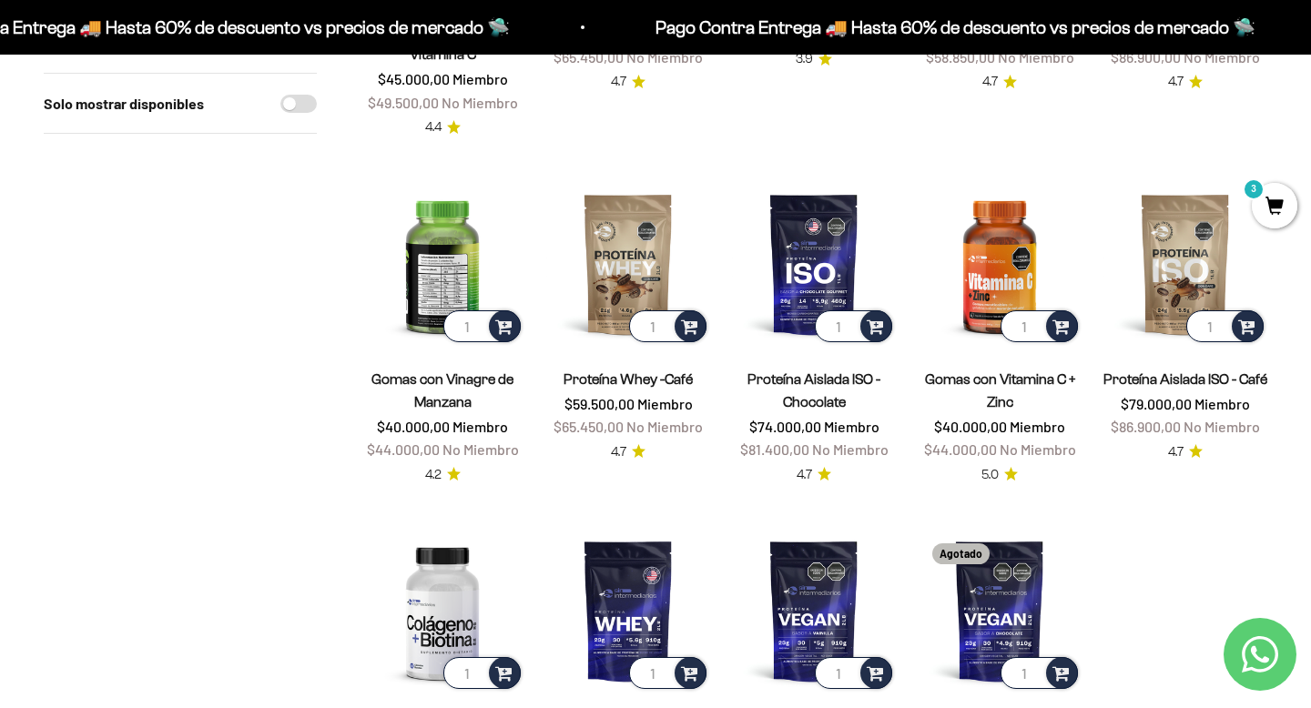
click at [430, 204] on img at bounding box center [442, 264] width 164 height 164
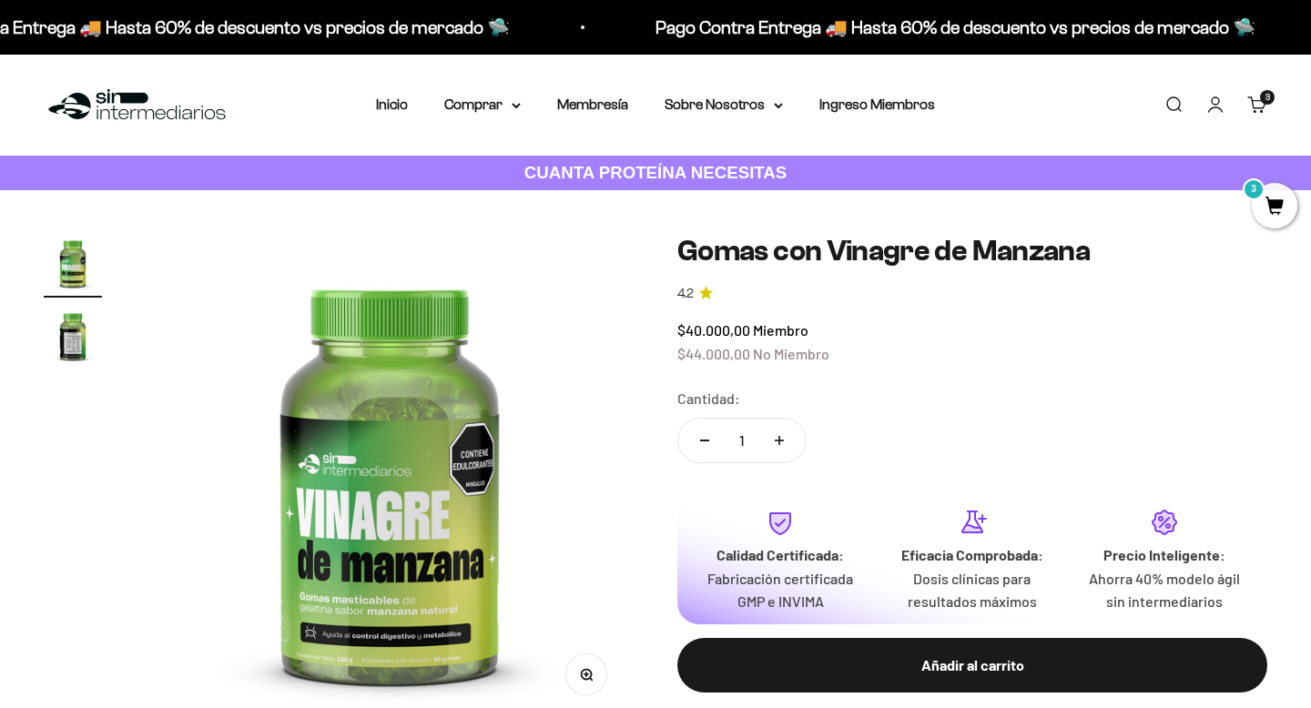
click at [67, 348] on img "Ir al artículo 2" at bounding box center [73, 336] width 58 height 58
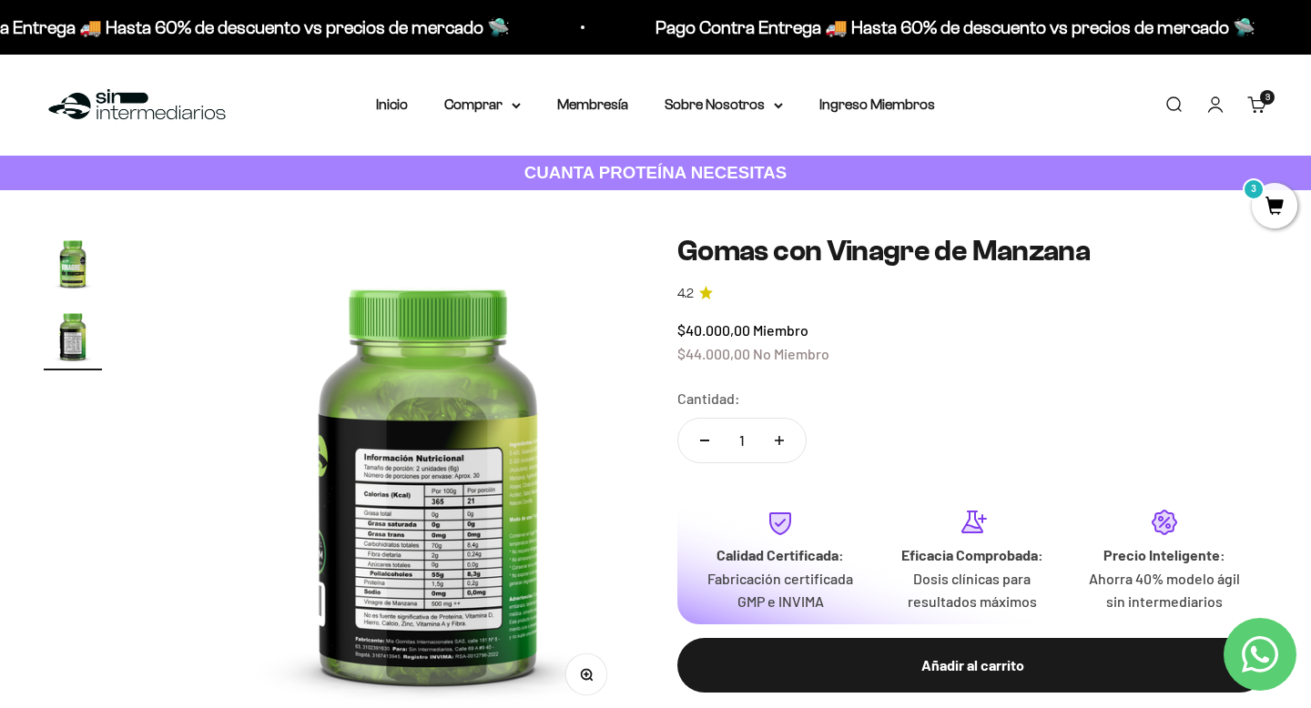
scroll to position [0, 510]
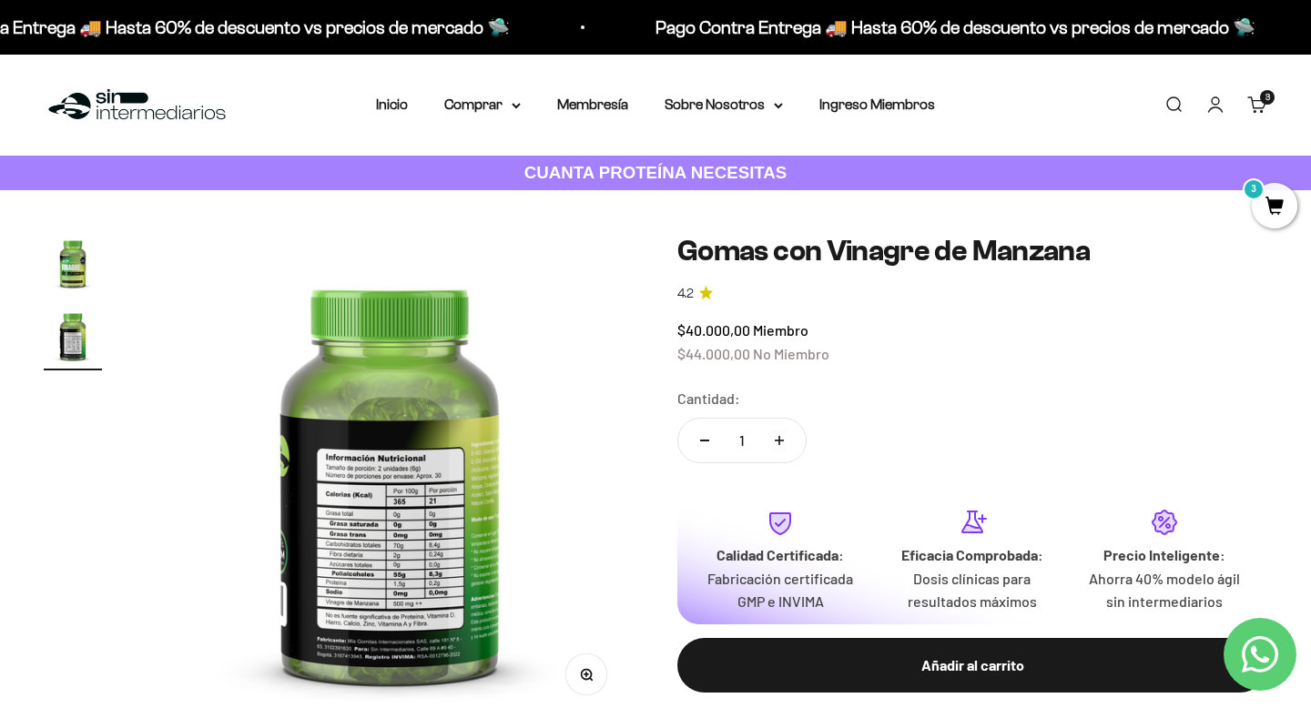
click at [497, 88] on div "Menú Buscar Inicio Comprar Proteínas Ver Todos Whey Iso Vegan Pancakes Pre-Entr…" at bounding box center [655, 105] width 1311 height 101
click at [497, 98] on summary "Comprar" at bounding box center [482, 105] width 76 height 24
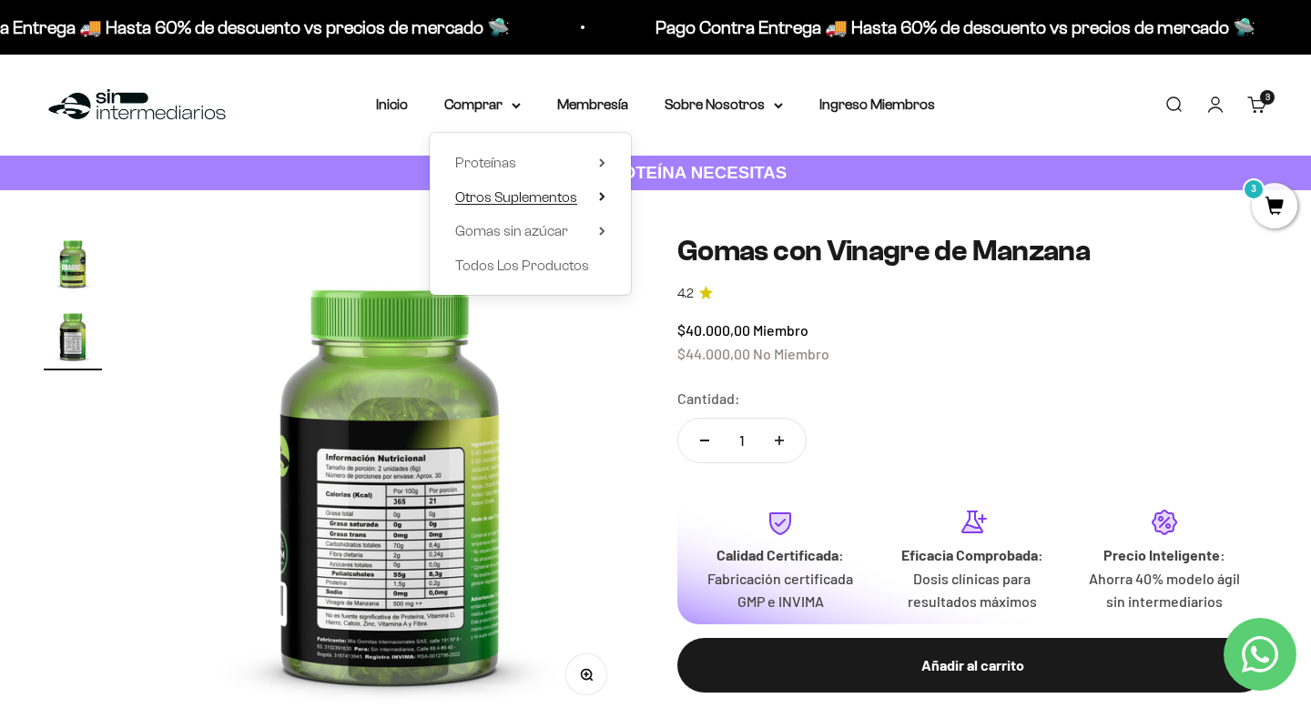
click at [558, 206] on span "Otros Suplementos" at bounding box center [516, 198] width 122 height 24
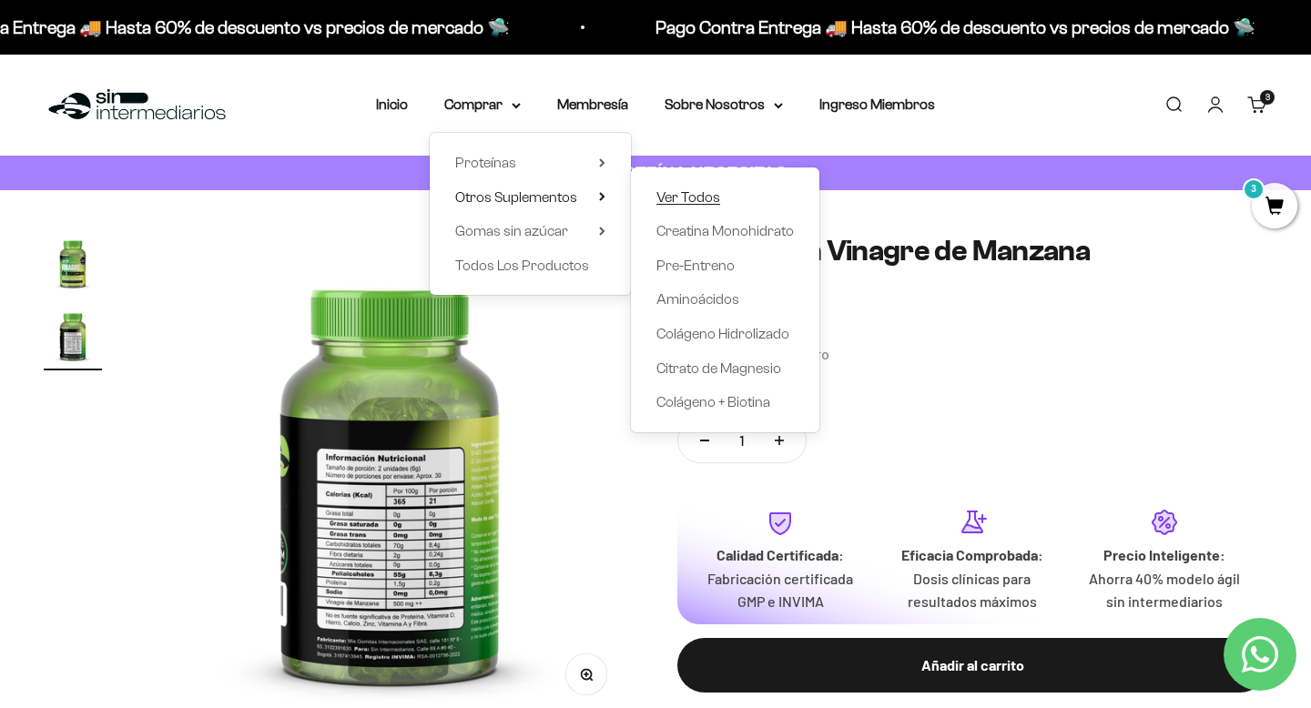
click at [706, 188] on span "Ver Todos" at bounding box center [688, 198] width 64 height 24
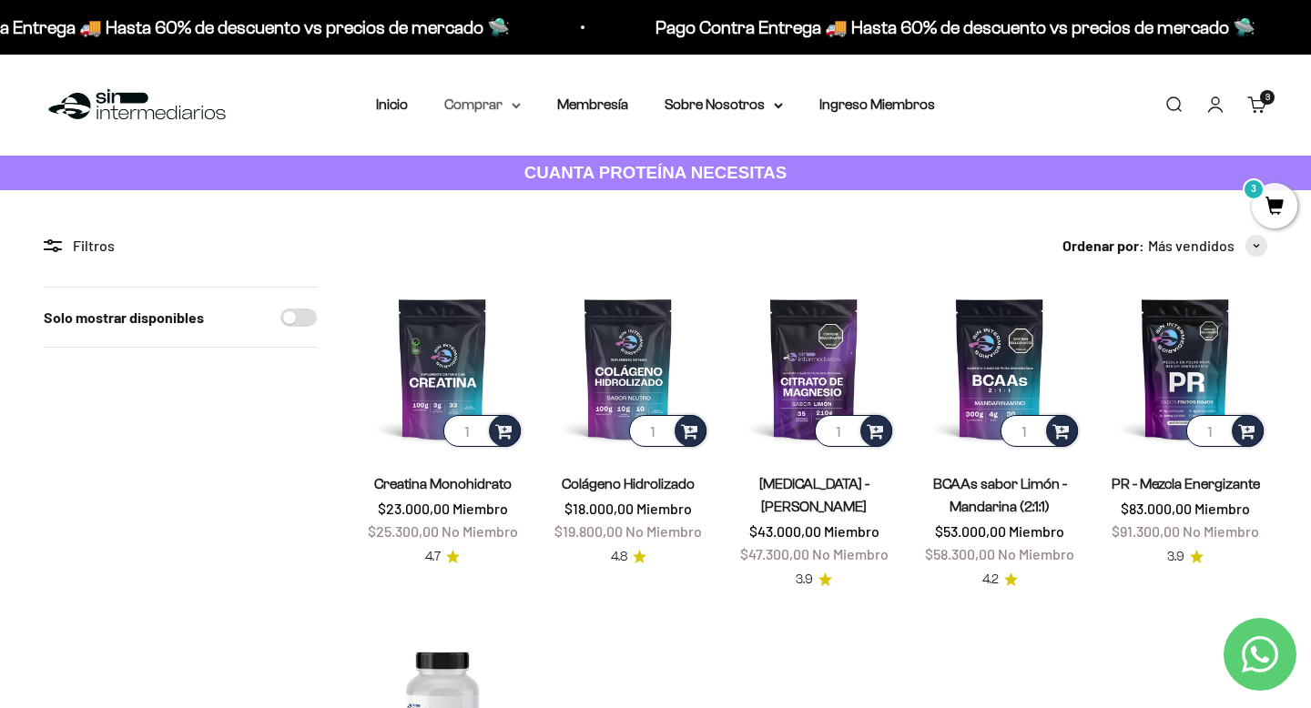
click at [498, 100] on summary "Comprar" at bounding box center [482, 105] width 76 height 24
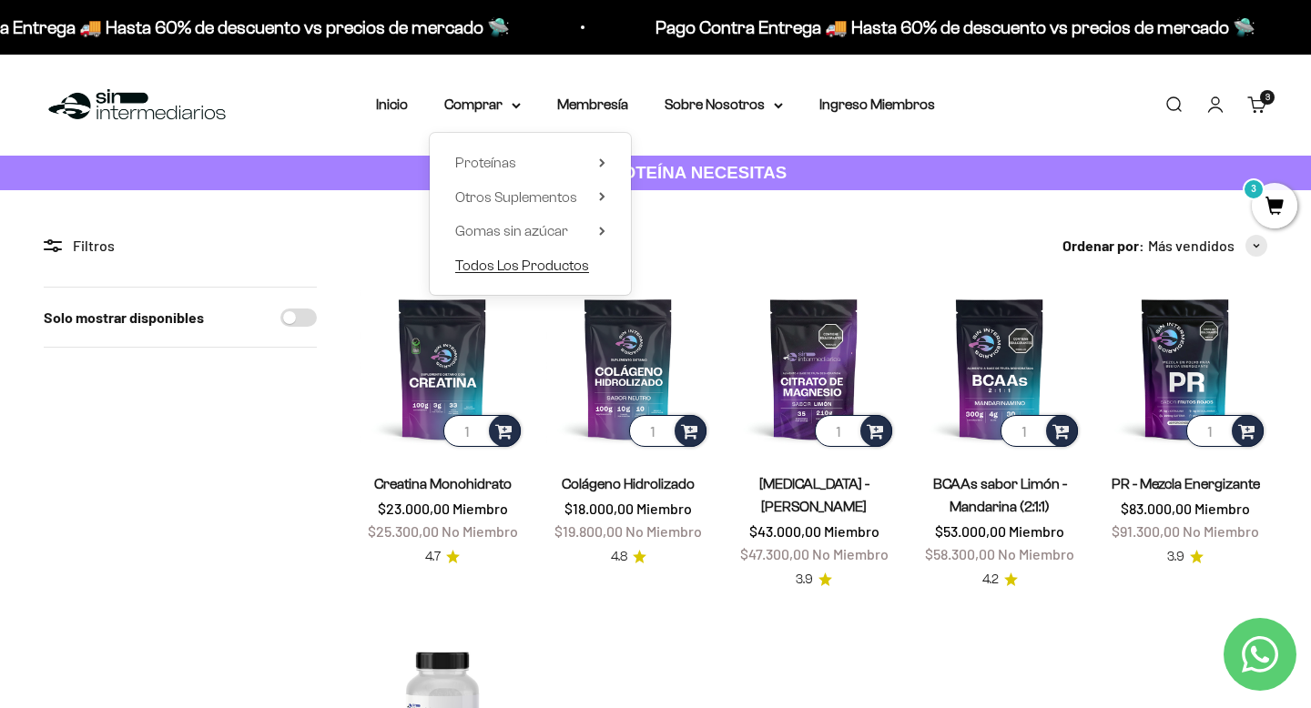
click at [532, 269] on span "Todos Los Productos" at bounding box center [522, 265] width 134 height 15
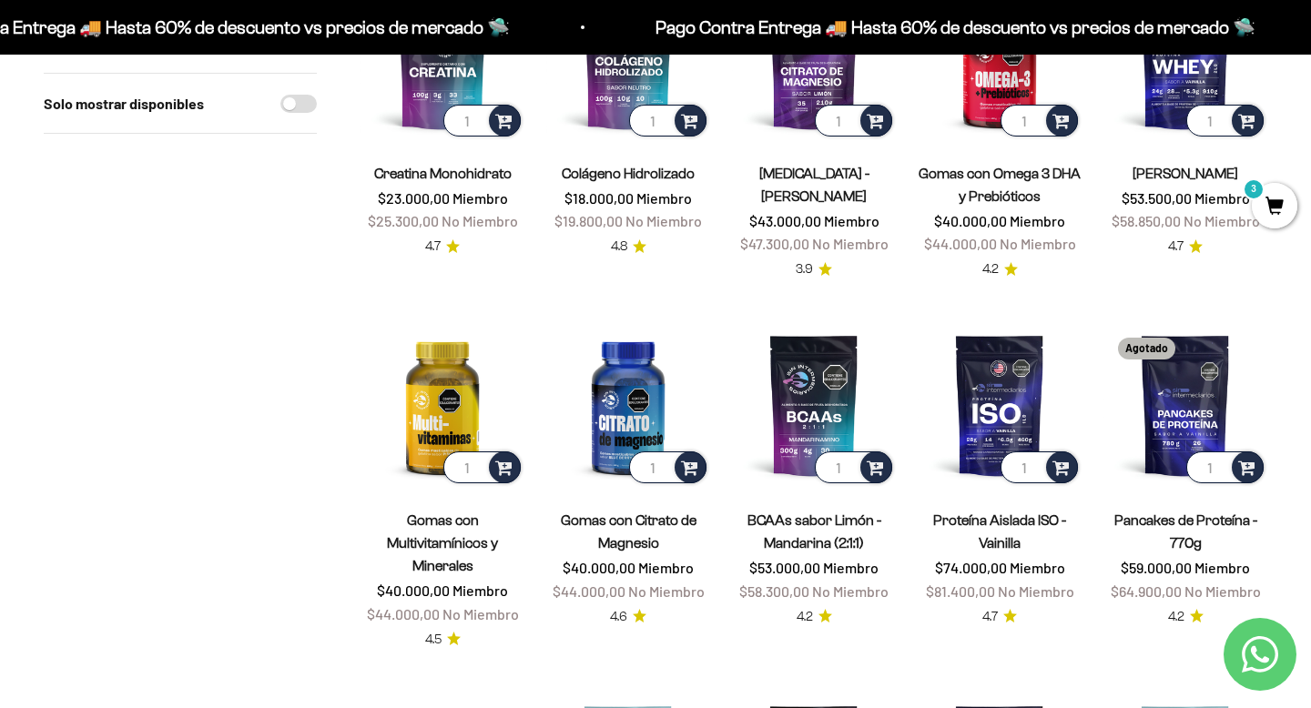
scroll to position [312, 0]
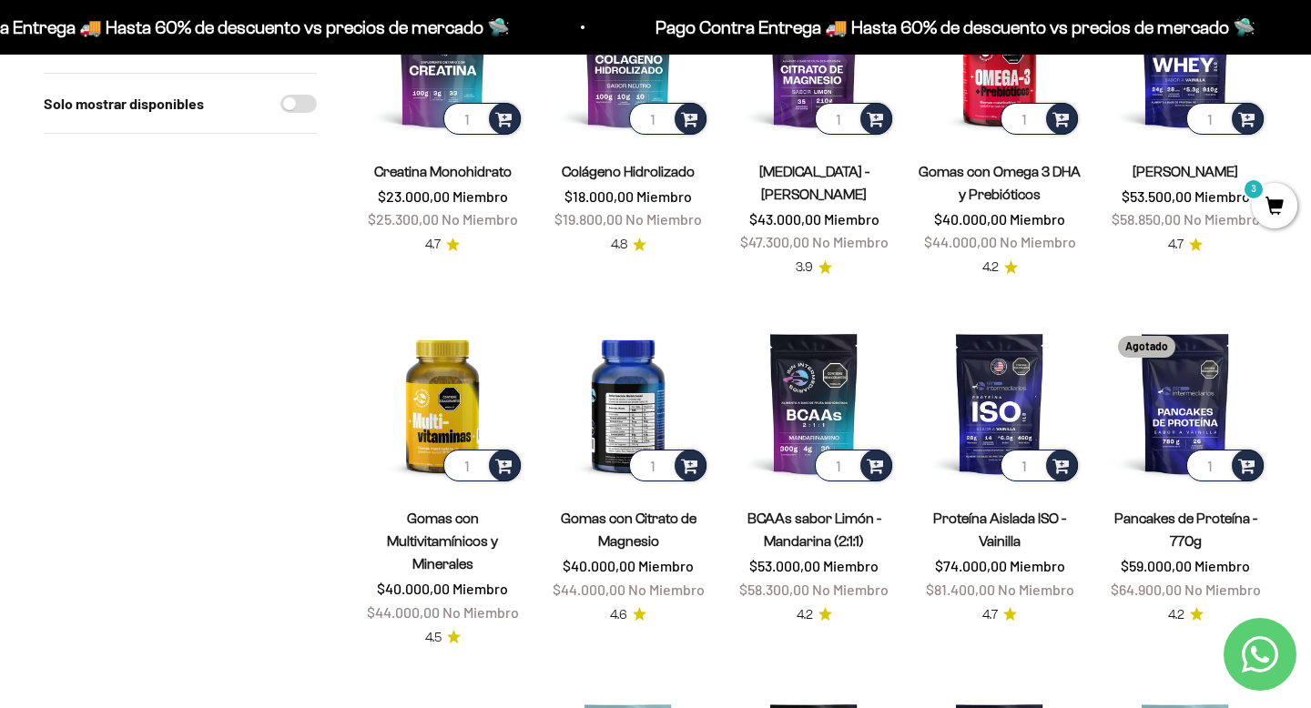
click at [621, 411] on img at bounding box center [628, 403] width 164 height 164
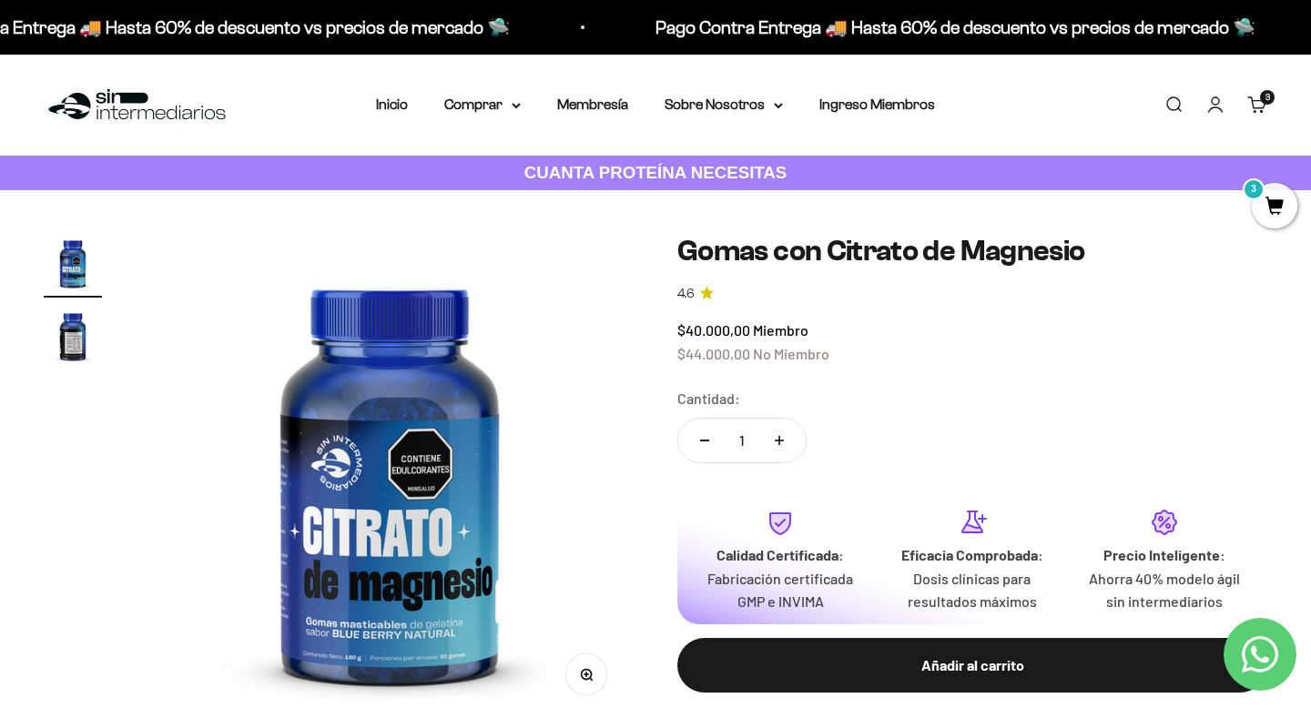
click at [71, 329] on img "Ir al artículo 2" at bounding box center [73, 336] width 58 height 58
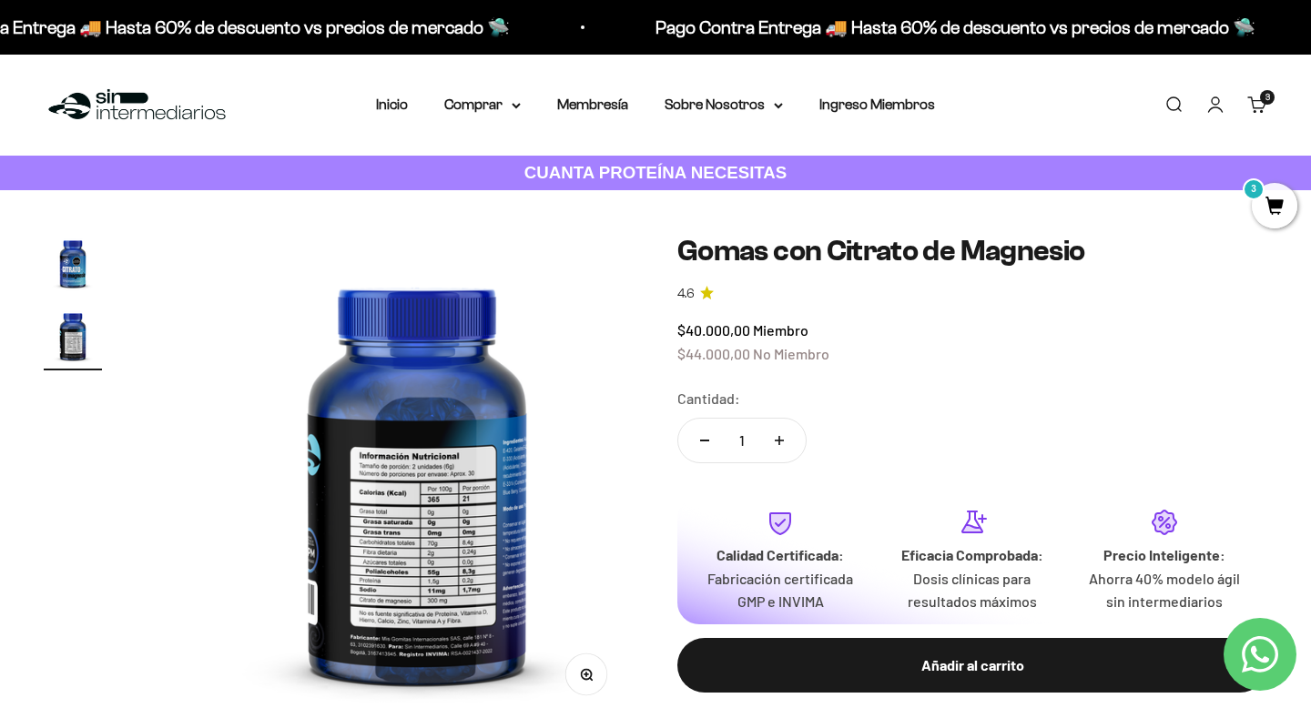
scroll to position [0, 510]
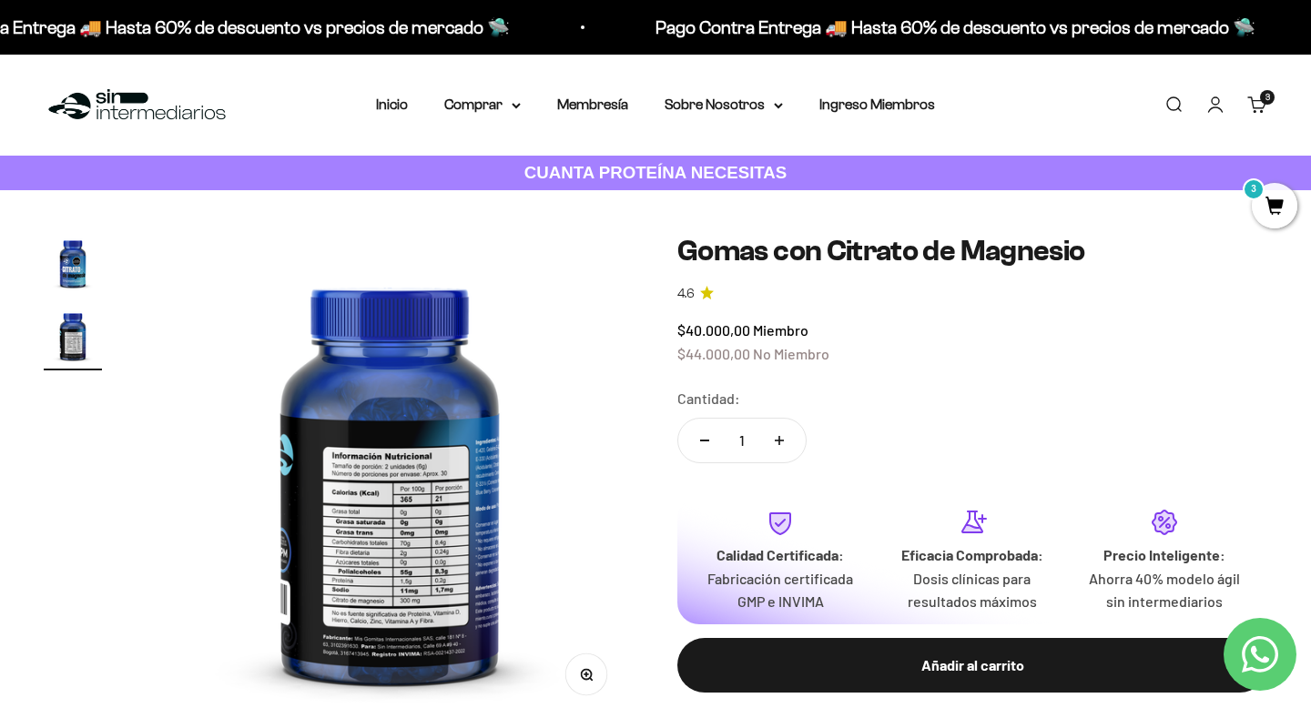
click at [450, 540] on img at bounding box center [390, 478] width 488 height 488
click at [75, 264] on img "Ir al artículo 1" at bounding box center [73, 263] width 58 height 58
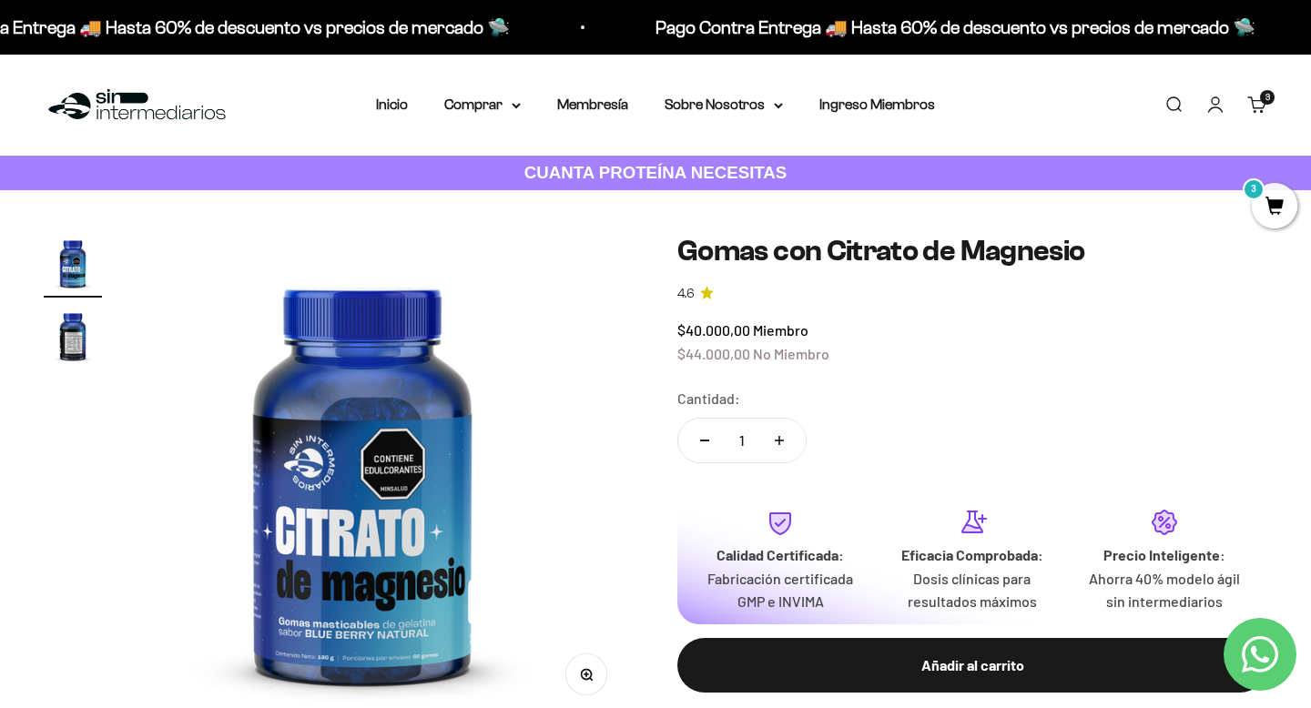
scroll to position [0, 0]
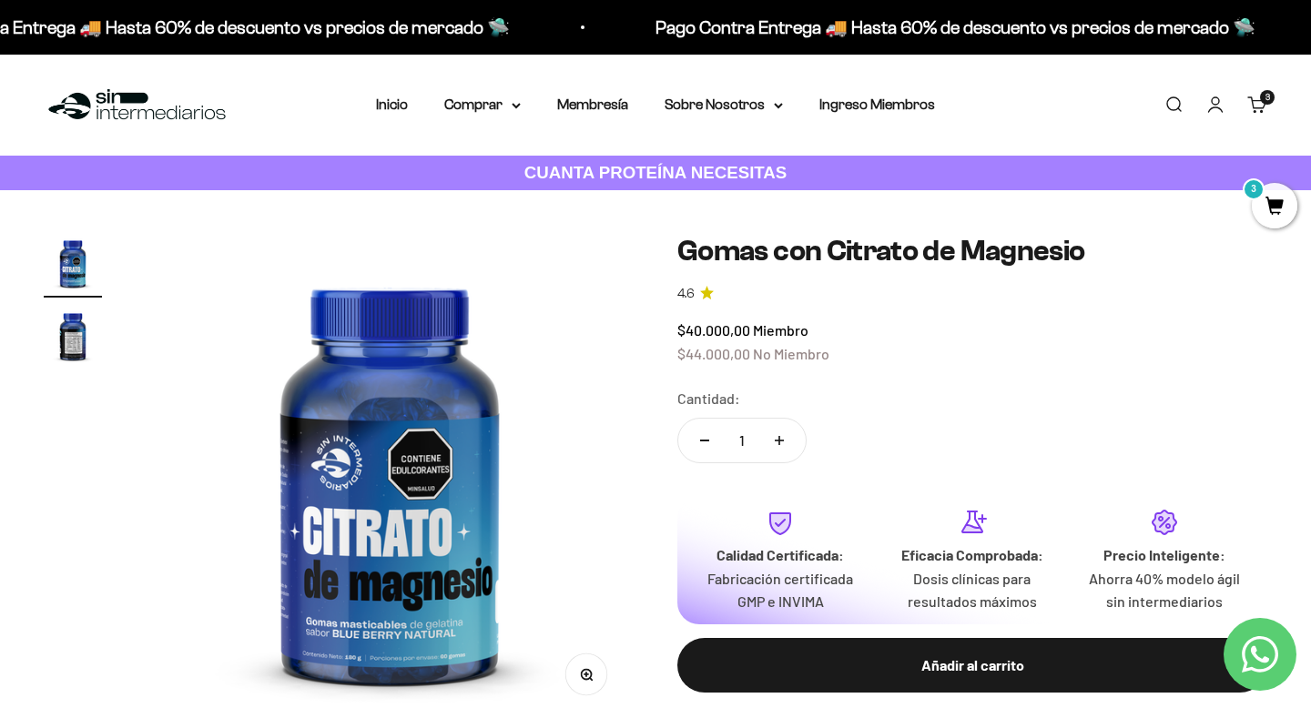
click at [69, 333] on img "Ir al artículo 2" at bounding box center [73, 336] width 58 height 58
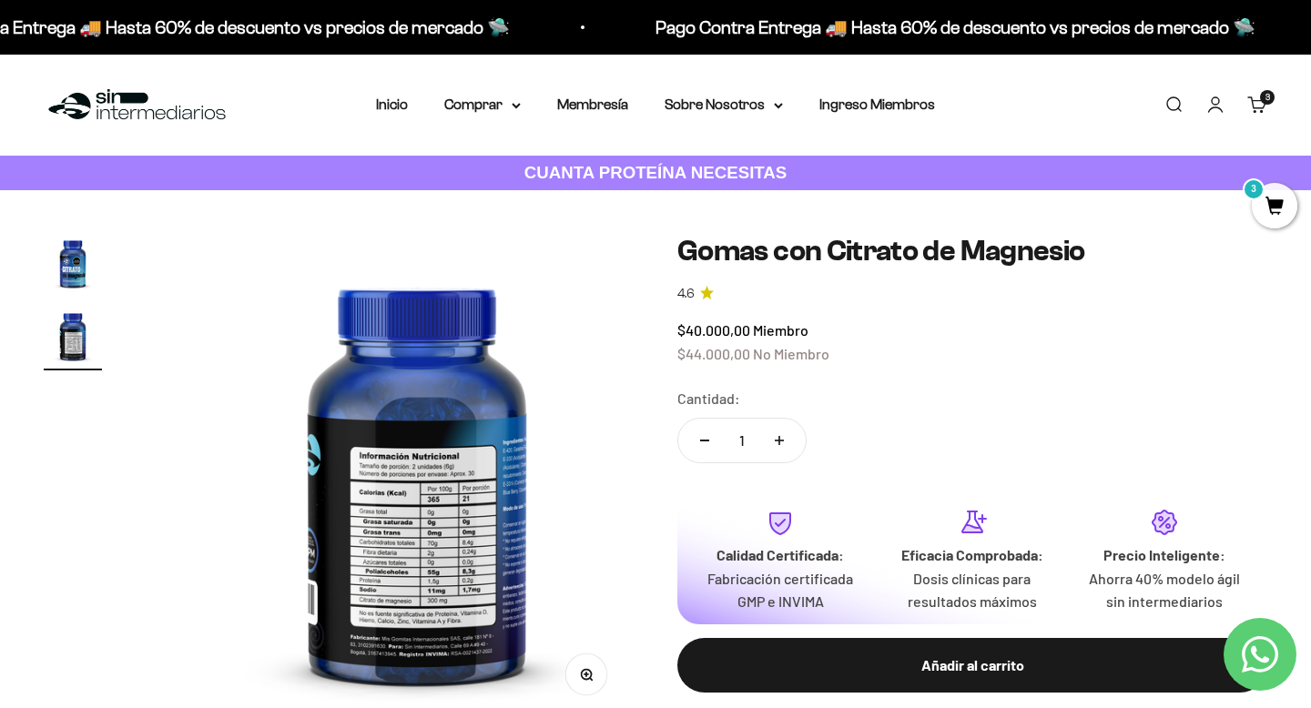
scroll to position [0, 510]
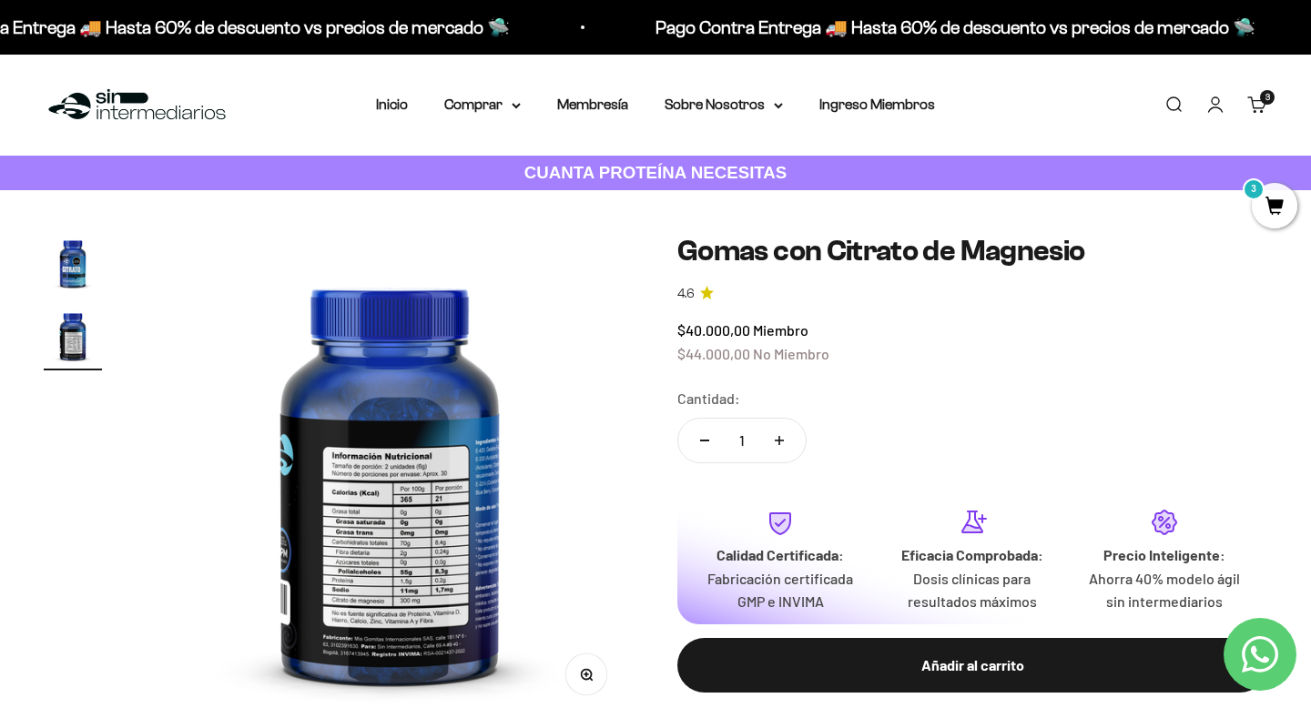
click at [428, 574] on img at bounding box center [390, 478] width 488 height 488
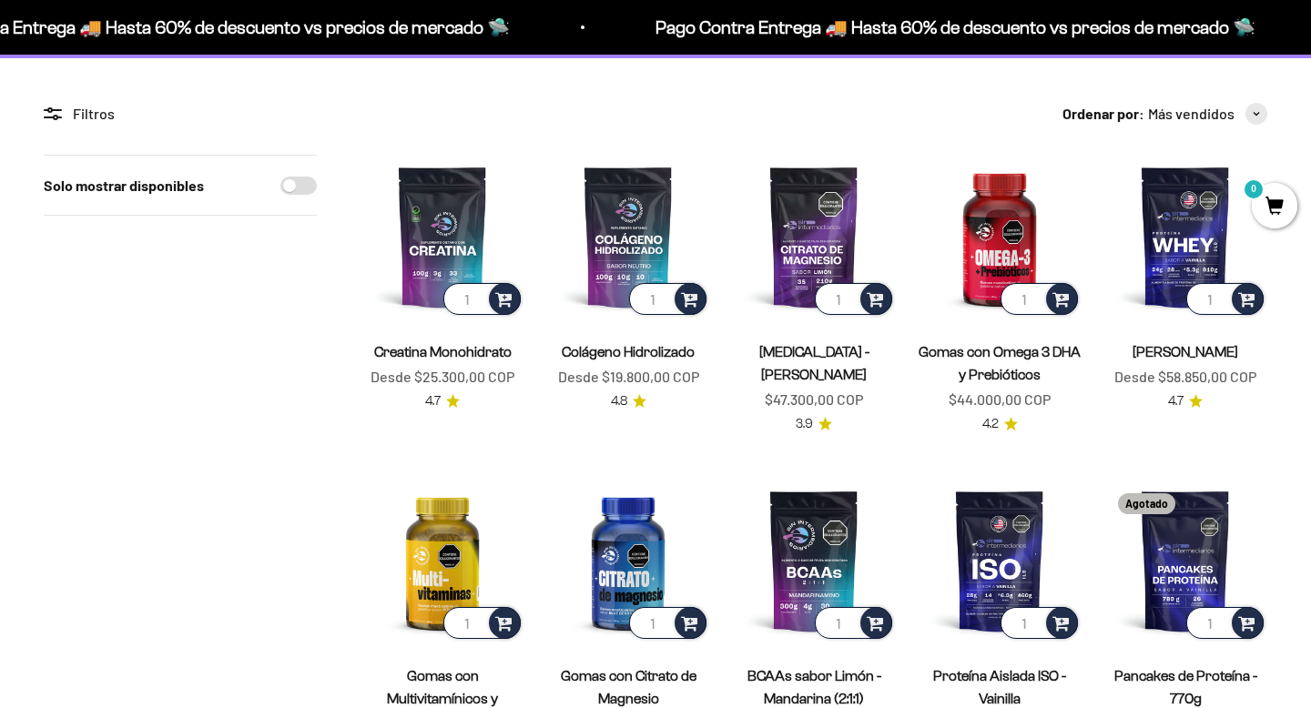
scroll to position [166, 0]
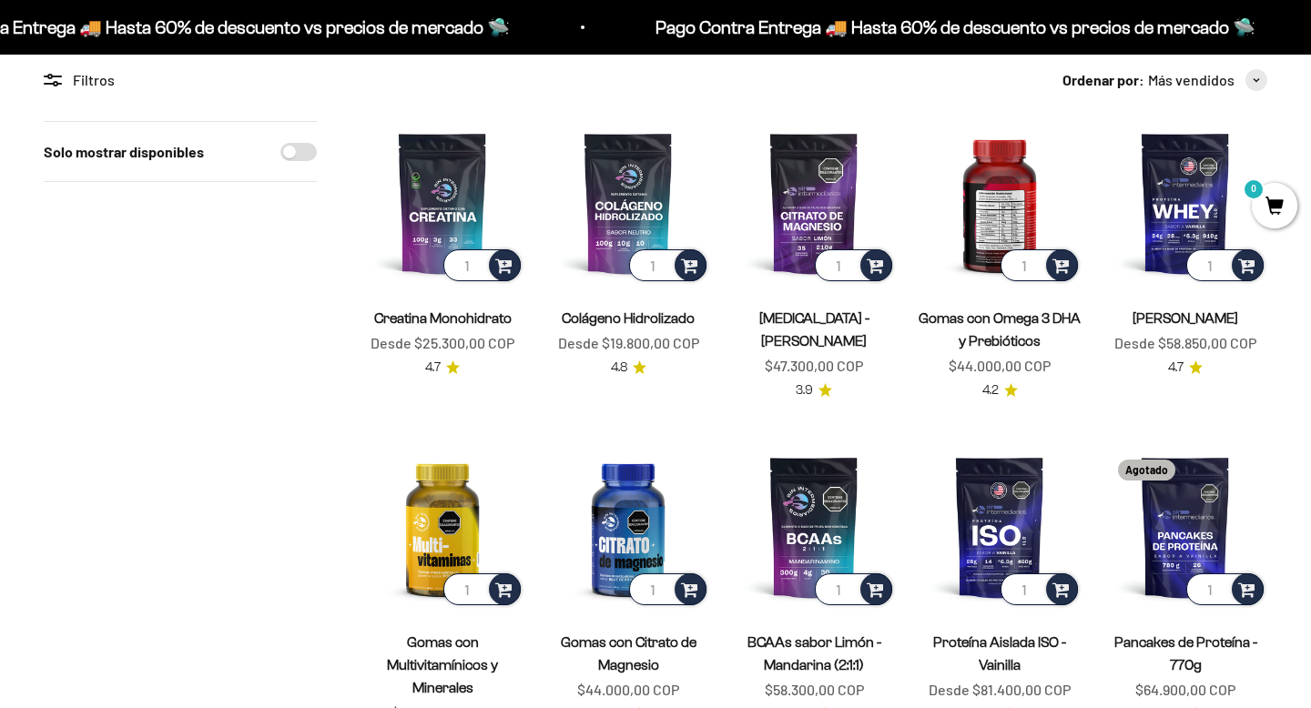
click at [1013, 198] on img at bounding box center [1000, 203] width 164 height 164
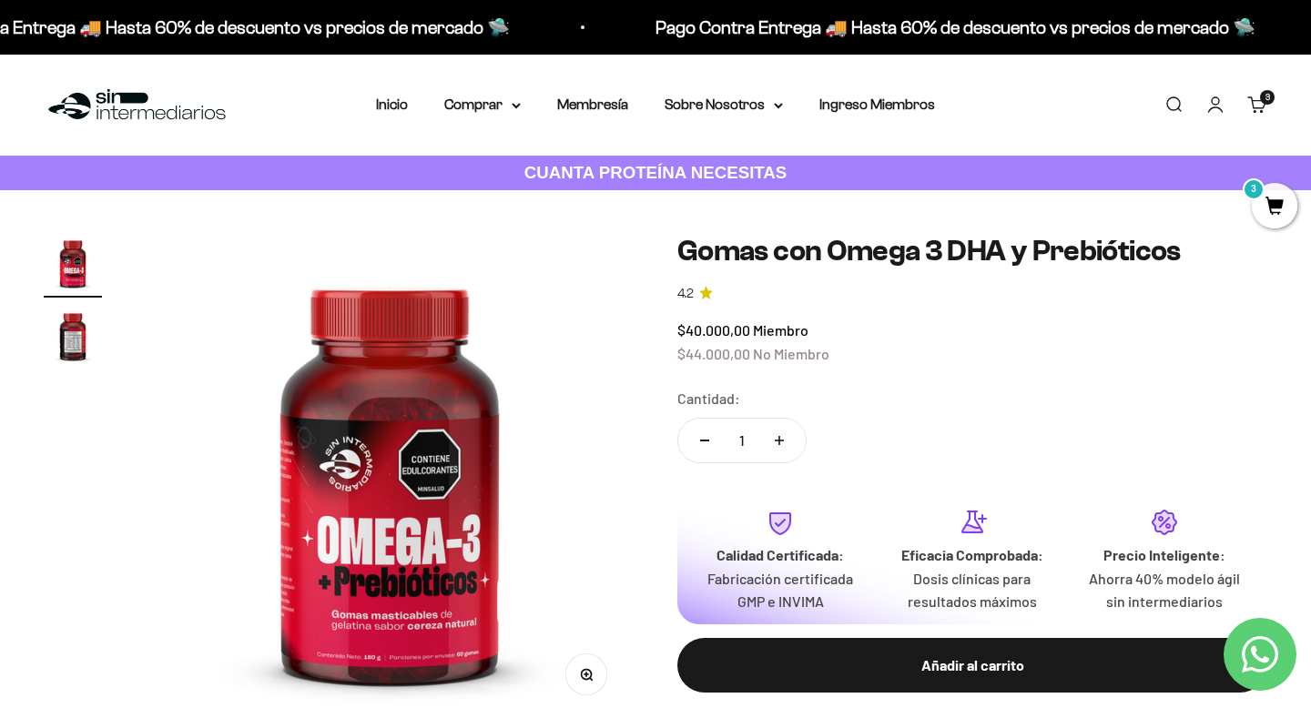
click at [77, 347] on img "Ir al artículo 2" at bounding box center [73, 336] width 58 height 58
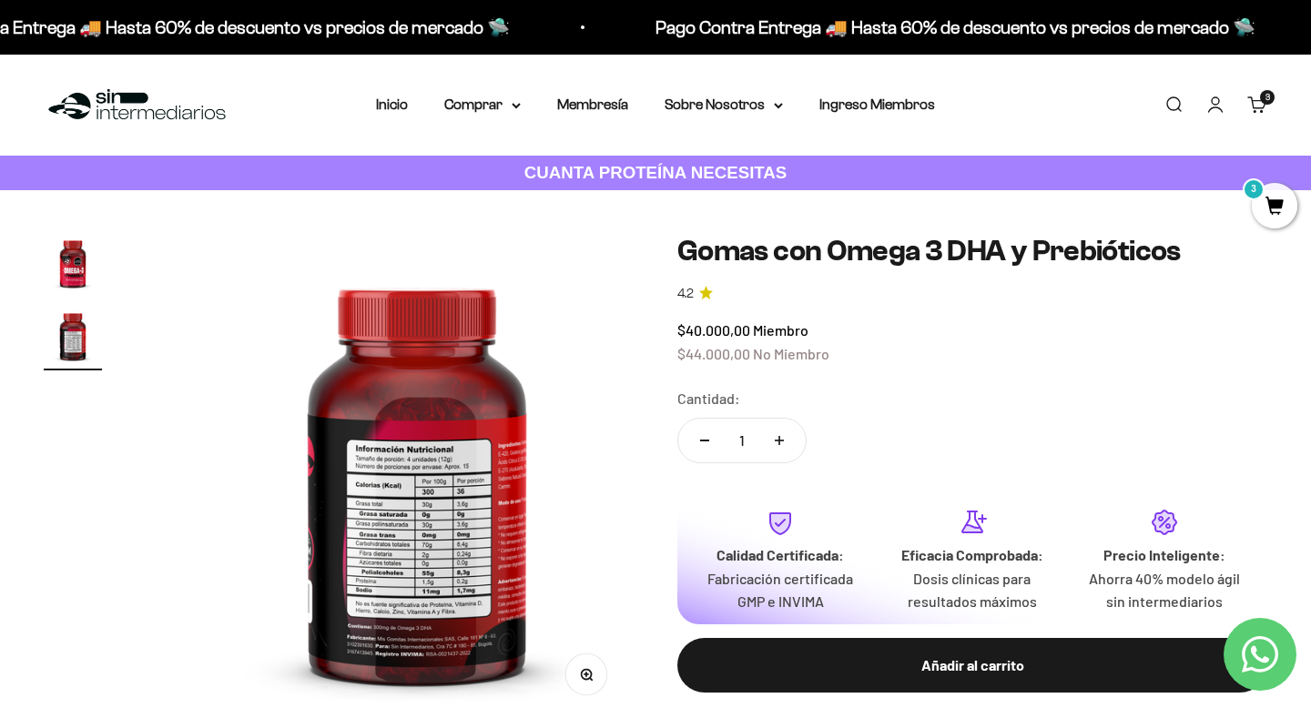
scroll to position [0, 510]
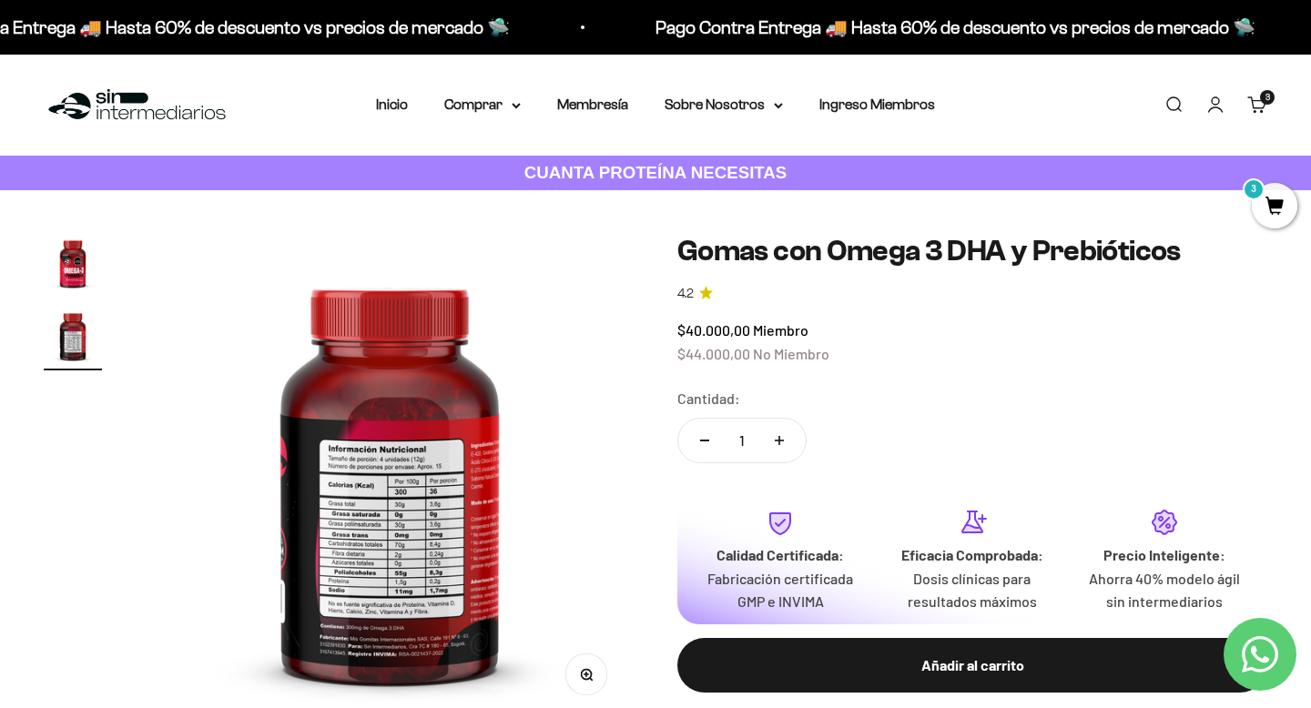
click at [76, 285] on img "Ir al artículo 1" at bounding box center [73, 263] width 58 height 58
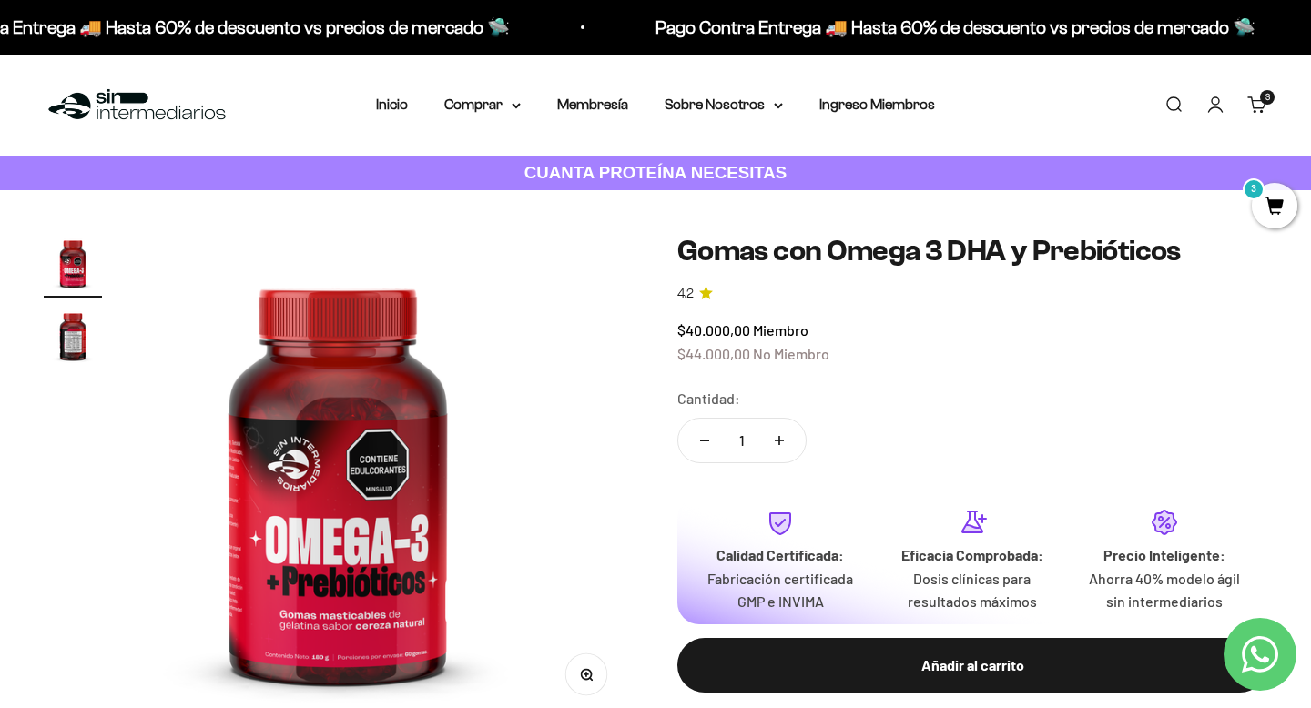
scroll to position [0, 0]
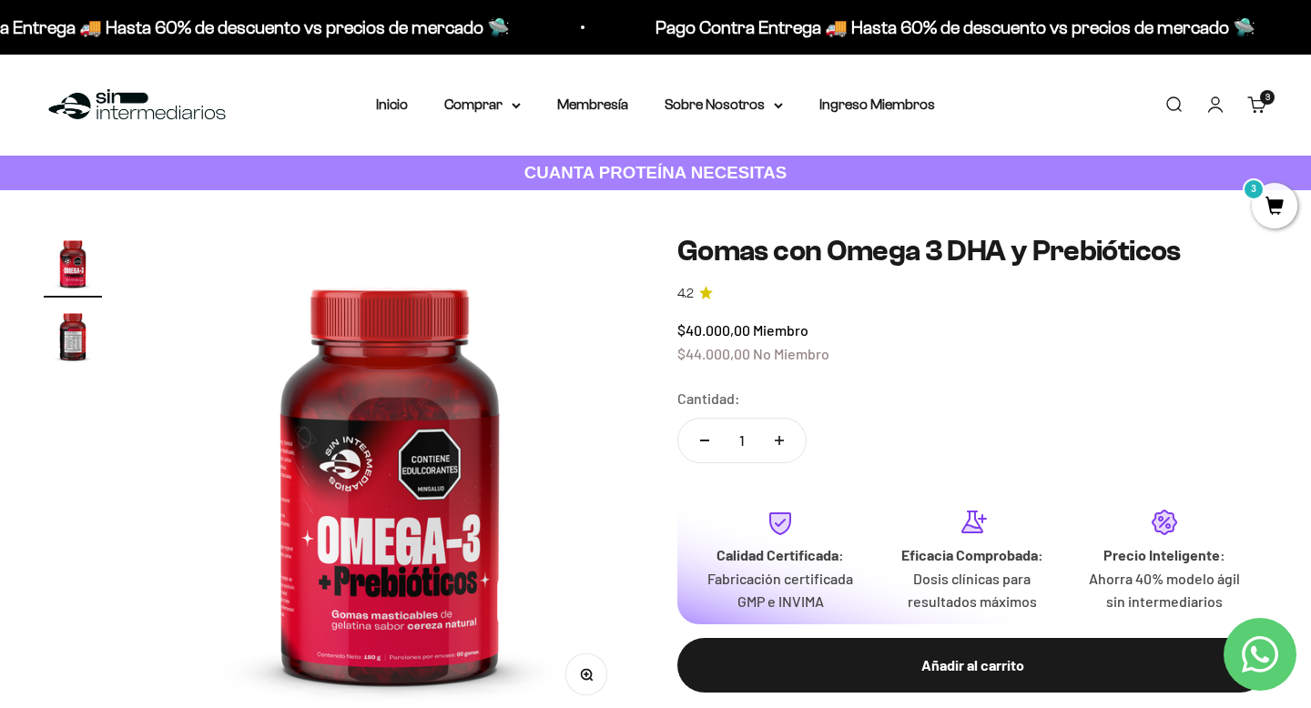
click at [73, 330] on img "Ir al artículo 2" at bounding box center [73, 336] width 58 height 58
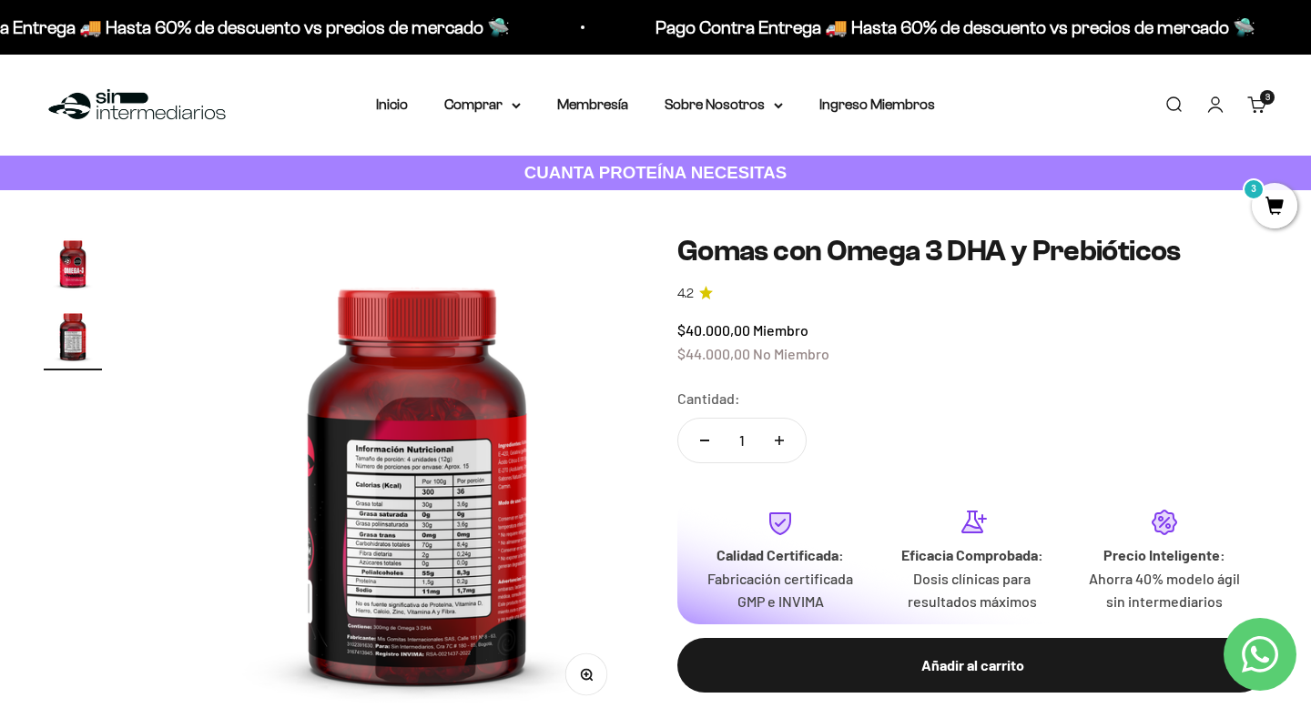
scroll to position [0, 510]
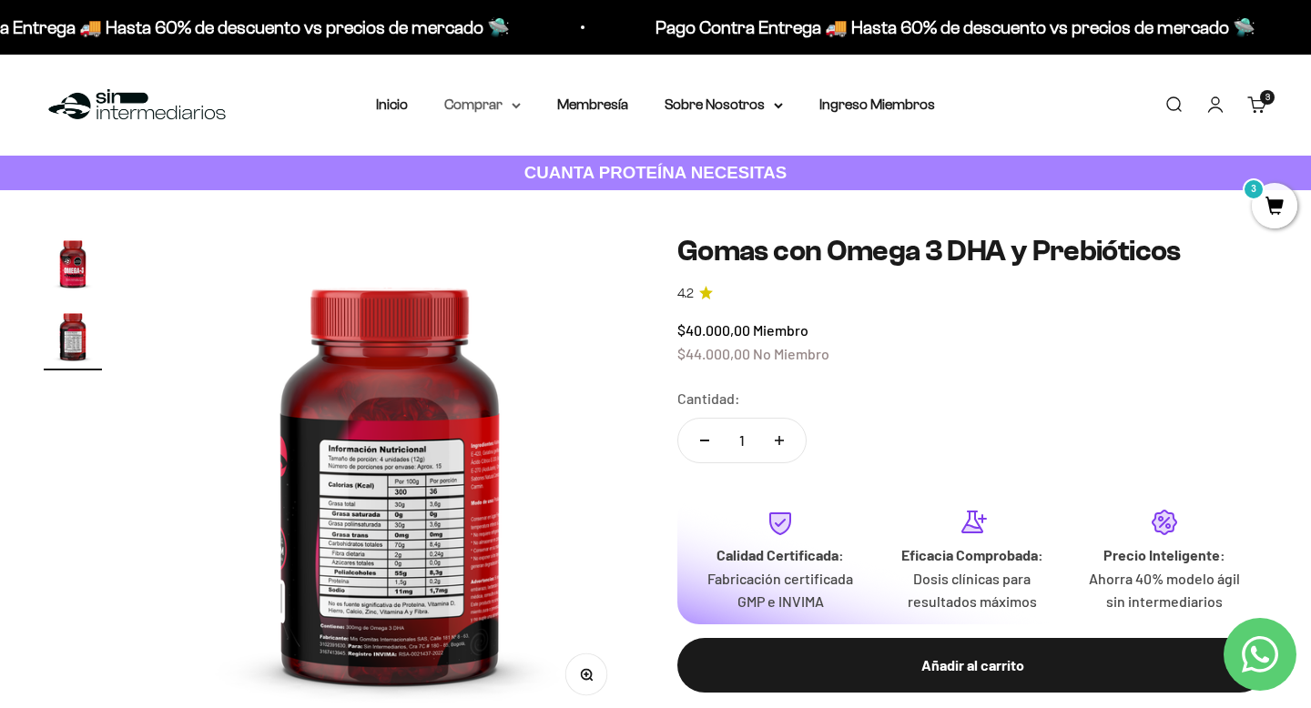
click at [495, 98] on summary "Comprar" at bounding box center [482, 105] width 76 height 24
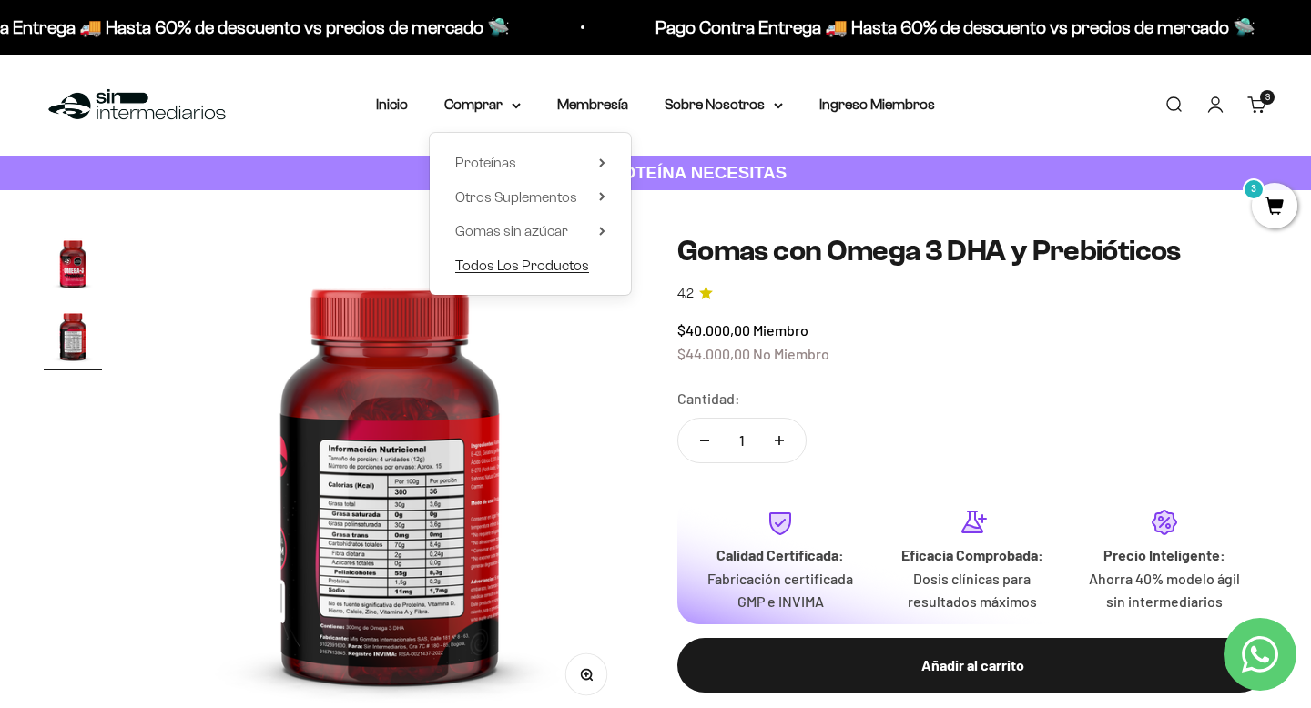
click at [532, 269] on span "Todos Los Productos" at bounding box center [522, 265] width 134 height 15
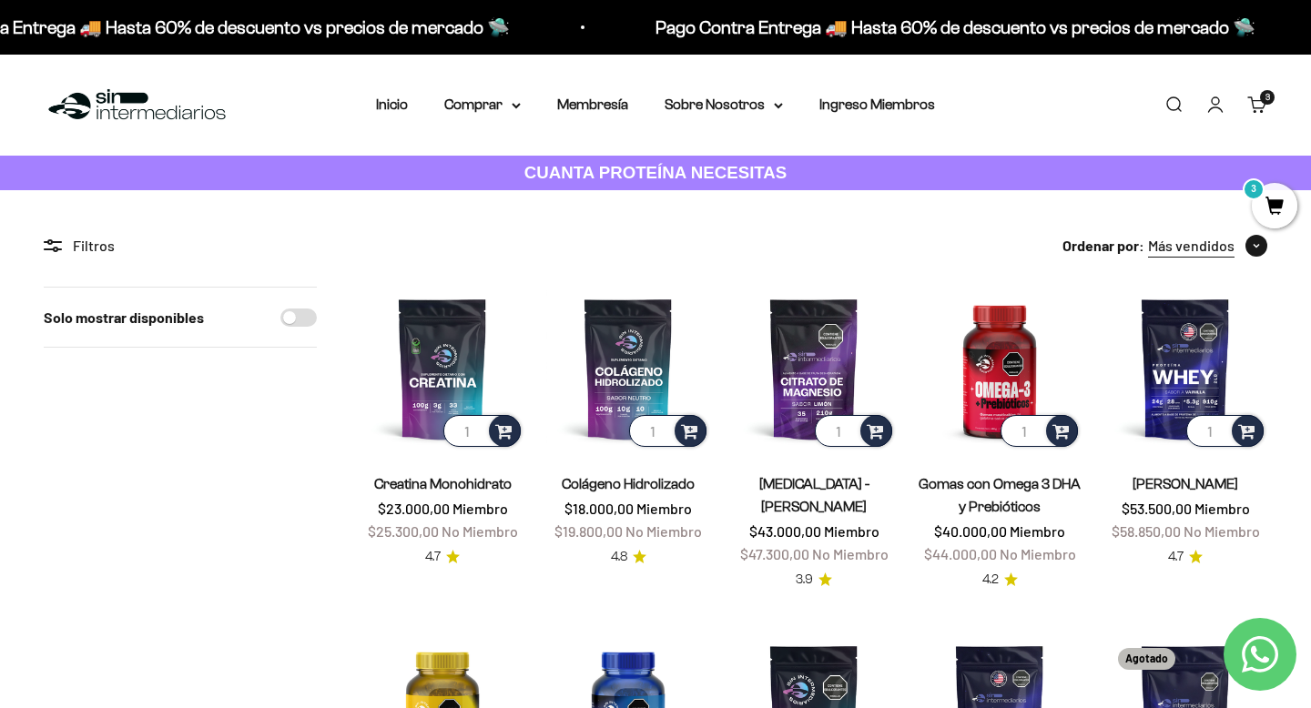
click at [1177, 247] on span "Más vendidos" at bounding box center [1191, 246] width 86 height 24
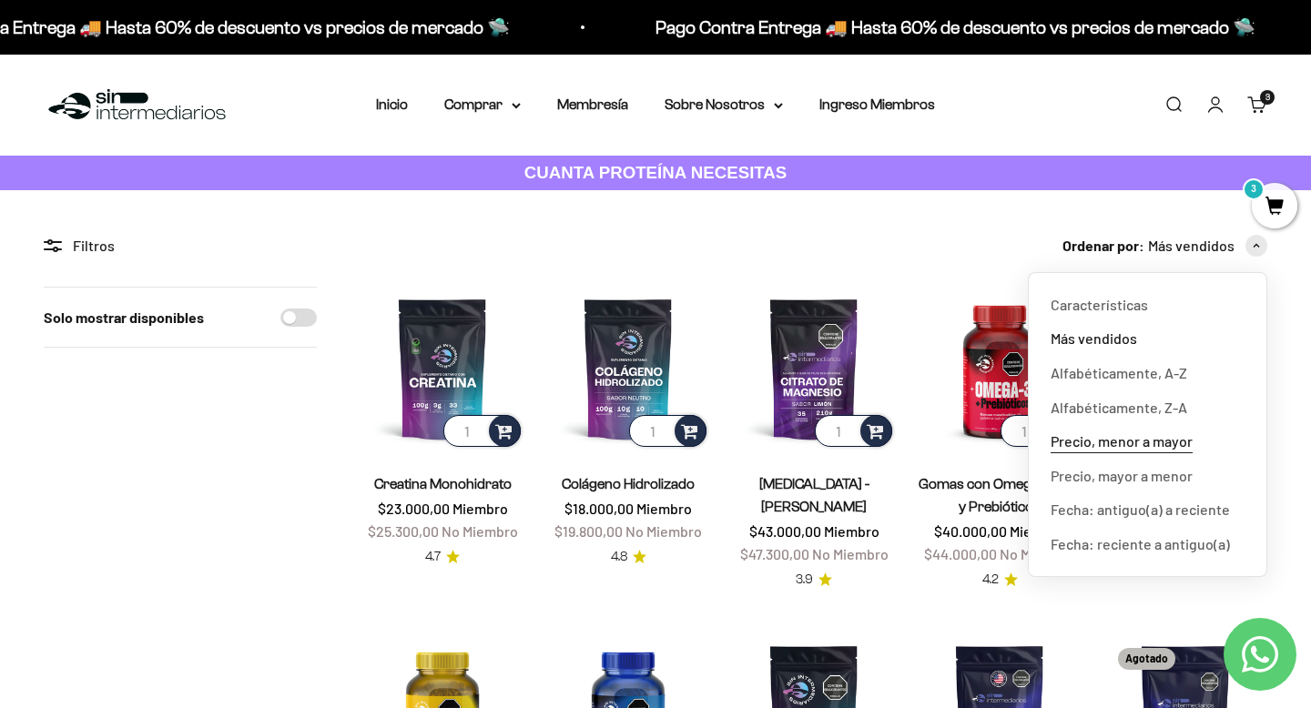
click at [1148, 438] on span "Precio, menor a mayor" at bounding box center [1122, 442] width 142 height 24
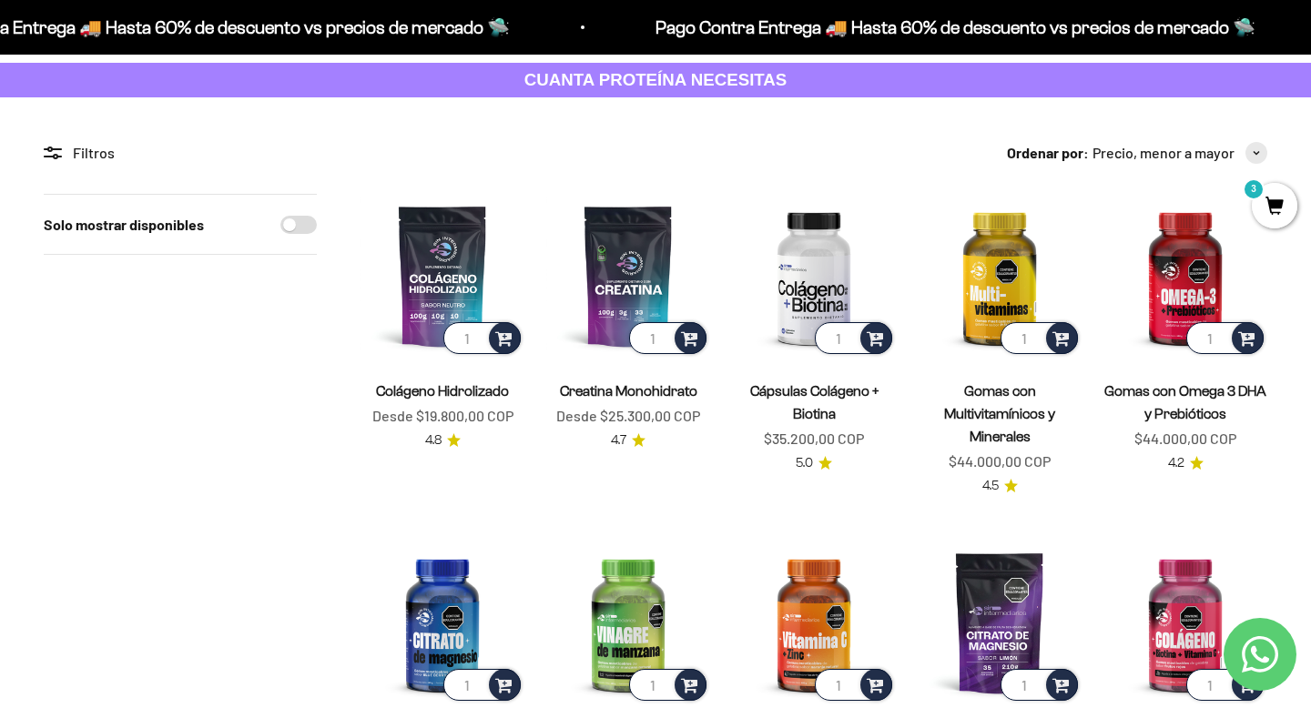
scroll to position [96, 0]
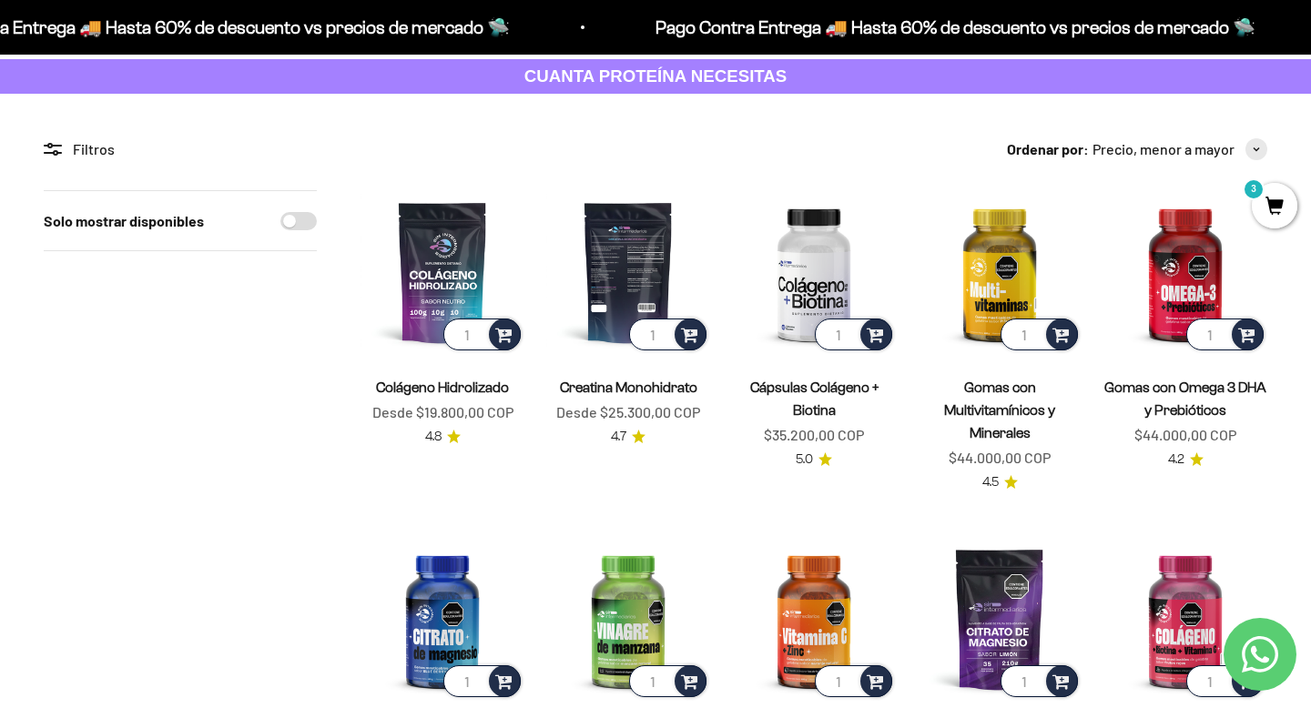
click at [614, 258] on img at bounding box center [628, 272] width 164 height 164
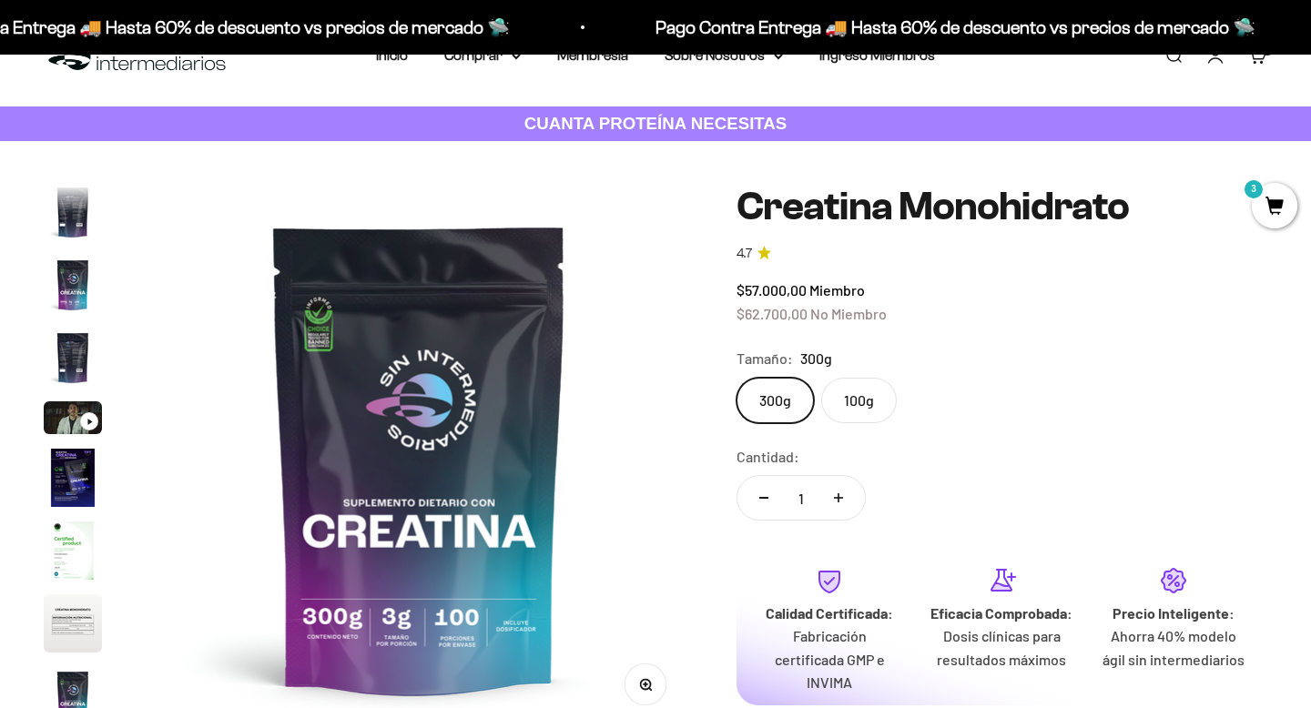
scroll to position [59, 0]
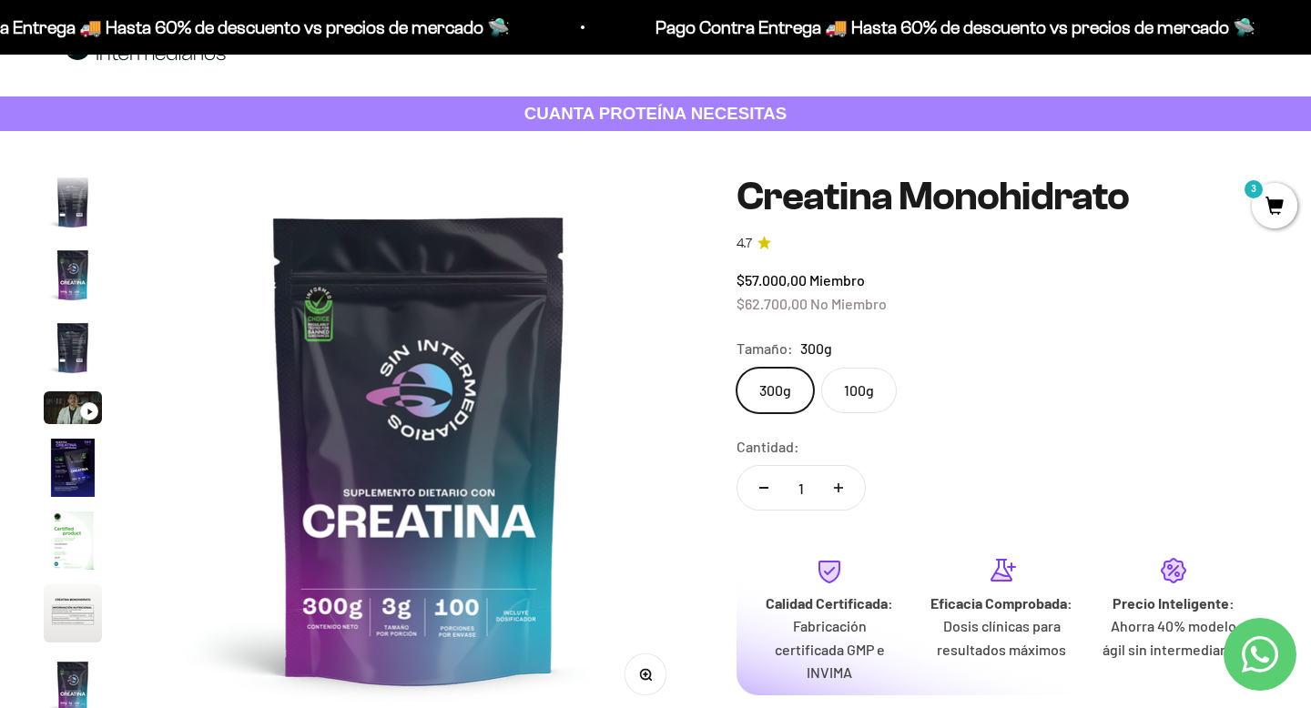
click at [865, 383] on label "100g" at bounding box center [859, 391] width 76 height 46
click at [736, 368] on input "100g" at bounding box center [736, 367] width 1 height 1
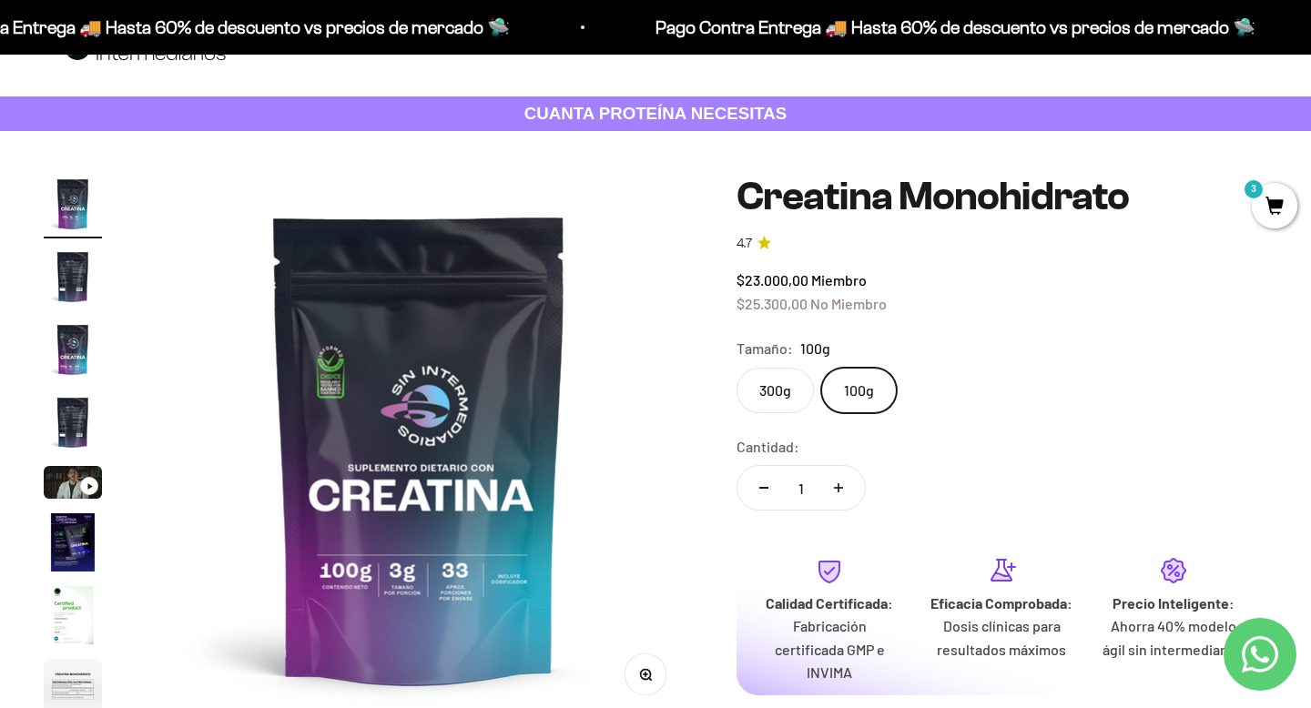
click at [770, 386] on label "300g" at bounding box center [774, 391] width 77 height 46
click at [736, 368] on input "300g" at bounding box center [736, 367] width 1 height 1
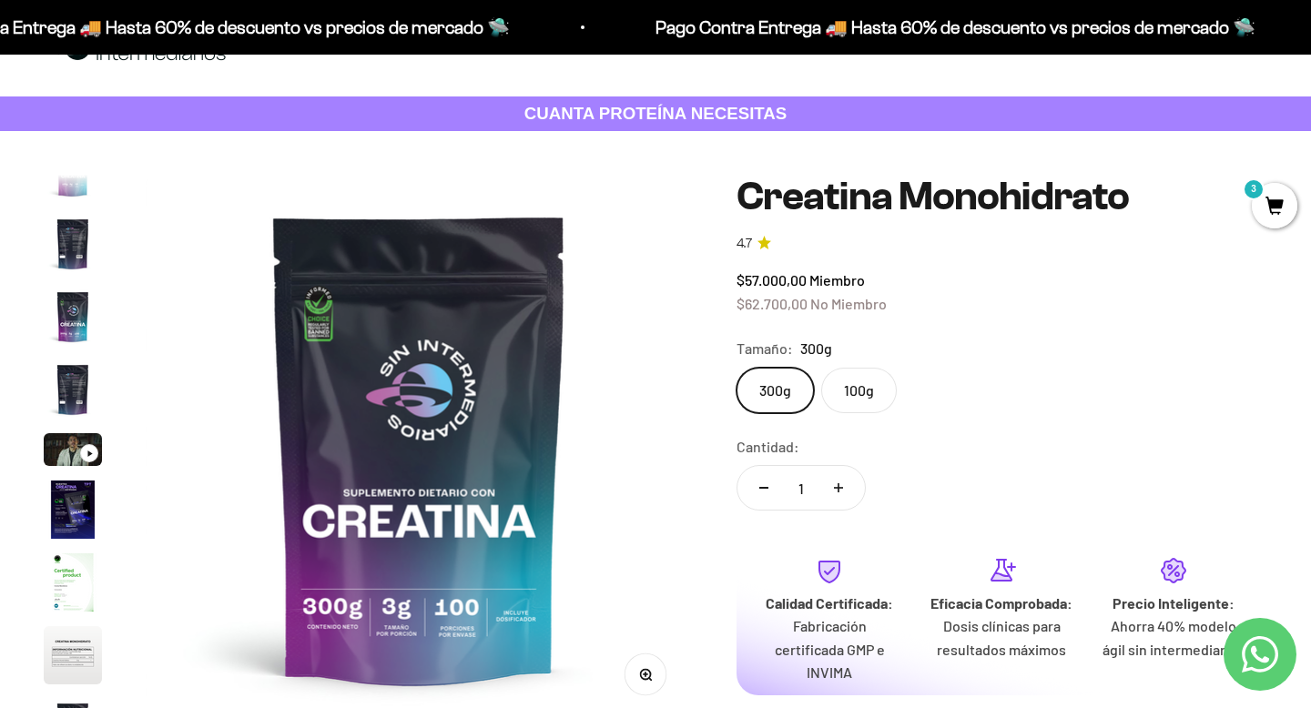
scroll to position [75, 0]
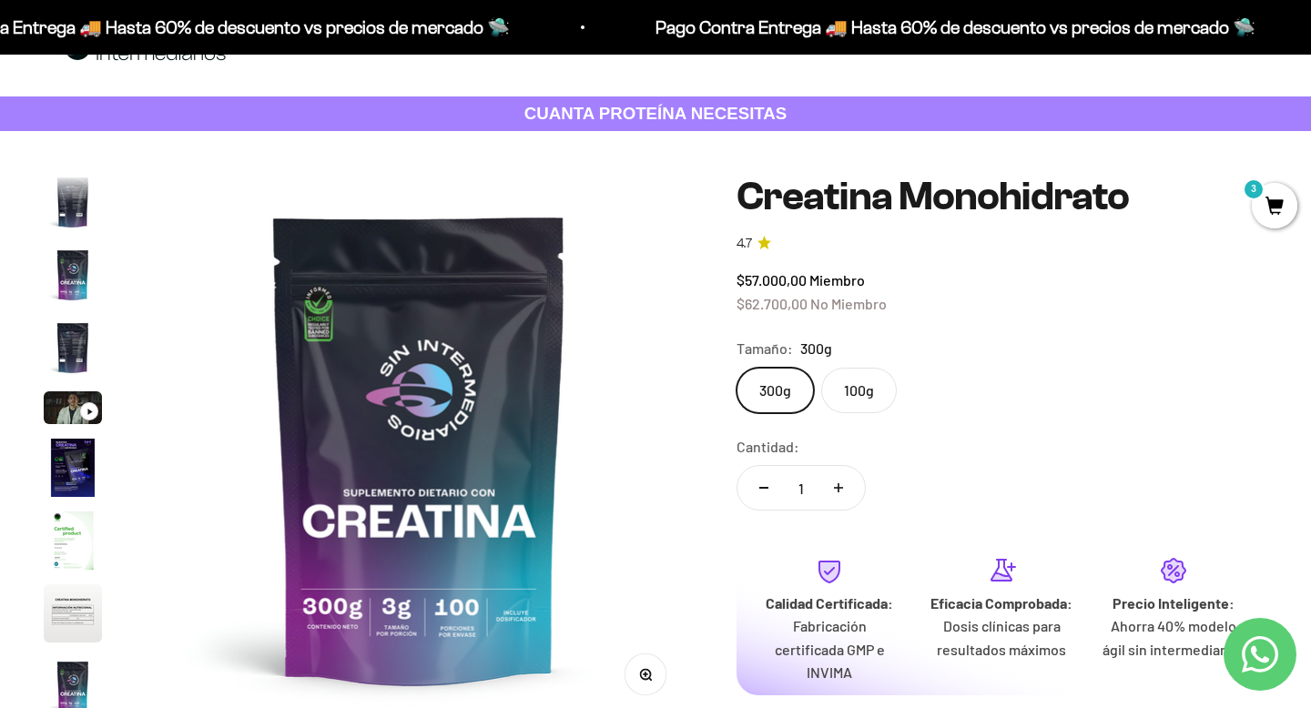
click at [857, 388] on label "100g" at bounding box center [859, 391] width 76 height 46
click at [736, 368] on input "100g" at bounding box center [736, 367] width 1 height 1
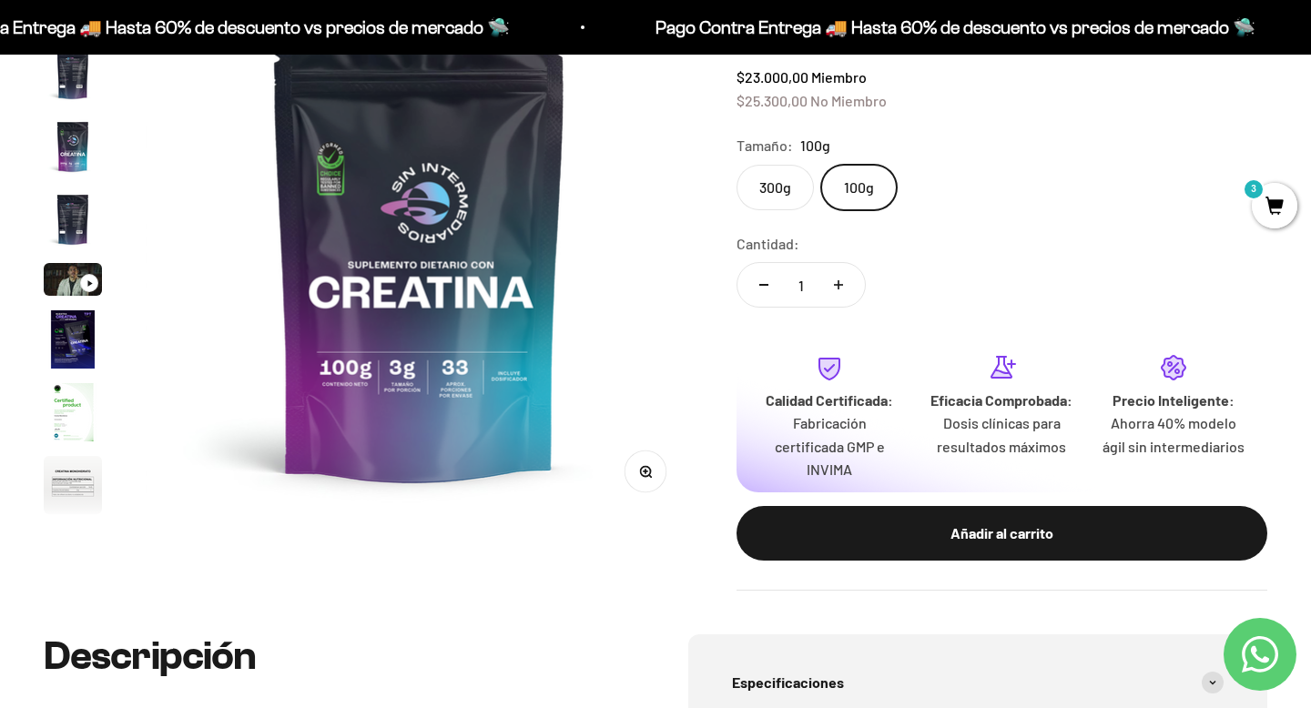
scroll to position [265, 0]
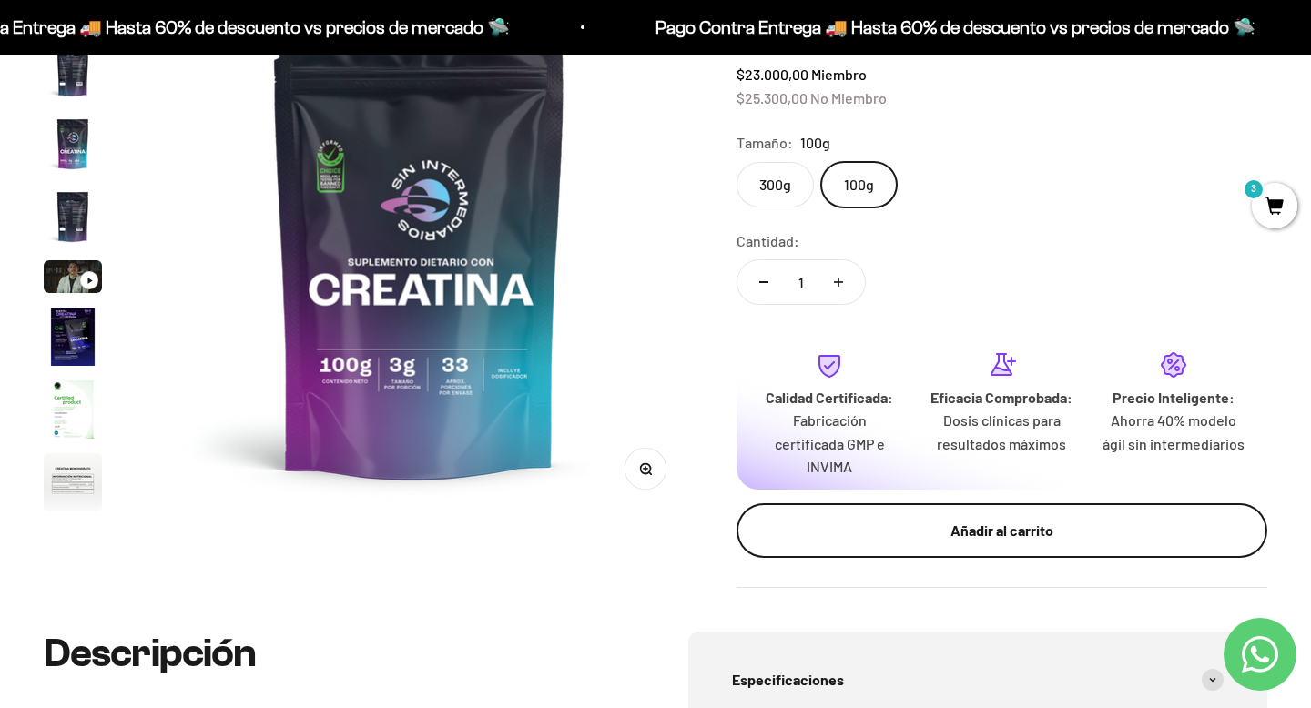
click at [955, 538] on div "Añadir al carrito" at bounding box center [1002, 531] width 458 height 24
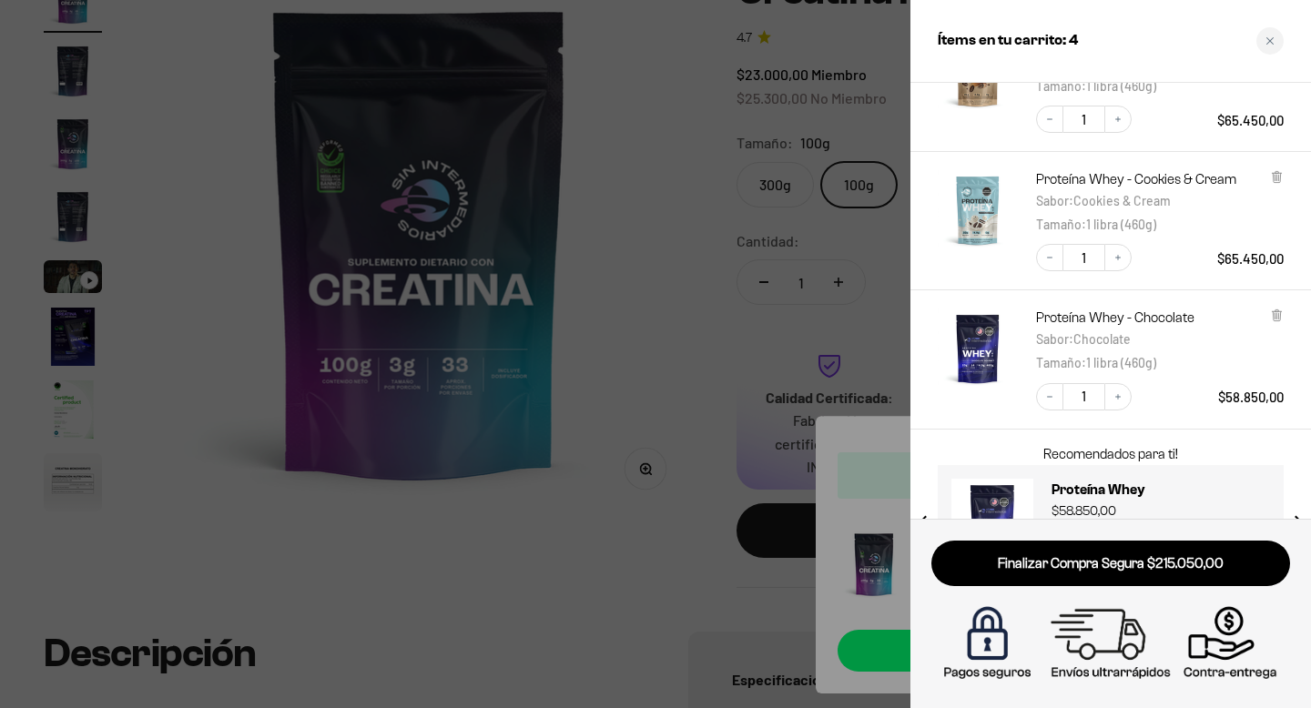
scroll to position [321, 0]
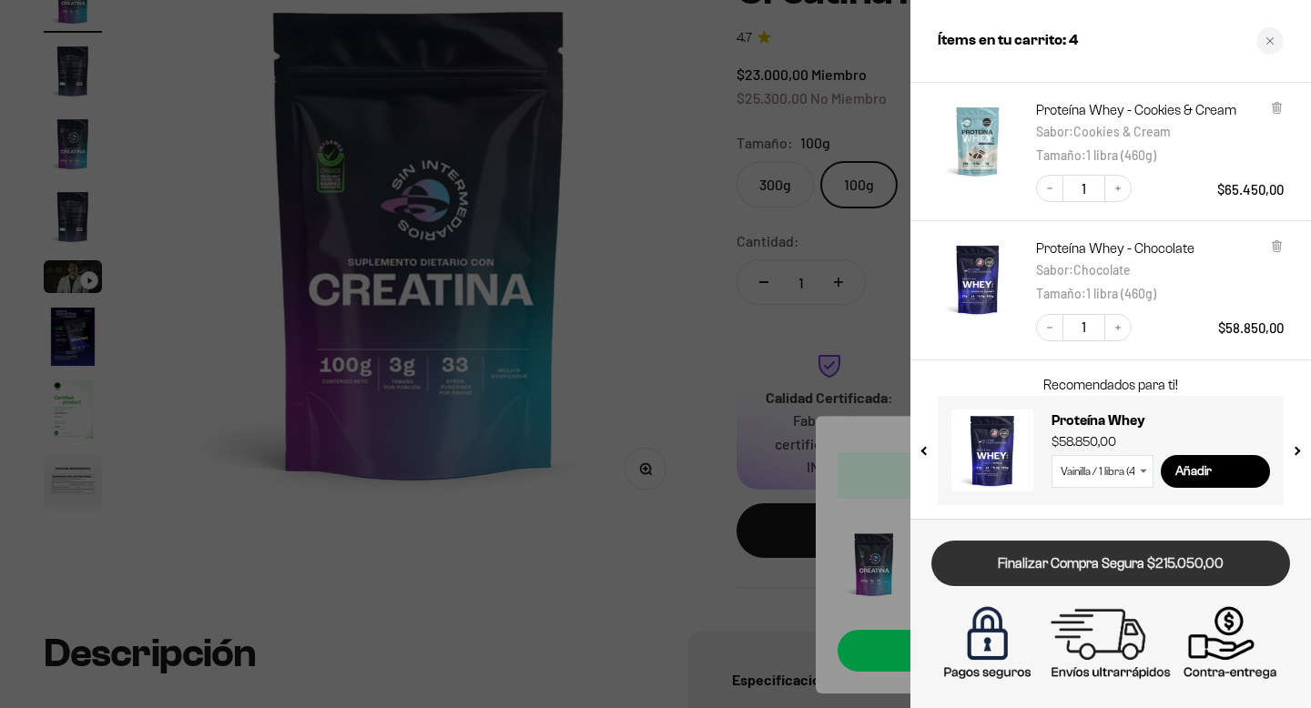
click at [1091, 558] on link "Finalizar Compra Segura $215.050,00" at bounding box center [1110, 564] width 359 height 46
